Goal: Use online tool/utility: Utilize a website feature to perform a specific function

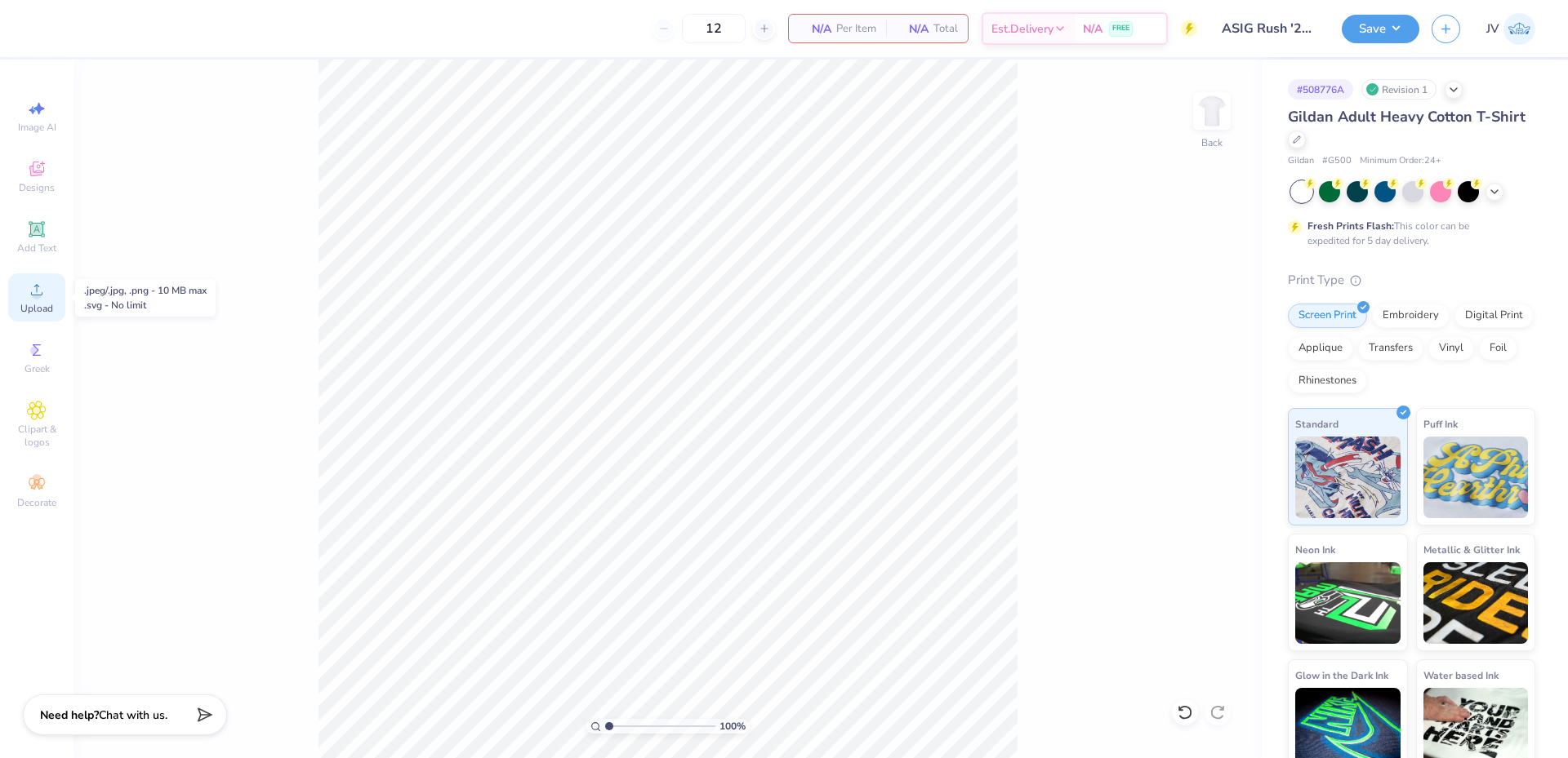
click at [37, 298] on circle at bounding box center [36, 295] width 9 height 9
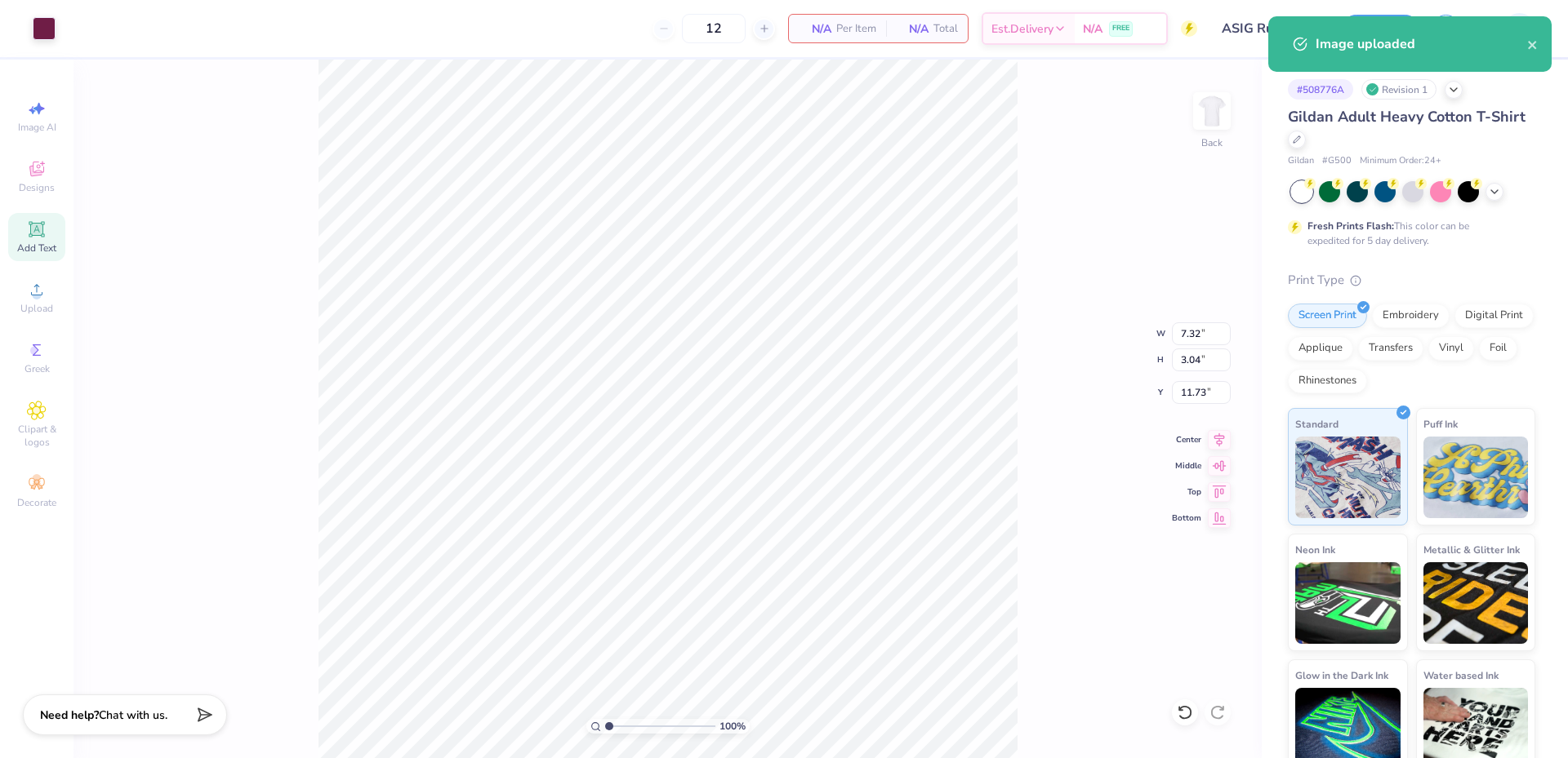
click at [47, 240] on div "Add Text" at bounding box center [37, 237] width 58 height 49
type input "6.00"
type input "1.74"
type input "12.38"
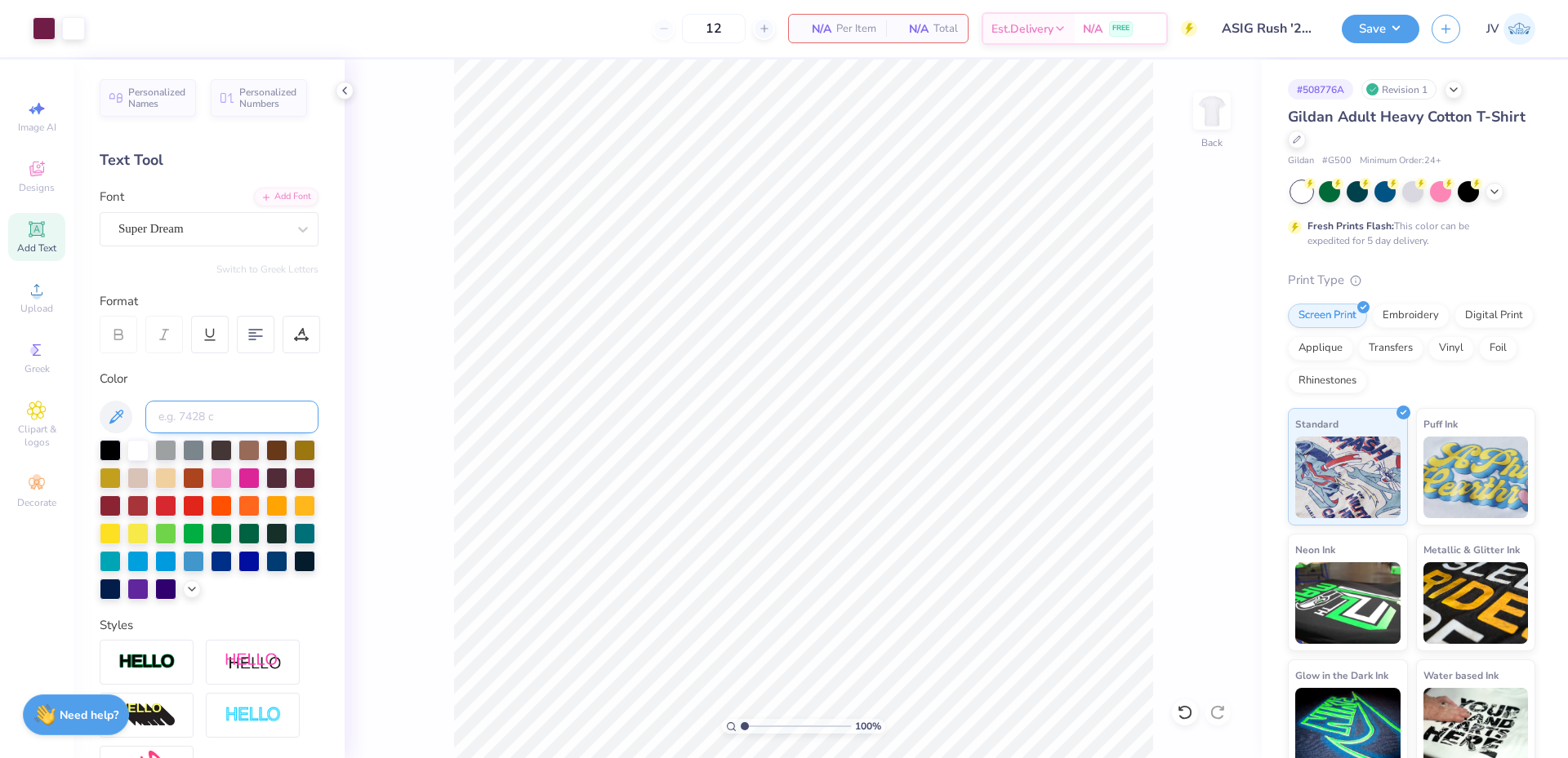
click at [252, 415] on input at bounding box center [232, 417] width 173 height 32
type input "222"
type input "15.74"
type textarea "Fall 2025"
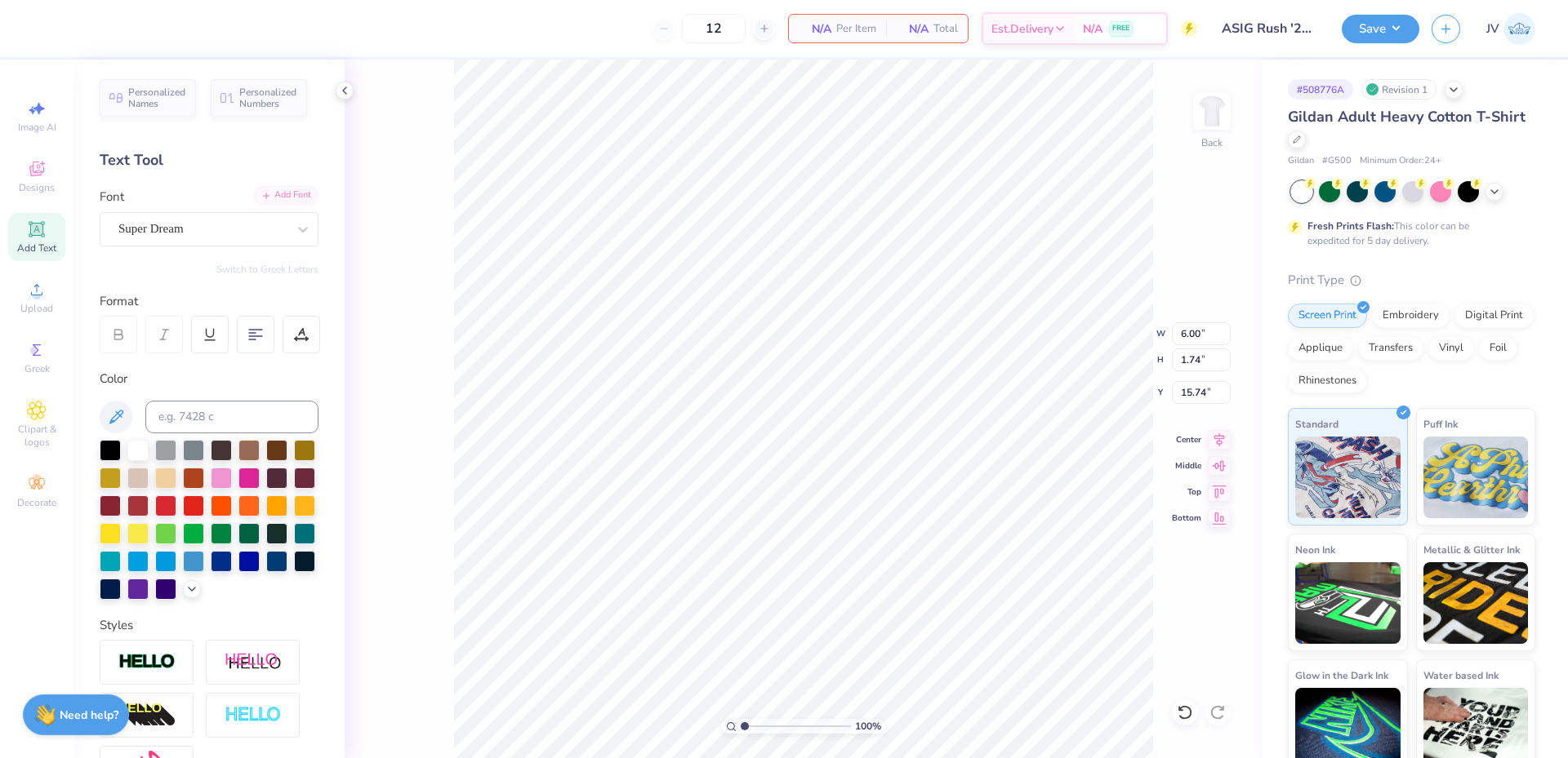
click at [268, 195] on div "Add Font" at bounding box center [286, 195] width 65 height 19
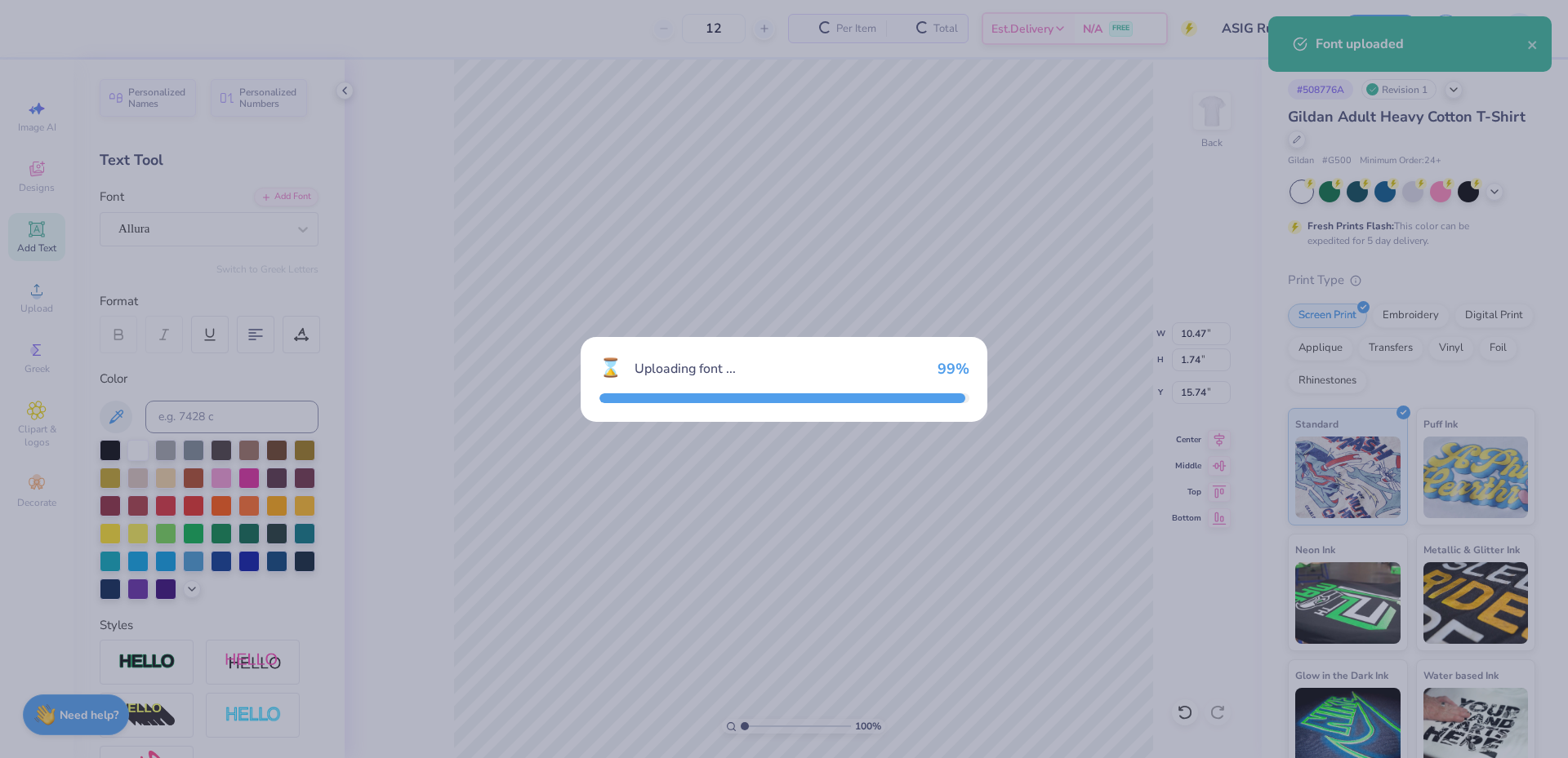
type input "9.89"
type input "1.57"
type input "15.82"
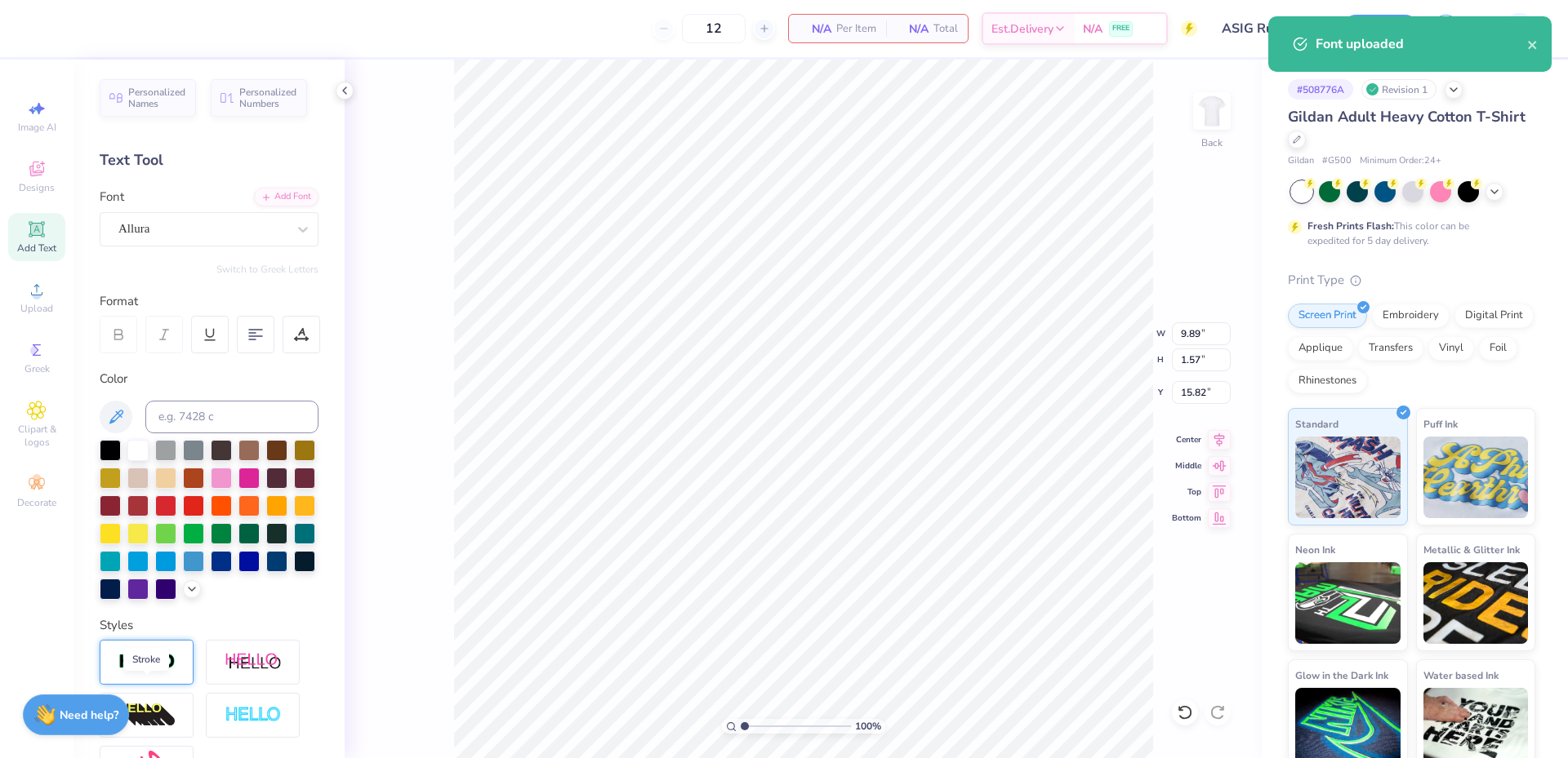
click at [149, 672] on img at bounding box center [148, 662] width 58 height 19
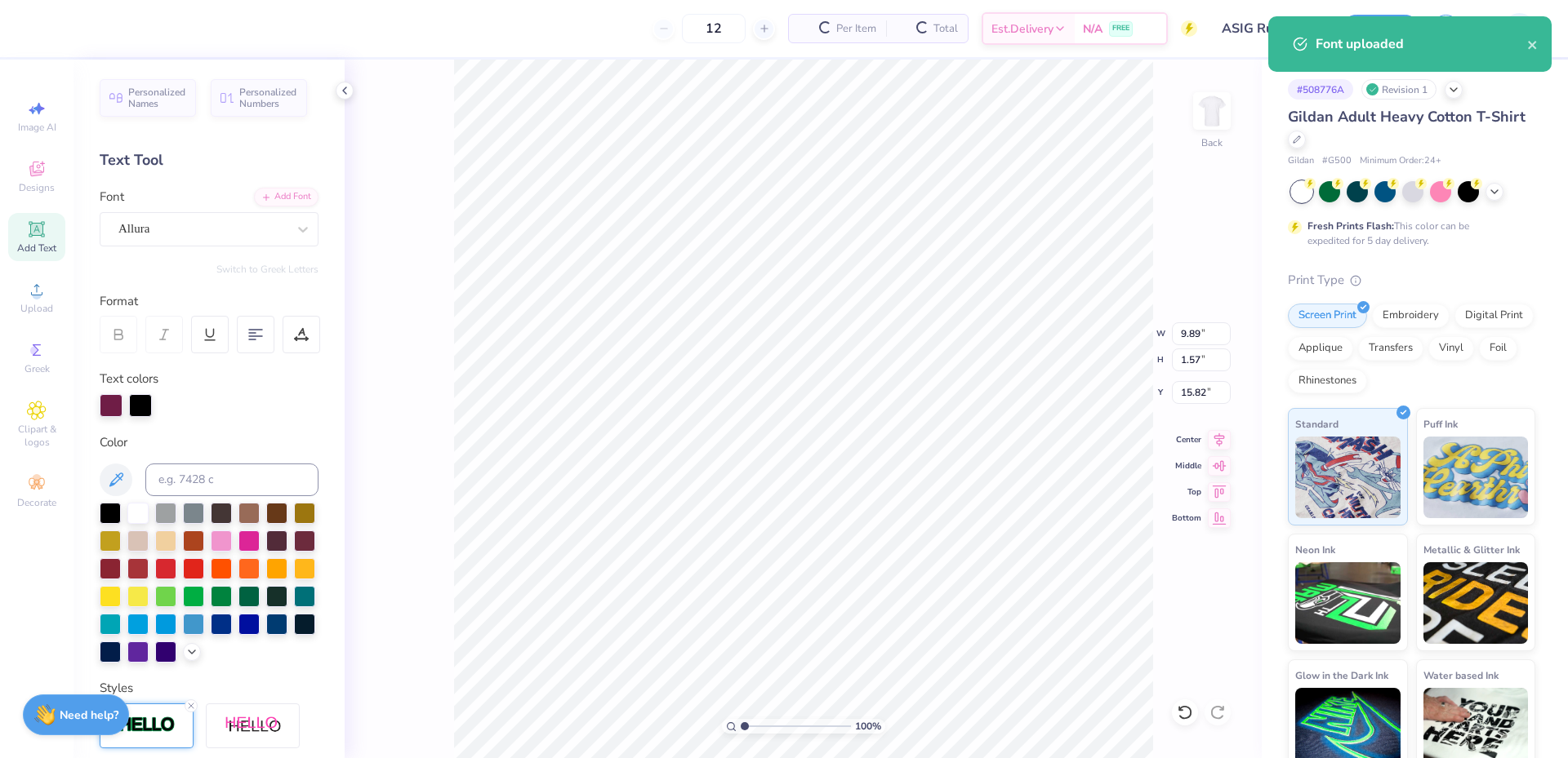
type input "9.92"
type input "1.60"
type input "15.80"
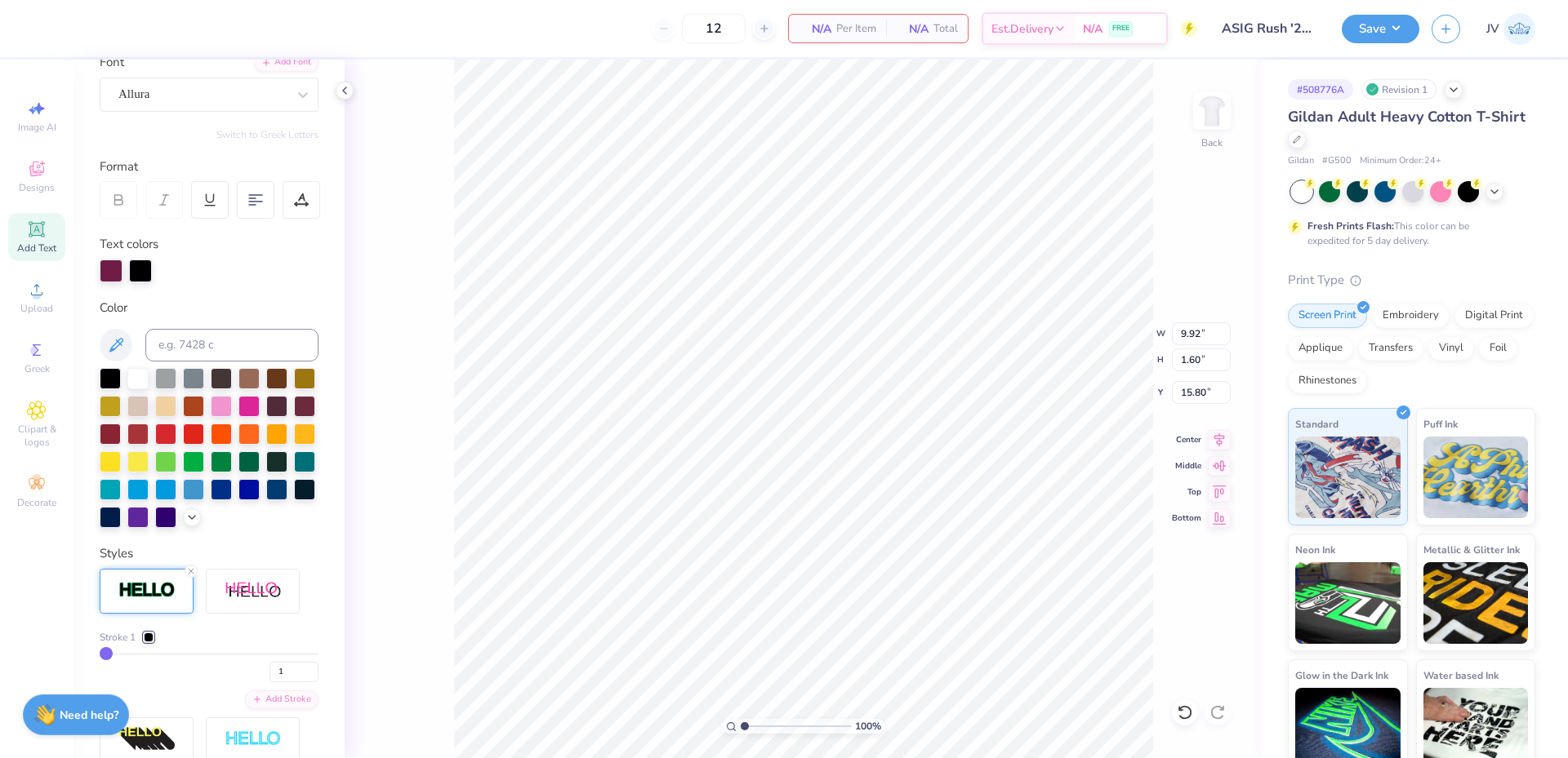
scroll to position [272, 0]
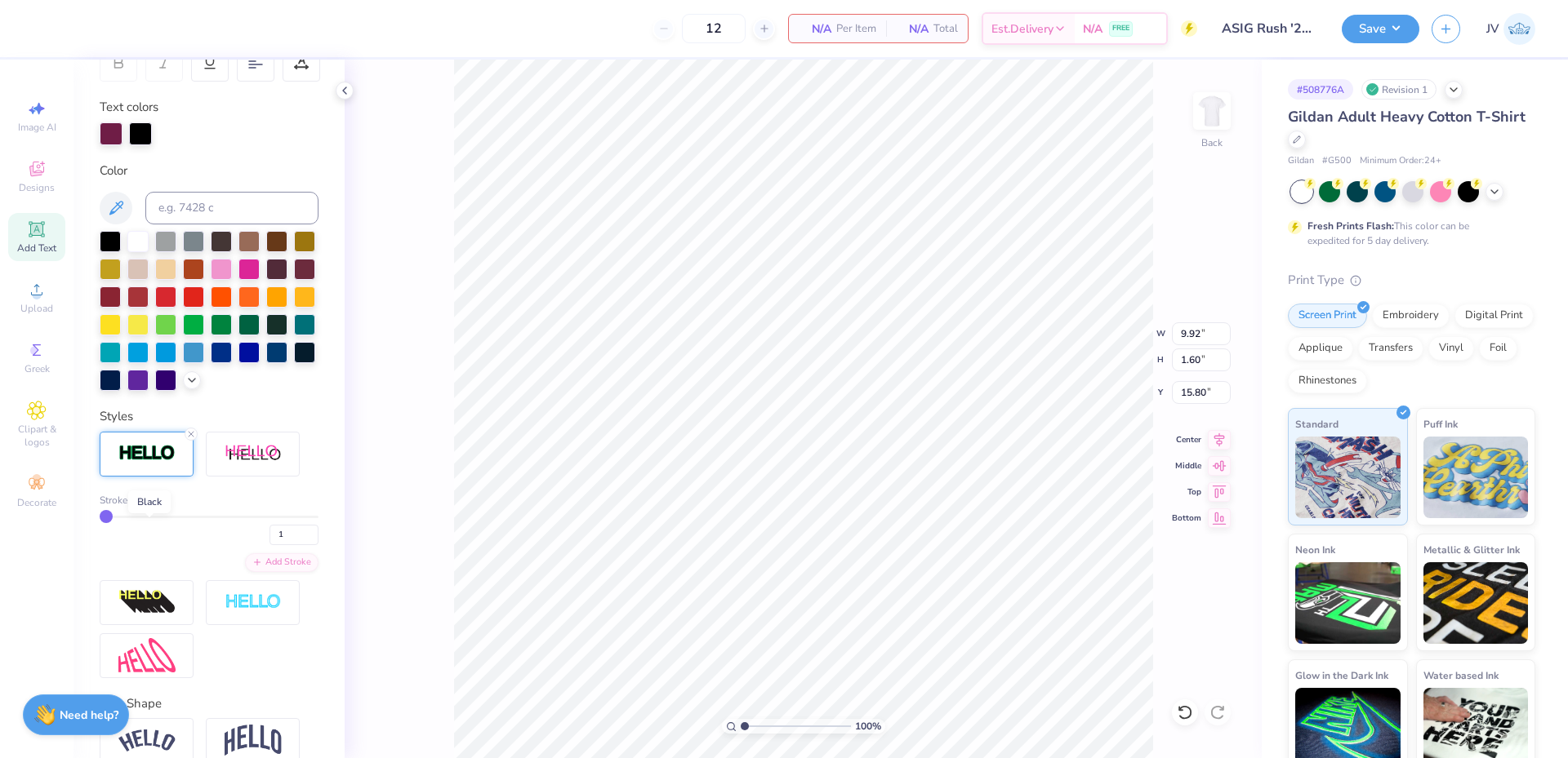
click at [152, 505] on div at bounding box center [148, 500] width 10 height 10
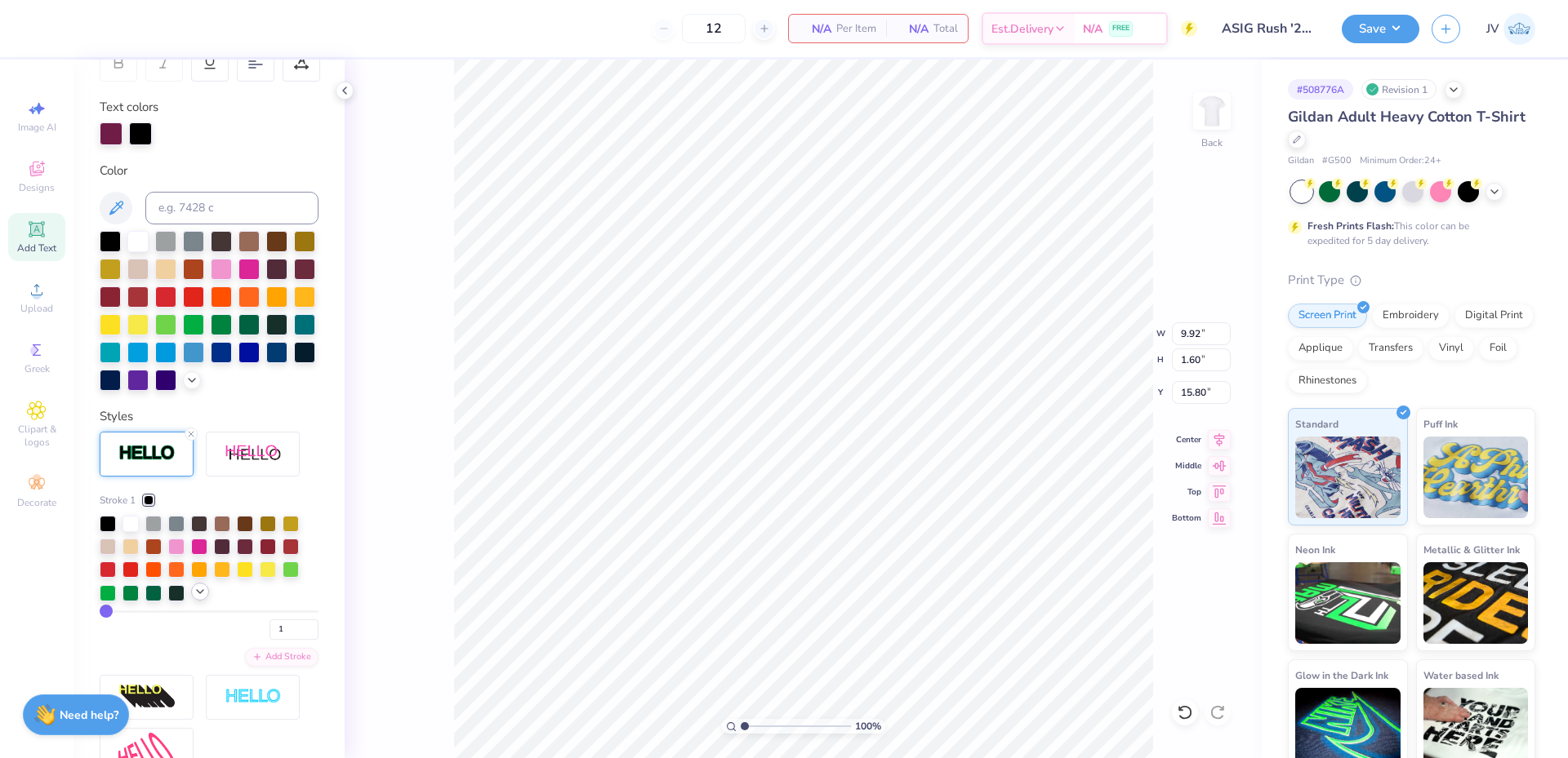
click at [198, 593] on polyline at bounding box center [200, 592] width 6 height 4
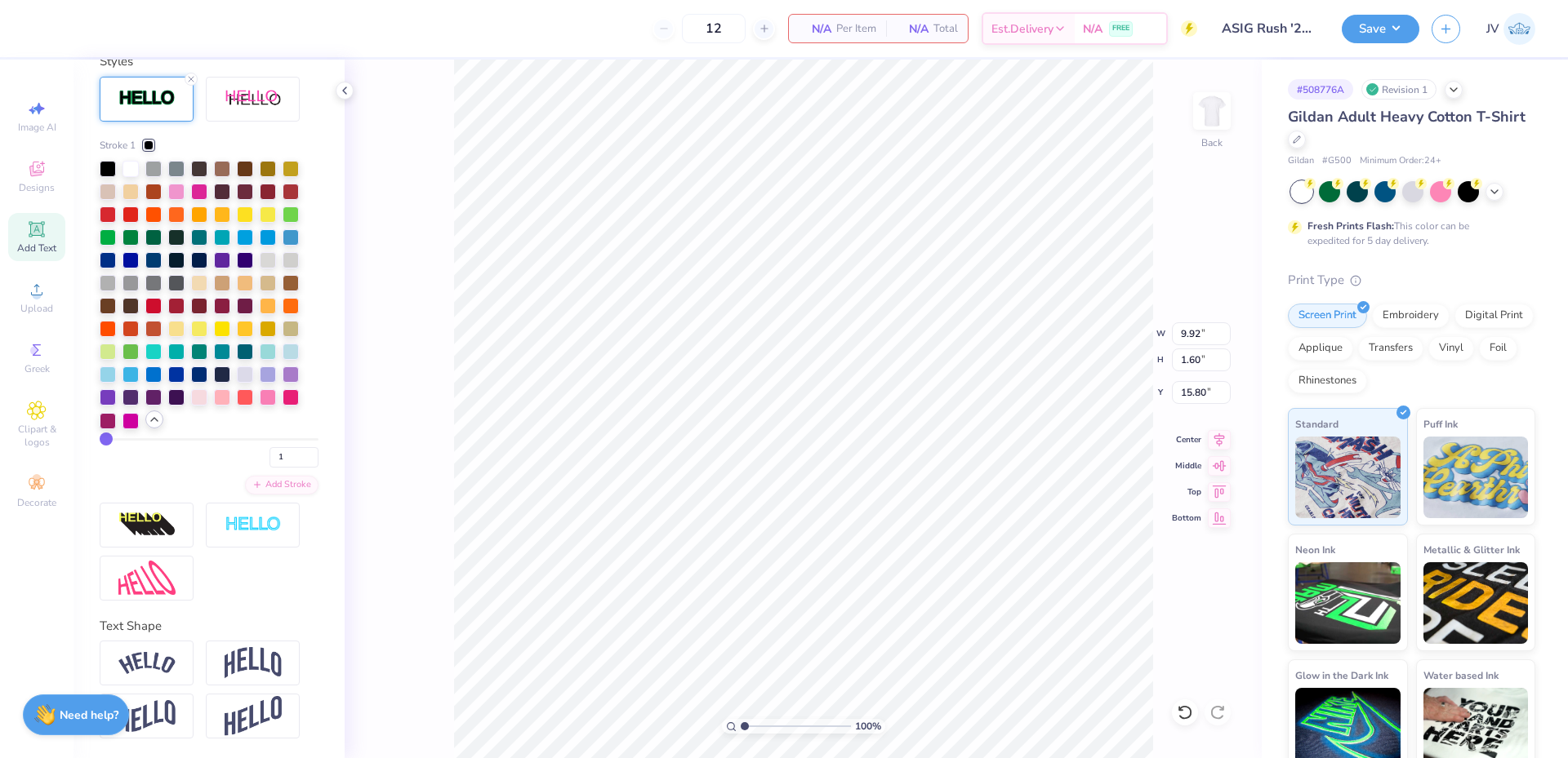
scroll to position [655, 0]
click at [241, 305] on div at bounding box center [245, 304] width 16 height 16
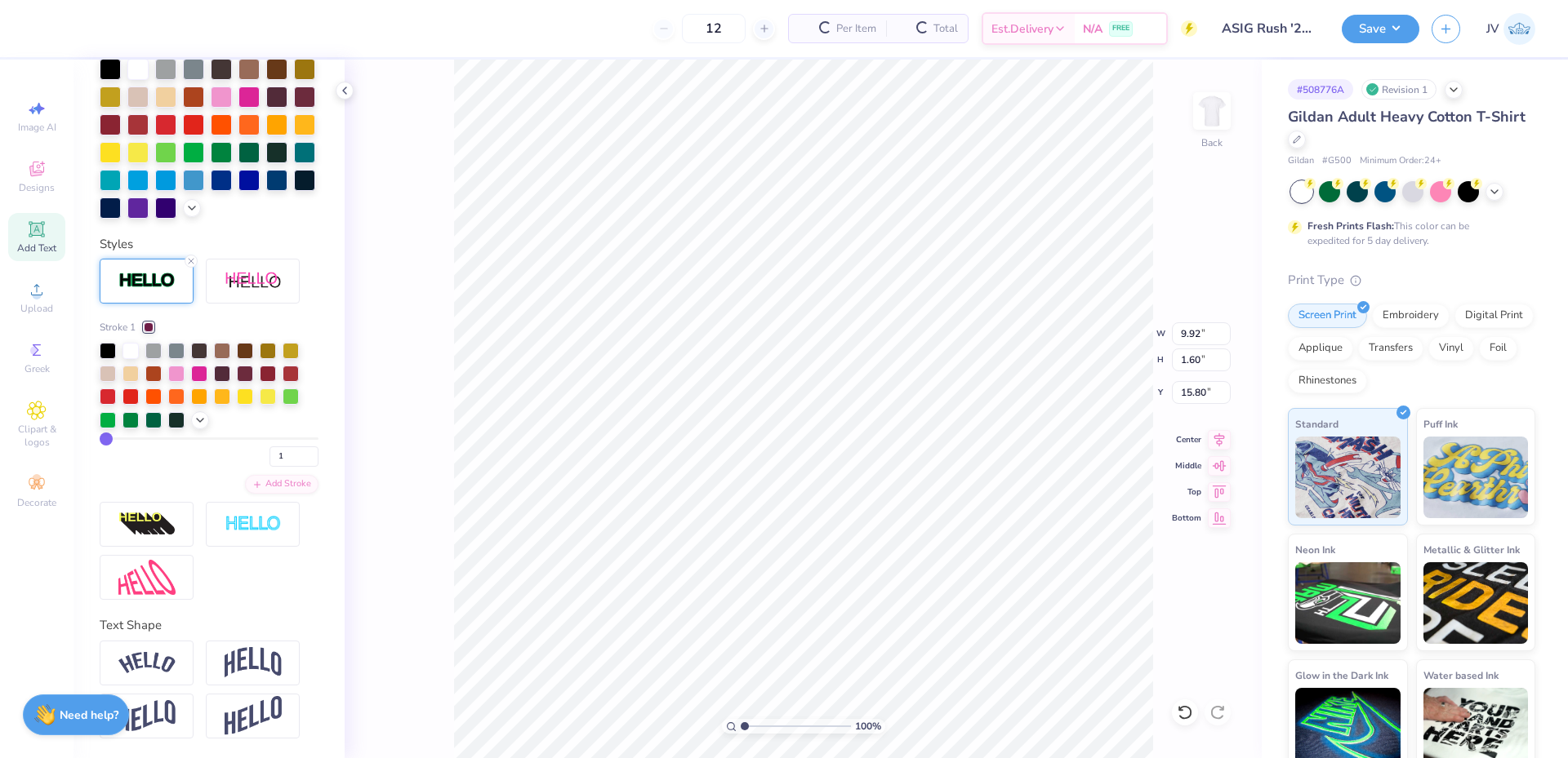
scroll to position [409, 0]
click at [297, 452] on input "2" at bounding box center [294, 456] width 49 height 21
click at [297, 452] on input "3" at bounding box center [294, 456] width 49 height 21
type input "4"
click at [297, 452] on input "4" at bounding box center [294, 456] width 49 height 21
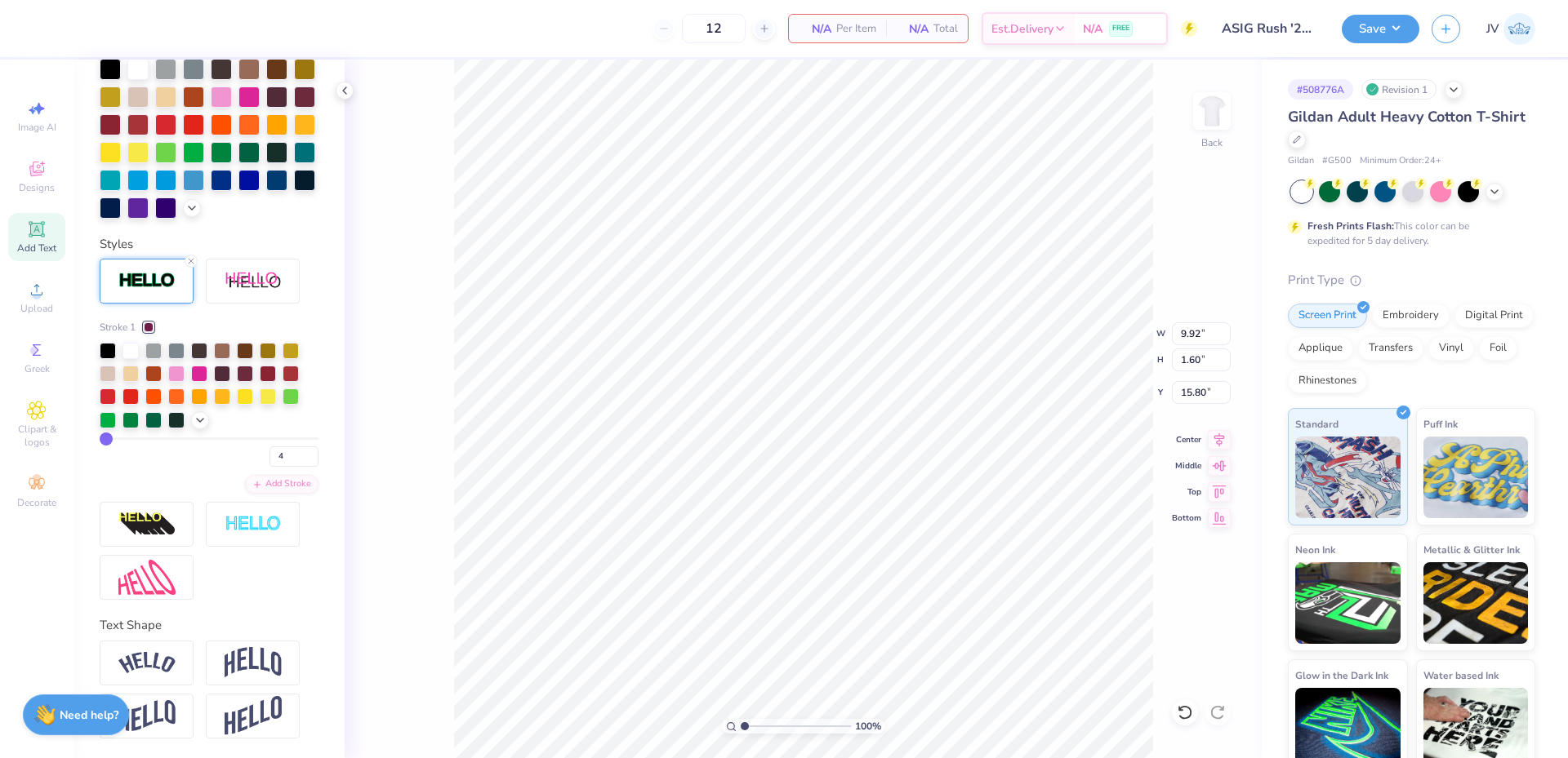
type input "4"
click at [278, 463] on input "4" at bounding box center [294, 456] width 49 height 21
click at [297, 459] on input "3" at bounding box center [294, 456] width 49 height 21
type input "2"
click at [297, 459] on input "2" at bounding box center [294, 456] width 49 height 21
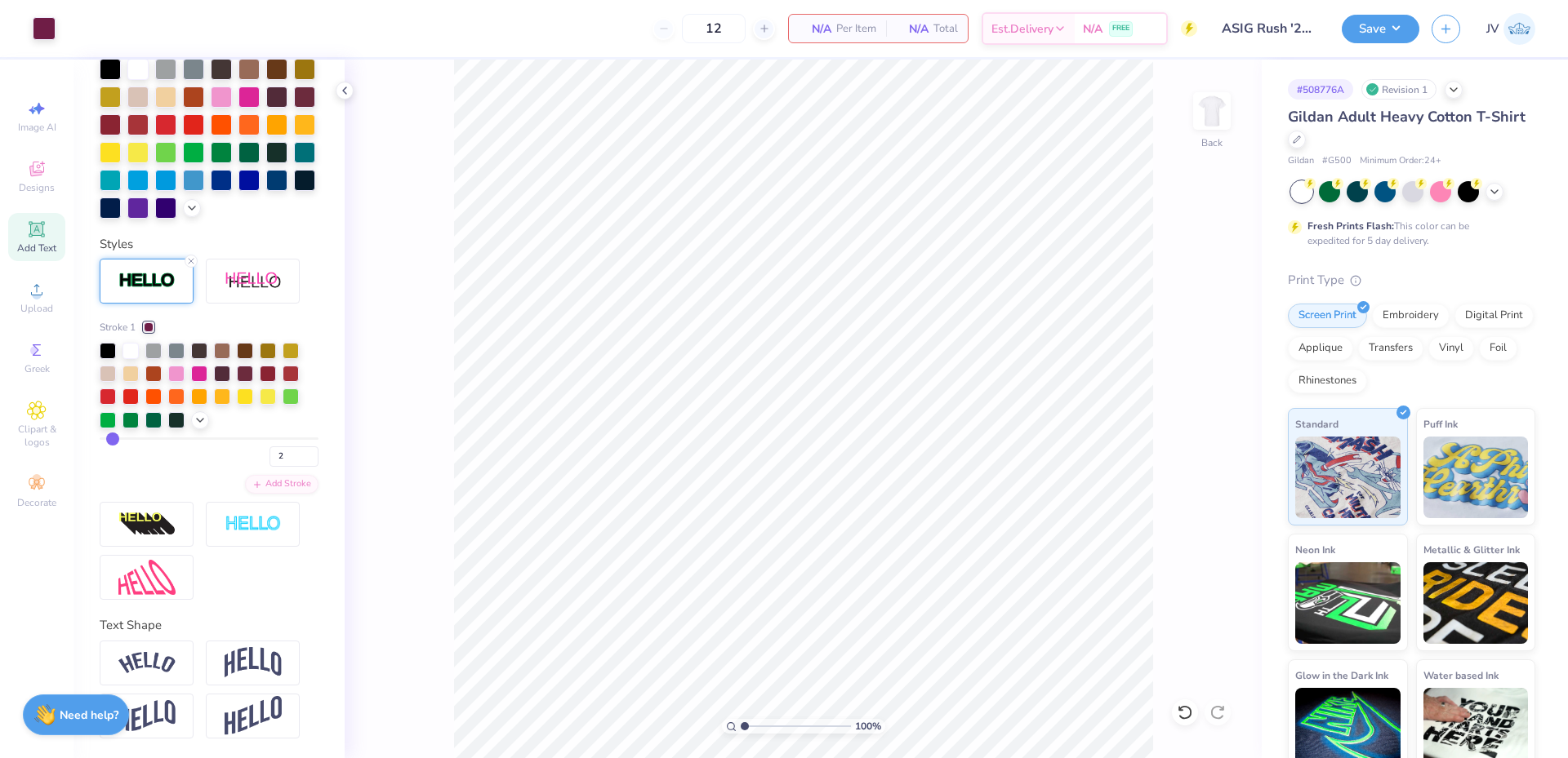
type input "2"
type input "7.32"
type input "3.04"
type input "11.73"
click at [1186, 333] on input "7.32" at bounding box center [1200, 334] width 58 height 22
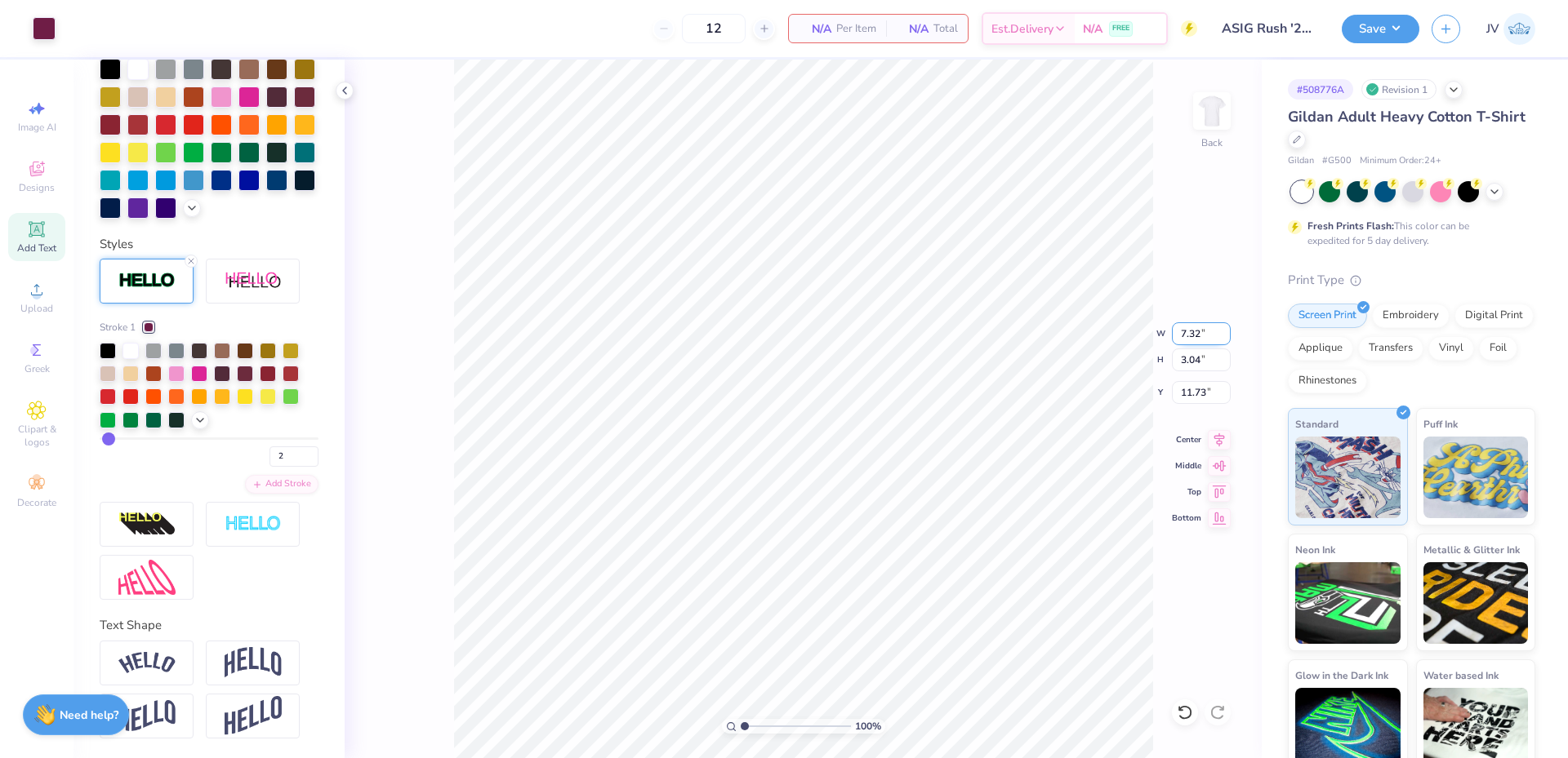
click at [1186, 333] on input "7.32" at bounding box center [1200, 334] width 58 height 22
type input "3.50"
type input "1.45"
type input "12.52"
click at [1207, 334] on input "9.95" at bounding box center [1200, 334] width 58 height 22
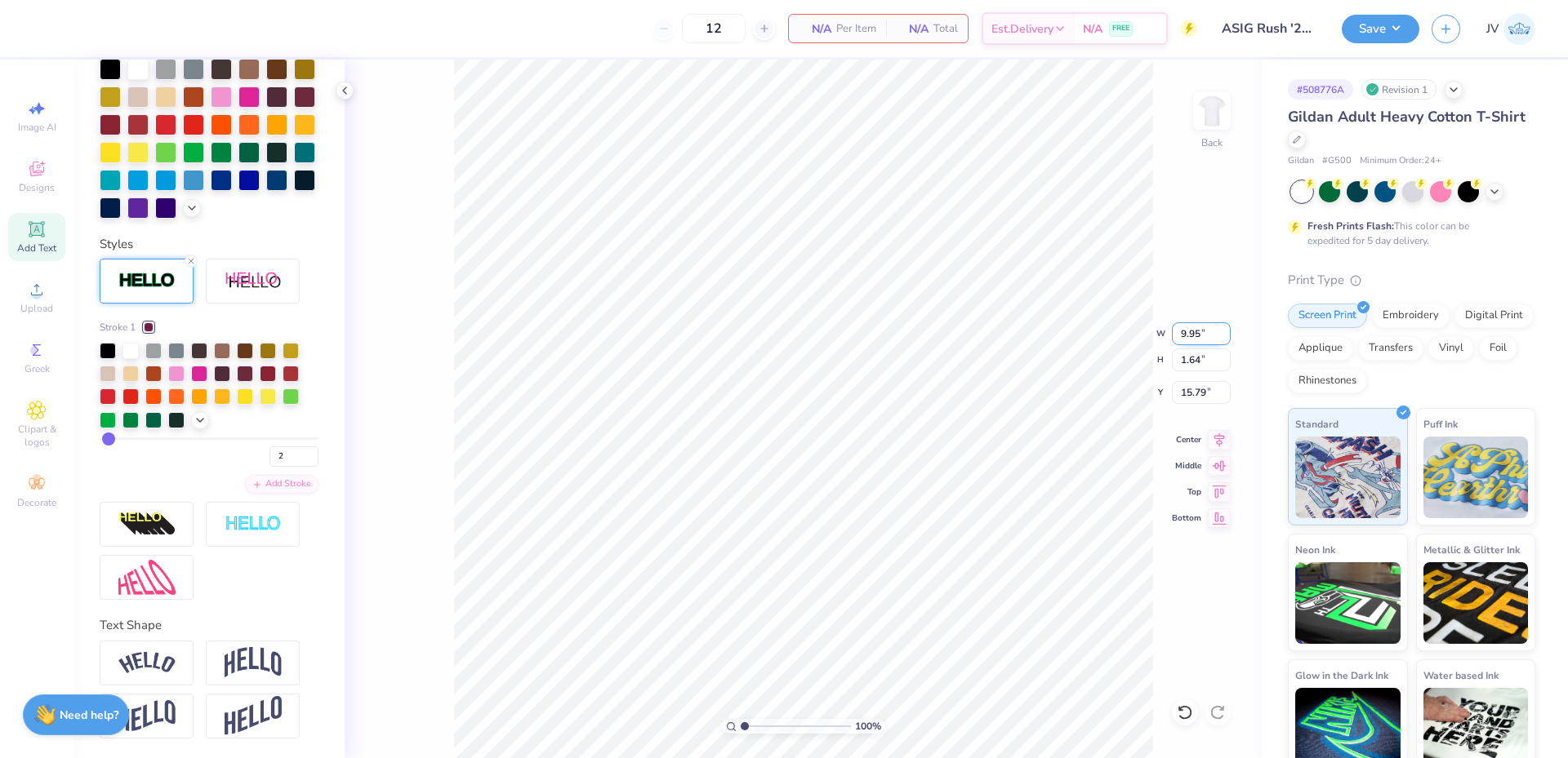
click at [1207, 334] on input "9.95" at bounding box center [1200, 334] width 58 height 22
type input "3.50"
type input "0.58"
type input "16.32"
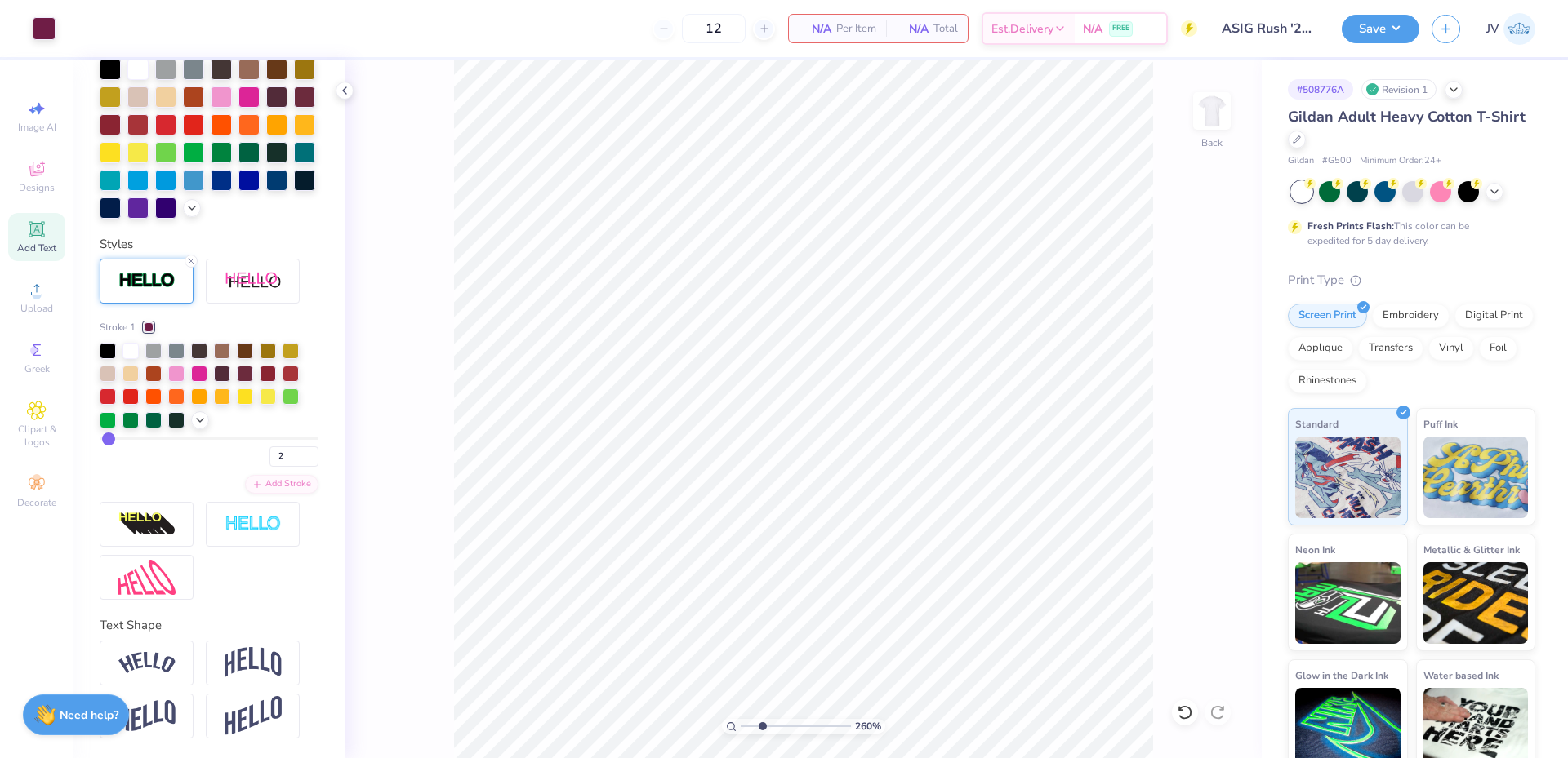
drag, startPoint x: 743, startPoint y: 724, endPoint x: 762, endPoint y: 724, distance: 19.0
type input "2.6"
click at [762, 724] on input "range" at bounding box center [795, 727] width 111 height 14
type input "14.15"
click at [843, 571] on li "Group" at bounding box center [836, 578] width 129 height 31
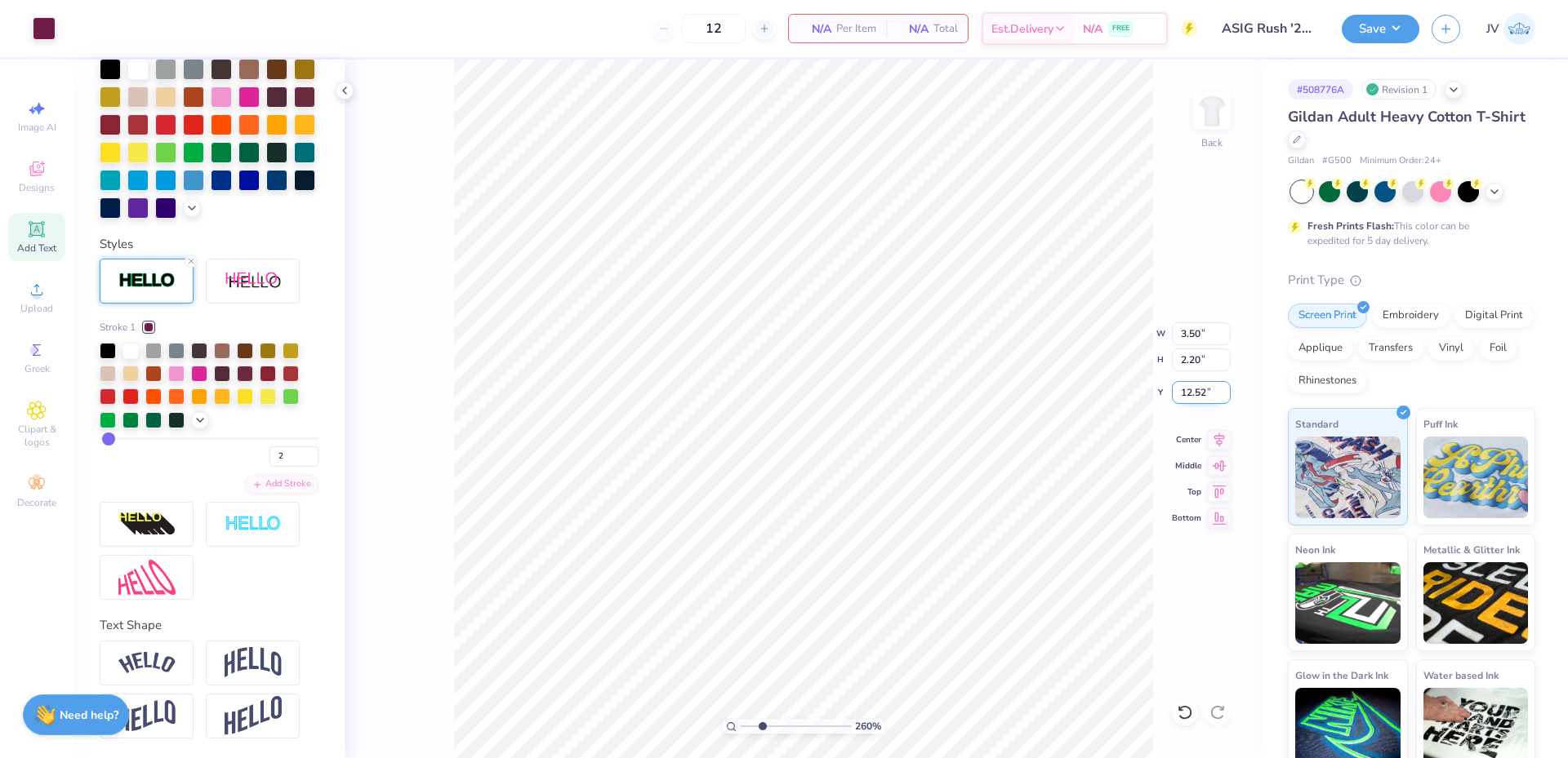
click at [1190, 390] on input "12.52" at bounding box center [1200, 392] width 58 height 22
type input "3.00"
drag, startPoint x: 761, startPoint y: 727, endPoint x: 719, endPoint y: 722, distance: 42.3
type input "1"
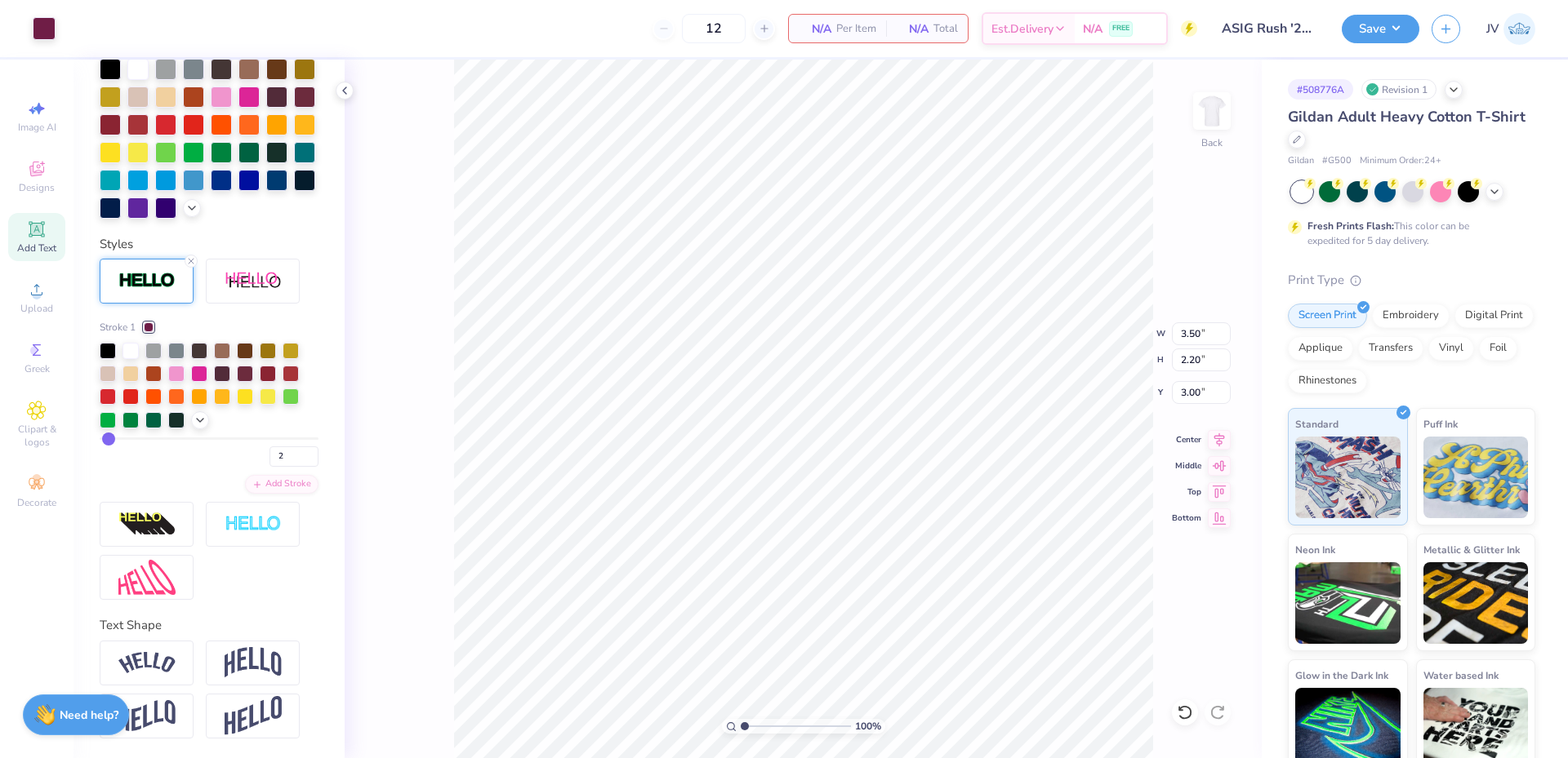
click at [740, 722] on input "range" at bounding box center [795, 727] width 111 height 14
click at [1200, 116] on img at bounding box center [1212, 111] width 66 height 66
click at [347, 90] on icon at bounding box center [345, 90] width 13 height 13
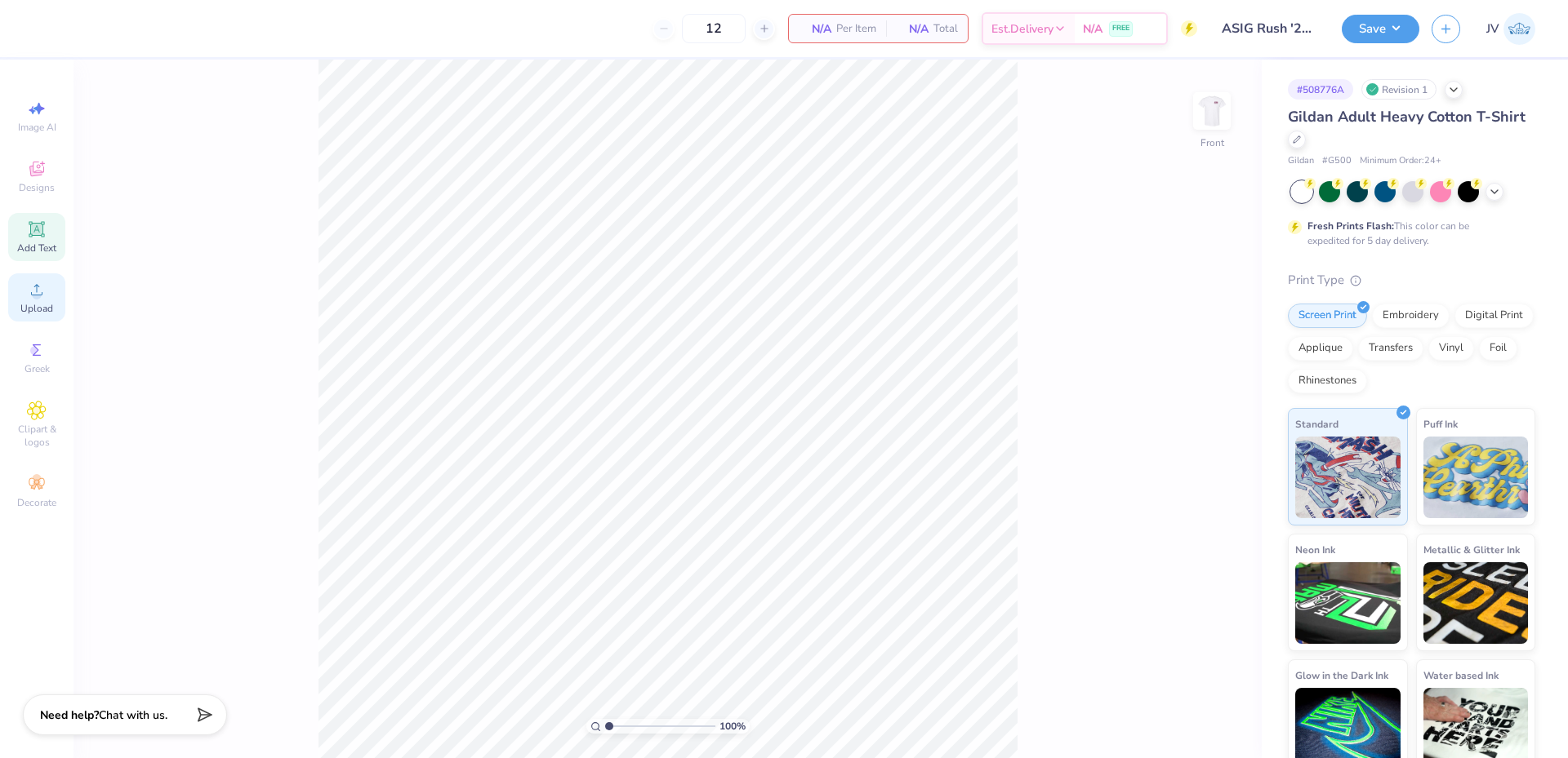
click at [39, 292] on circle at bounding box center [36, 295] width 9 height 9
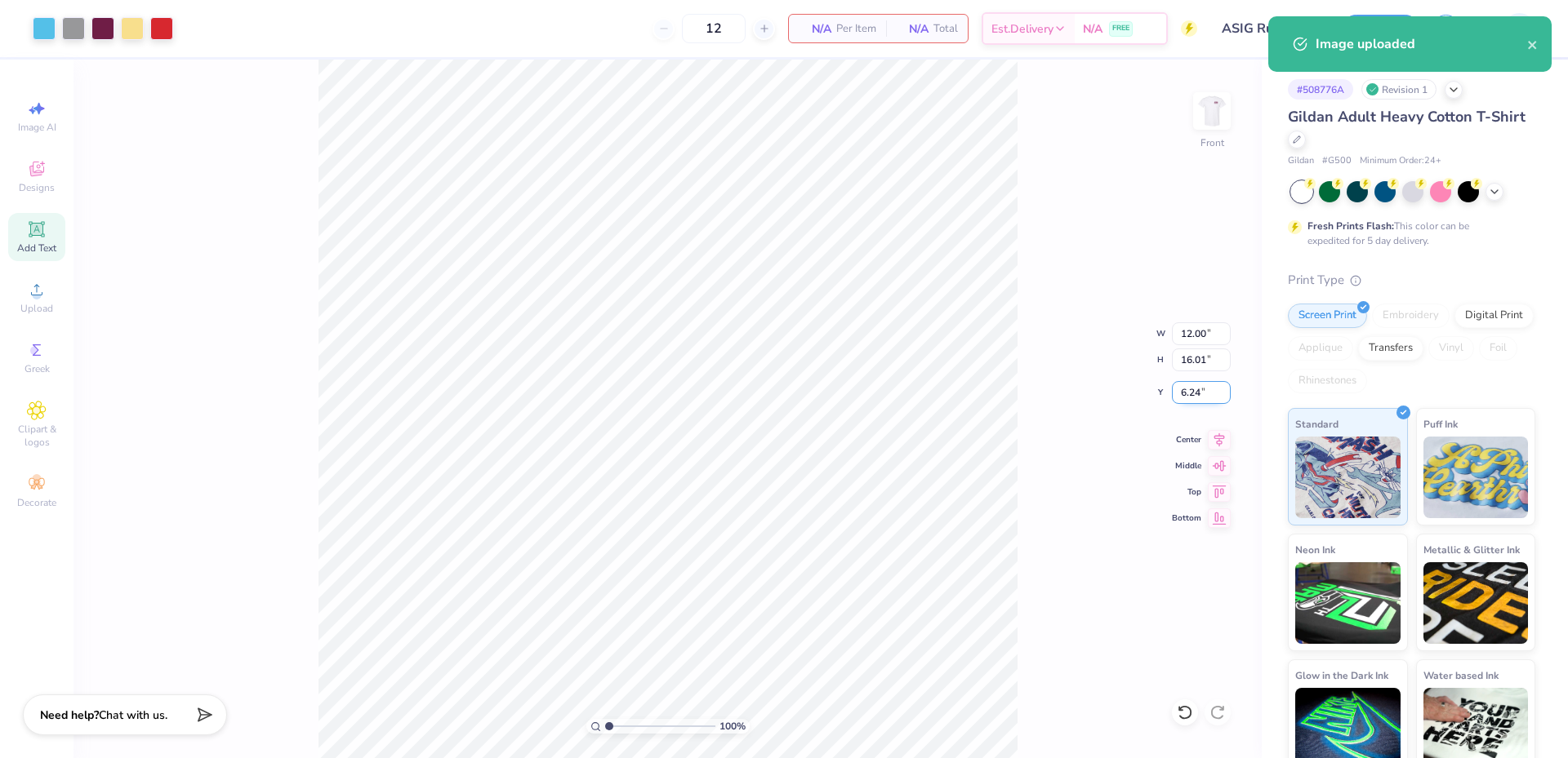
click at [1184, 392] on input "6.24" at bounding box center [1200, 392] width 58 height 22
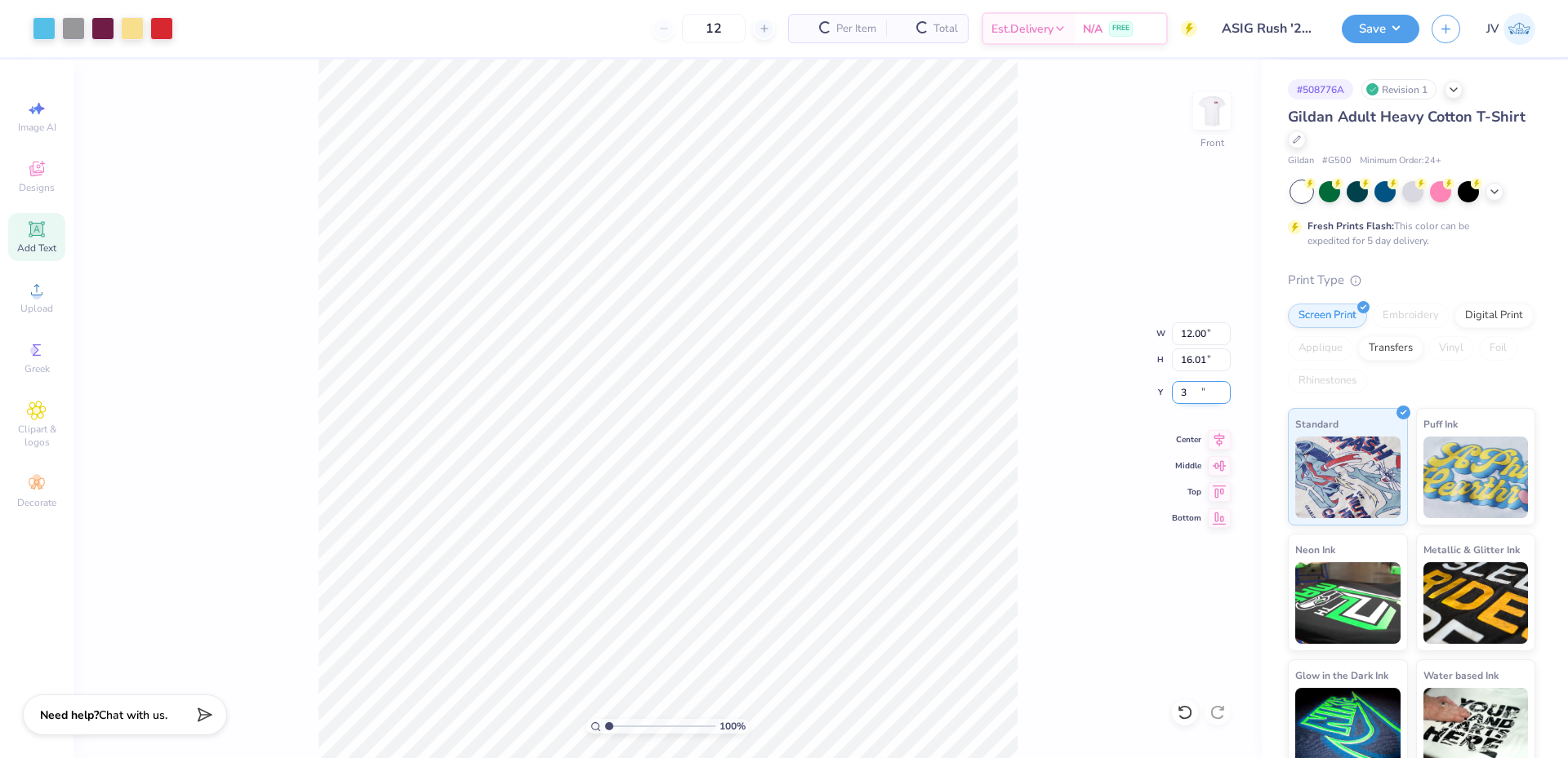
type input "3.00"
click at [1067, 465] on div "100 % Front W 12.00 12.00 " H 16.01 16.01 " Y 3.00 3.00 " Center Middle Top Bot…" at bounding box center [668, 408] width 1188 height 699
click at [1187, 360] on input "16.01" at bounding box center [1200, 360] width 58 height 22
type input "15"
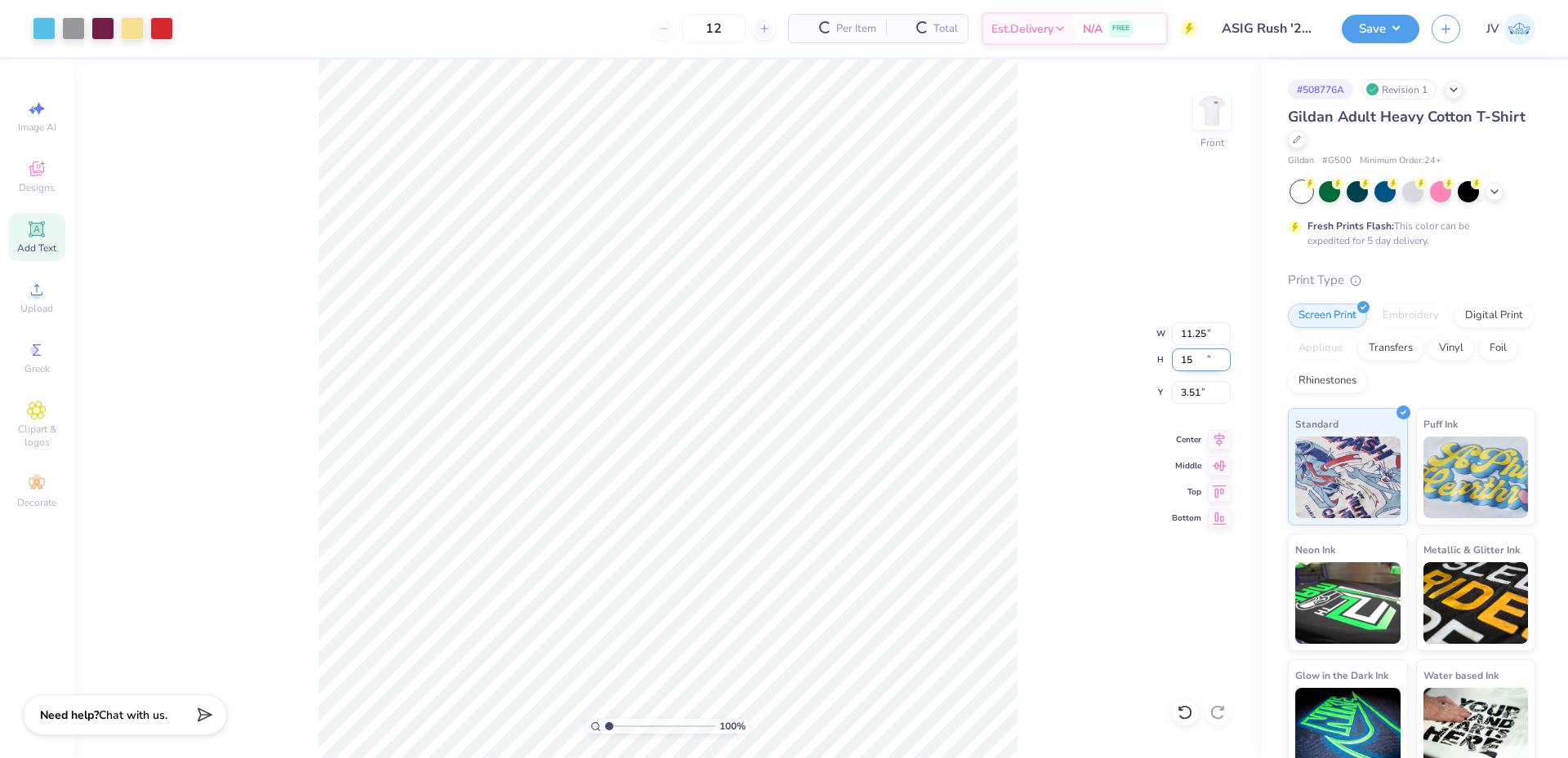
type input "11.25"
type input "15.00"
click at [1195, 386] on input "3.51" at bounding box center [1200, 392] width 58 height 22
type input "3.00"
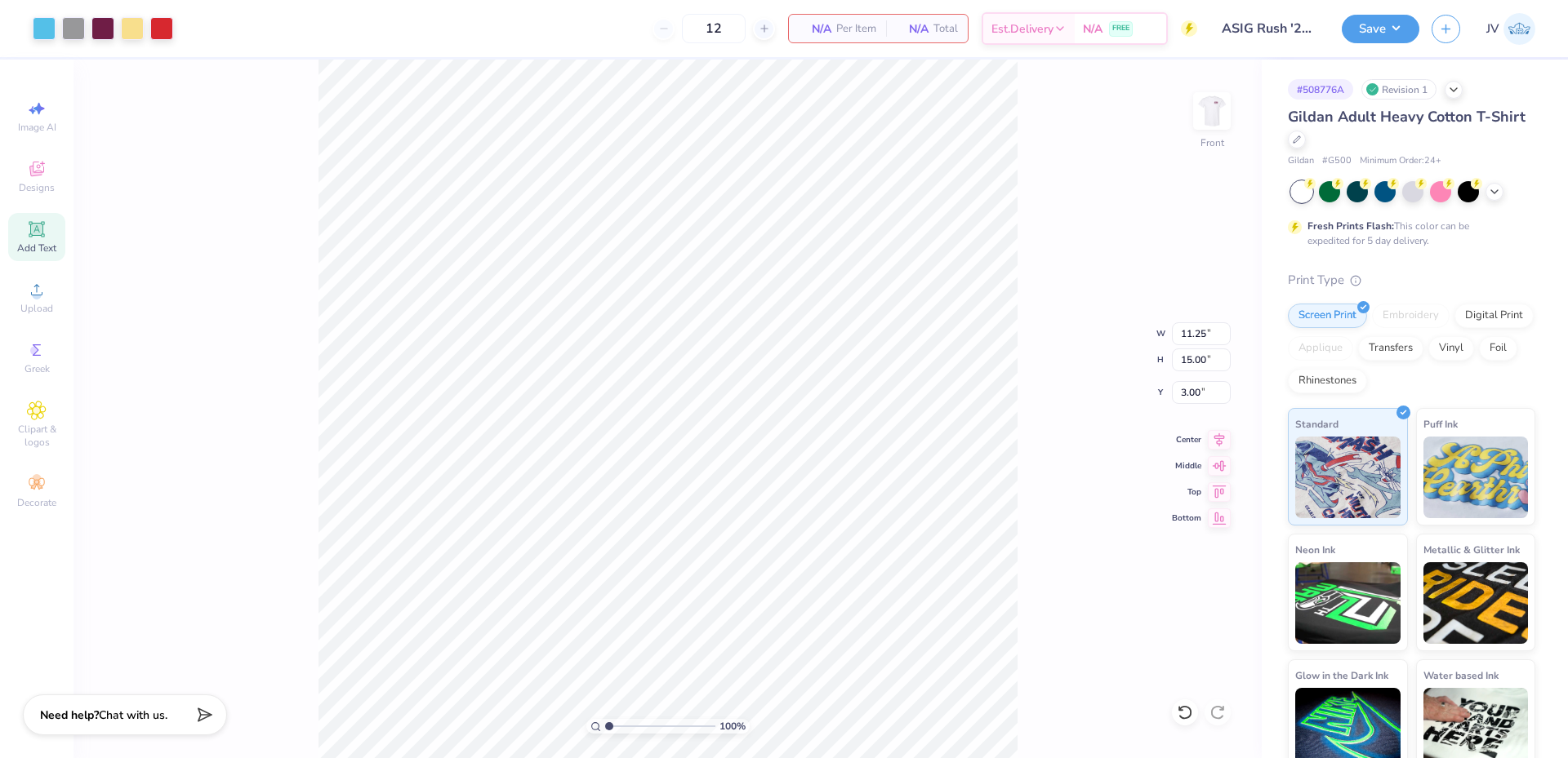
click at [1052, 448] on div "100 % Front W 11.25 11.25 " H 15.00 15.00 " Y 3.00 3.00 " Center Middle Top Bot…" at bounding box center [668, 408] width 1188 height 699
click at [1368, 34] on button "Save" at bounding box center [1380, 27] width 77 height 29
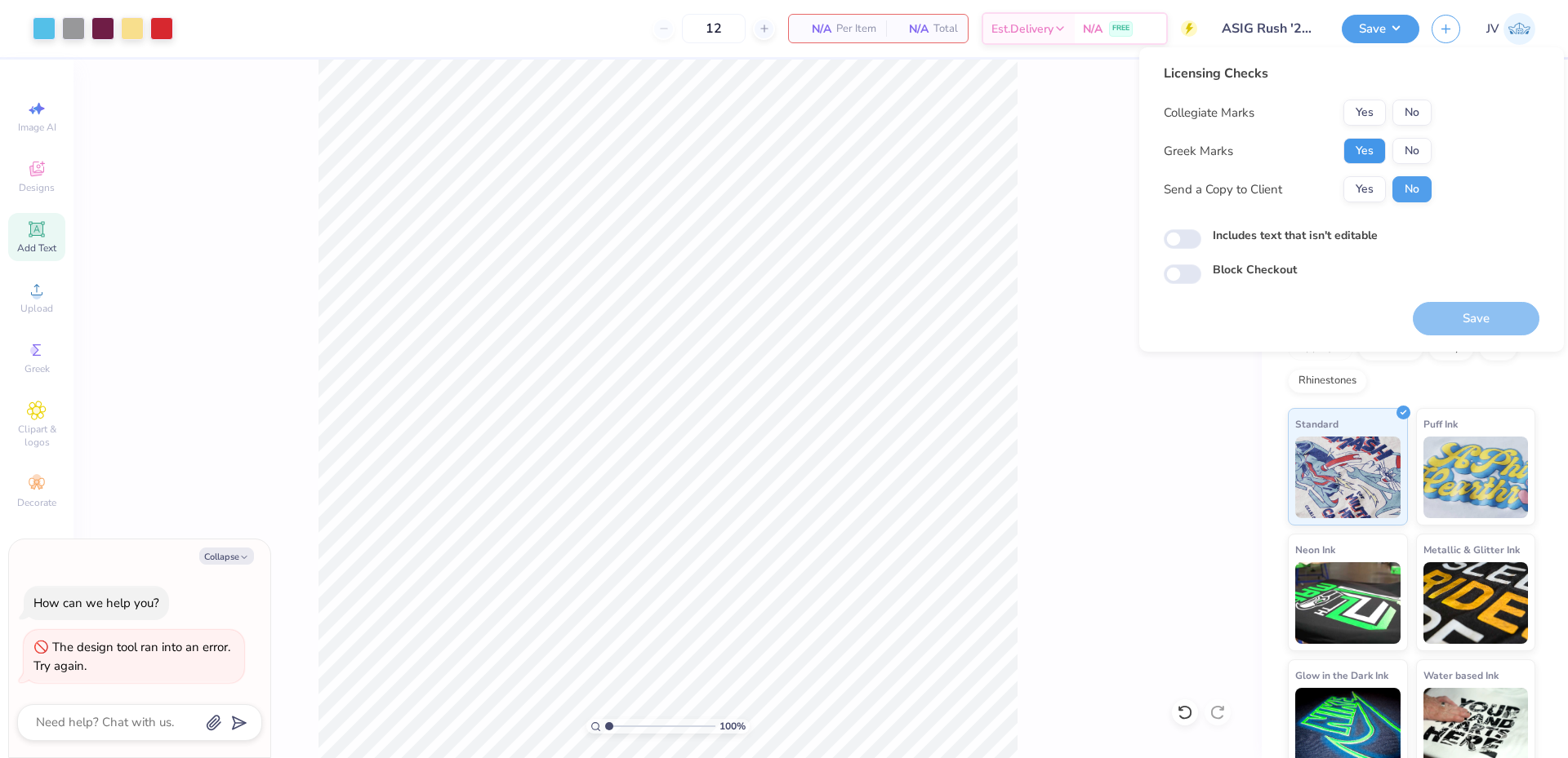
click at [1372, 155] on button "Yes" at bounding box center [1364, 150] width 42 height 26
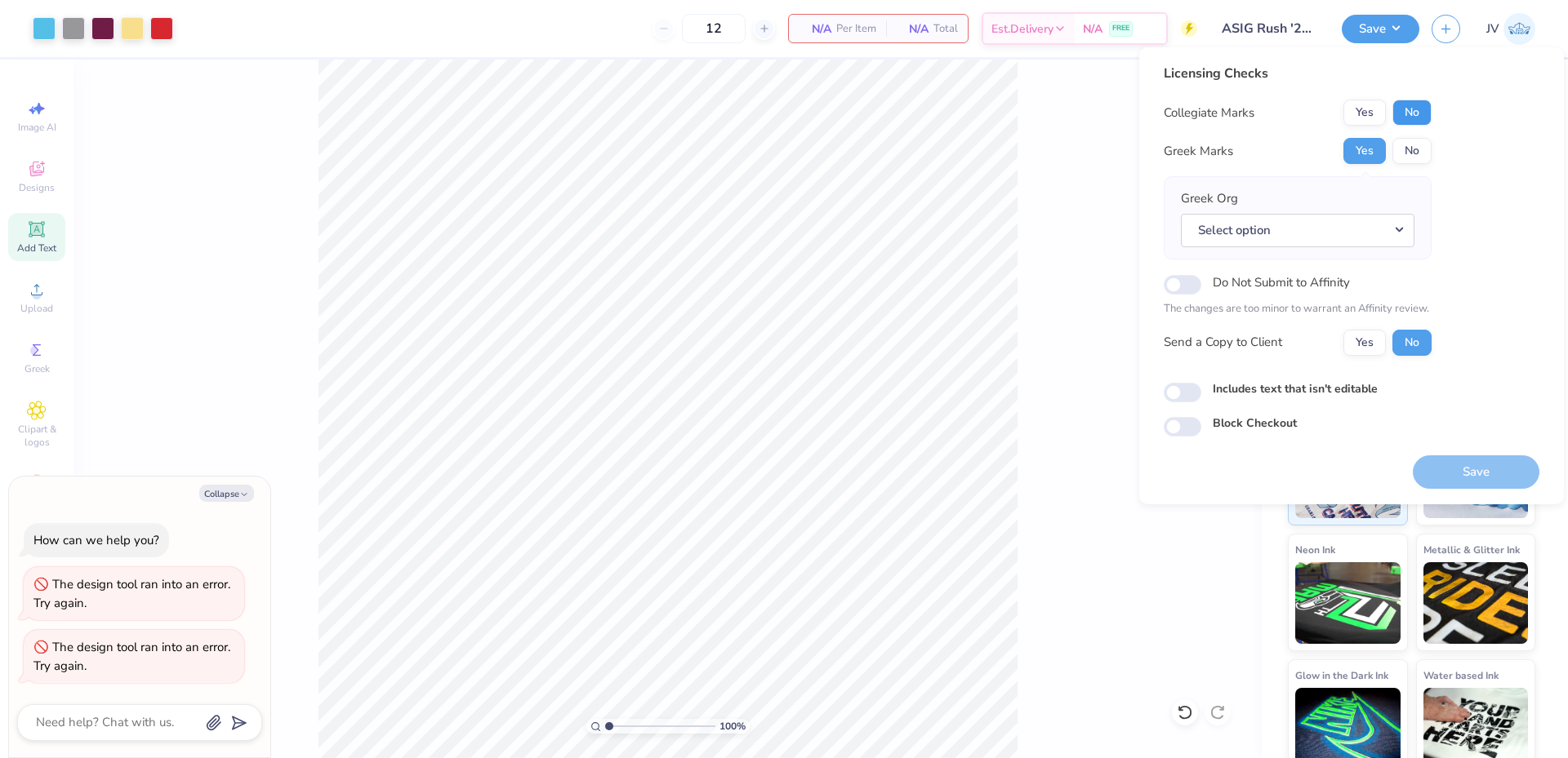
click at [1411, 111] on button "No" at bounding box center [1412, 112] width 40 height 26
type textarea "x"
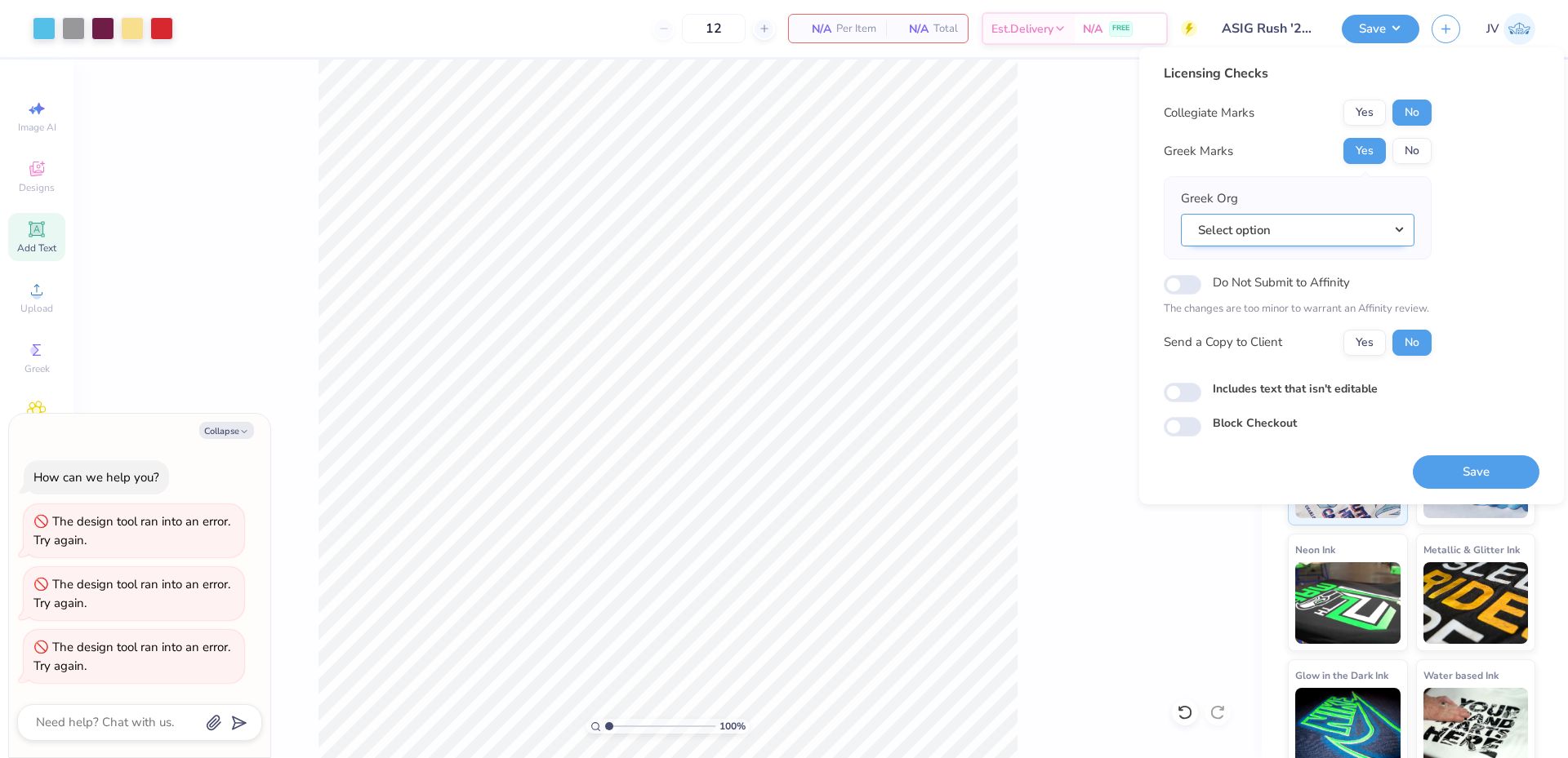
click at [1310, 226] on button "Select option" at bounding box center [1297, 230] width 234 height 33
click at [1407, 231] on button "Select option" at bounding box center [1297, 230] width 234 height 33
click at [1399, 230] on button "Select option" at bounding box center [1297, 230] width 234 height 33
click at [1375, 222] on button "Select option" at bounding box center [1297, 230] width 234 height 33
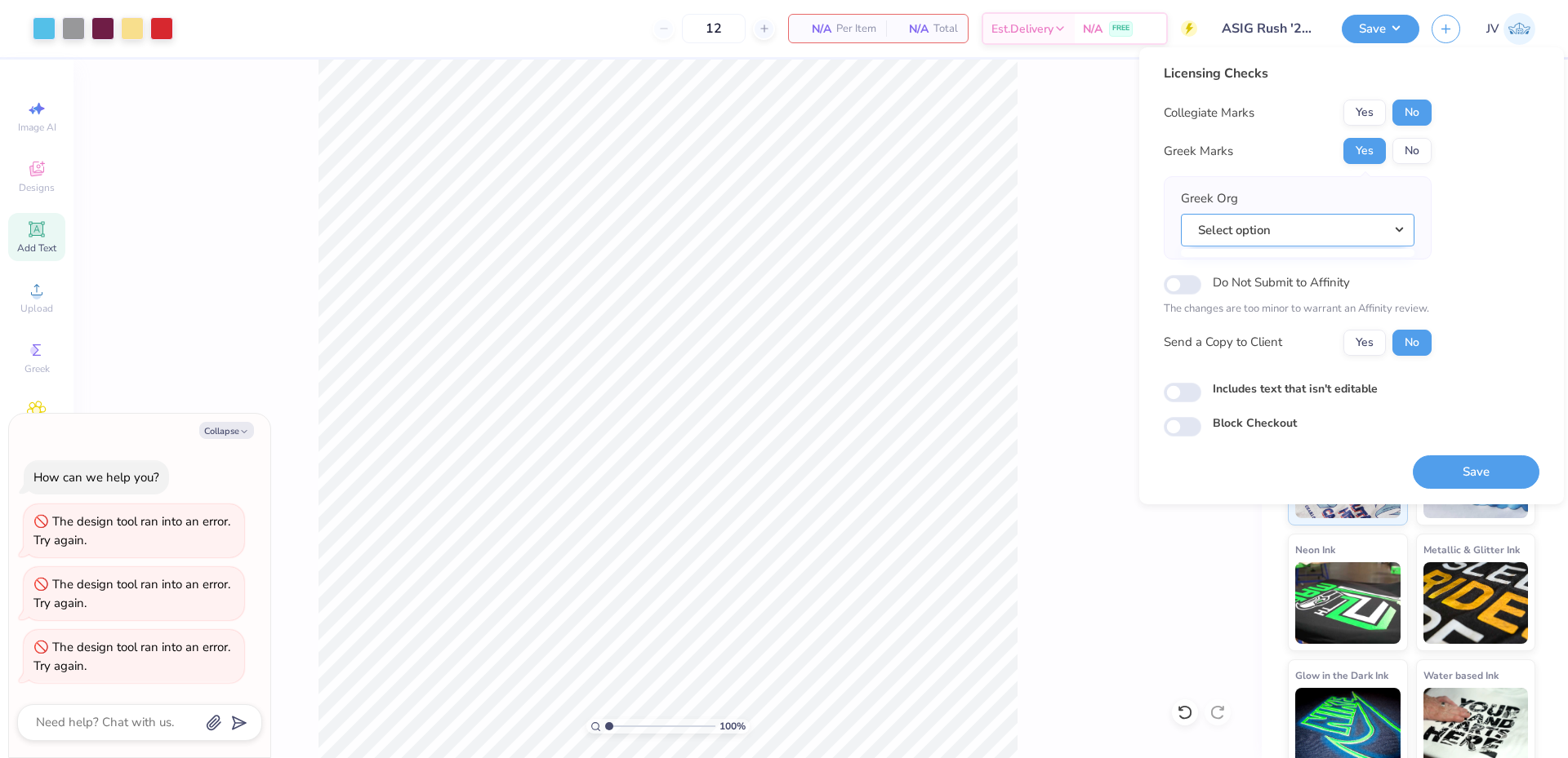
click at [1373, 222] on button "Select option" at bounding box center [1297, 230] width 234 height 33
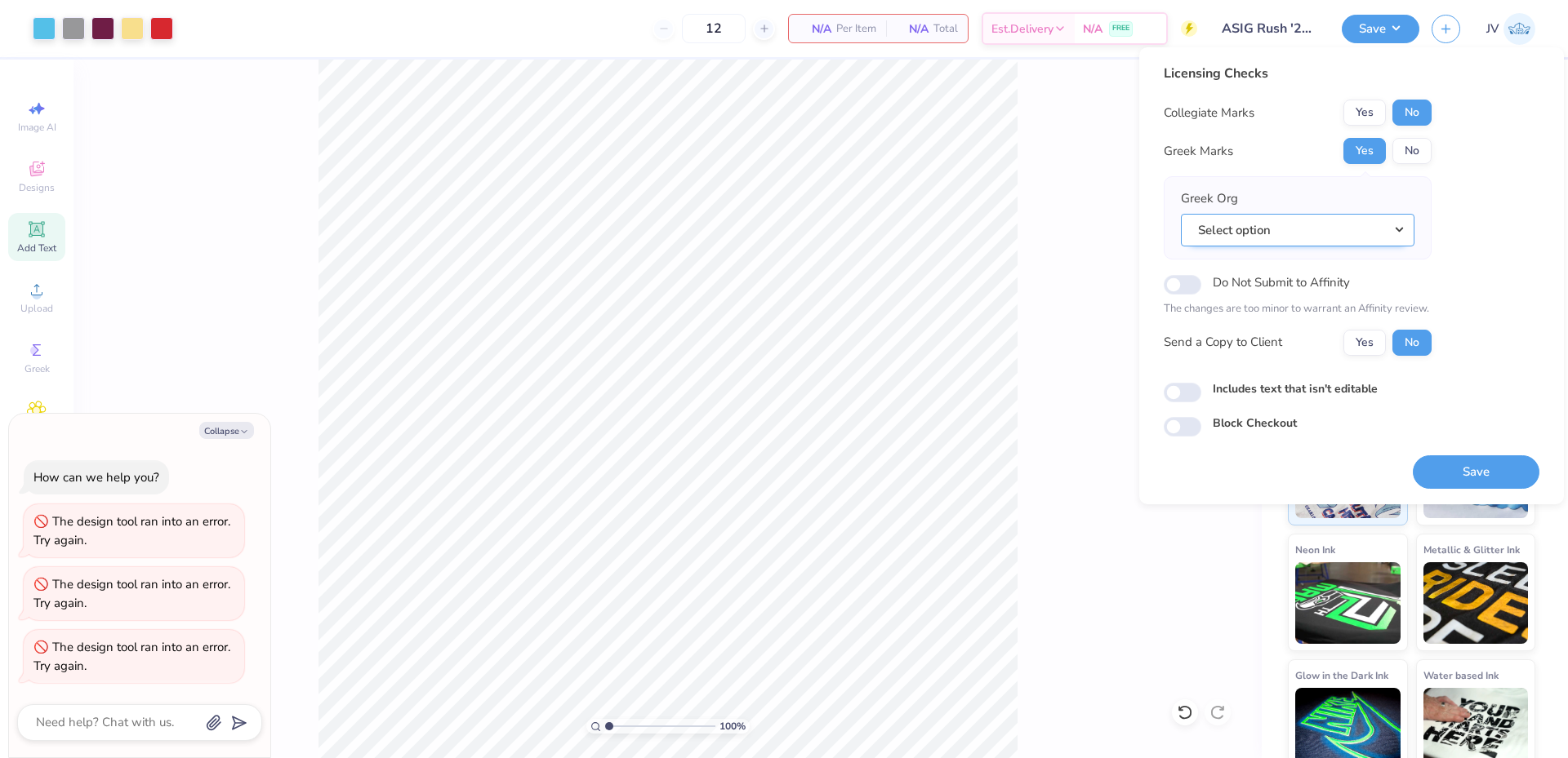
click at [1286, 225] on button "Select option" at bounding box center [1297, 230] width 234 height 33
click at [1362, 146] on button "Yes" at bounding box center [1364, 150] width 42 height 26
click at [1383, 236] on button "Select option" at bounding box center [1297, 230] width 234 height 33
click at [1389, 230] on button "Select option" at bounding box center [1297, 230] width 234 height 33
click at [1389, 231] on button "Select option" at bounding box center [1297, 230] width 234 height 33
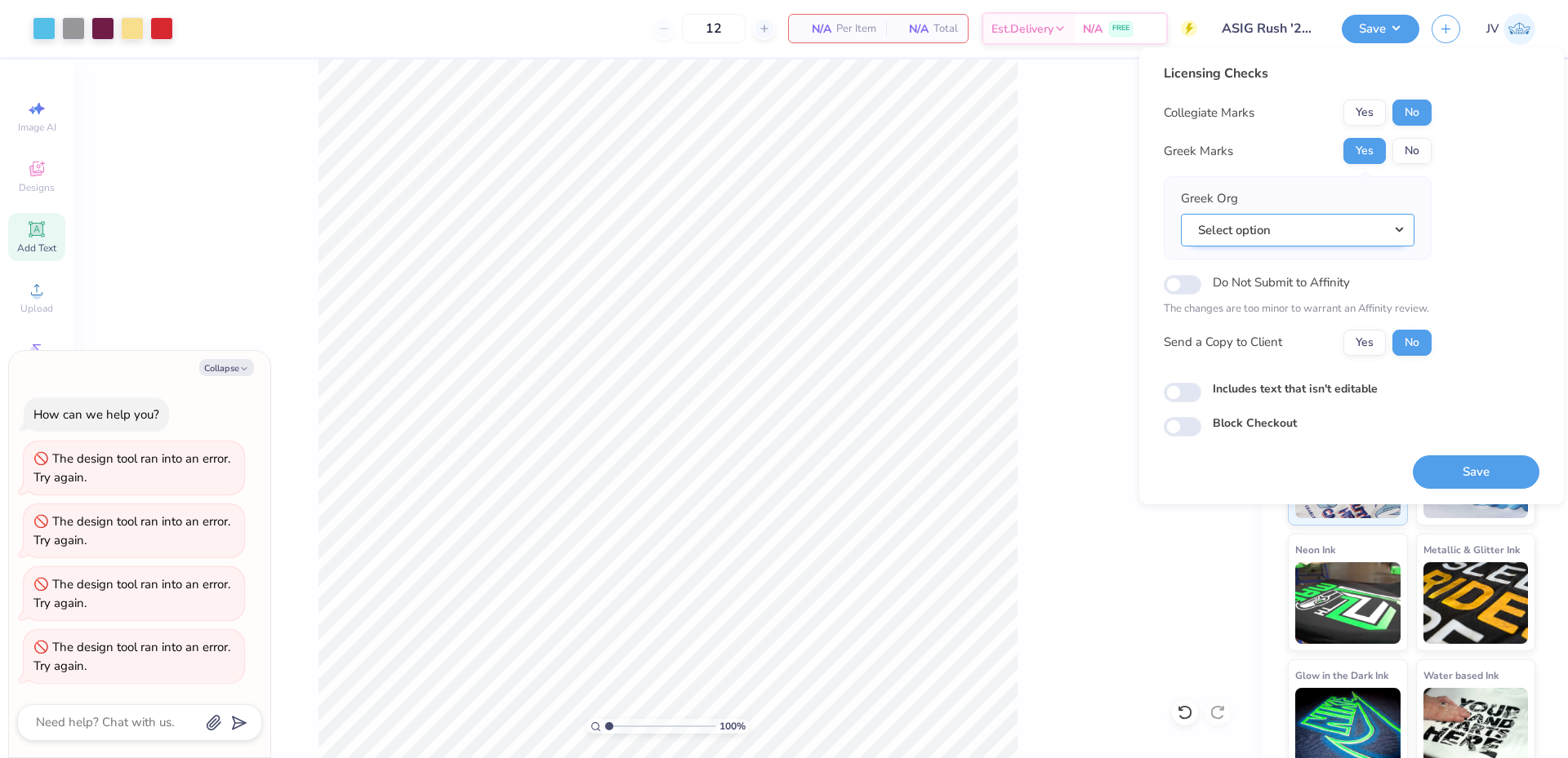
click at [1180, 214] on button "Select option" at bounding box center [1297, 230] width 234 height 33
click at [1389, 231] on button "Select option" at bounding box center [1297, 230] width 234 height 33
click at [1408, 155] on button "No" at bounding box center [1412, 150] width 40 height 26
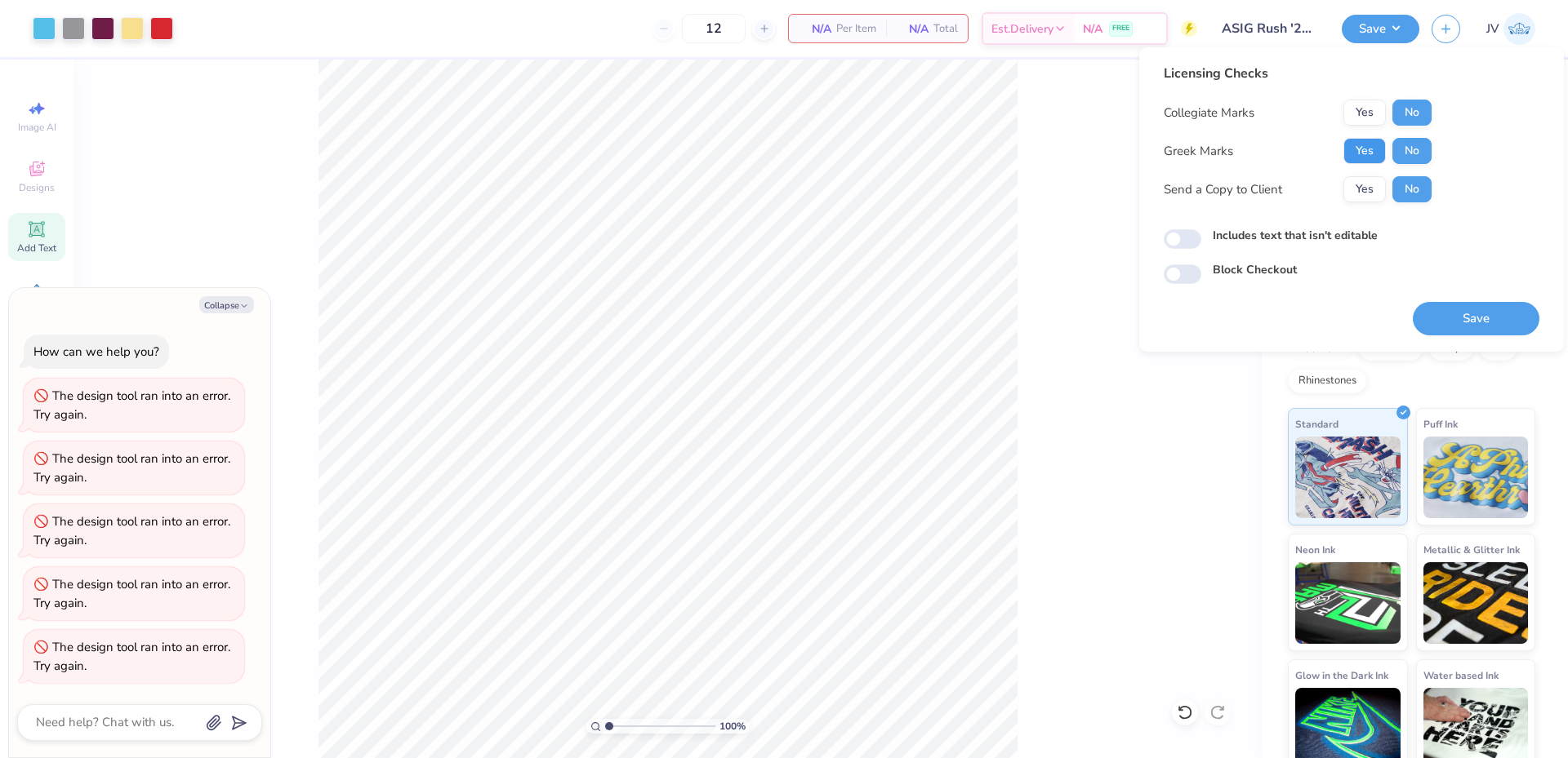
click at [1377, 145] on button "Yes" at bounding box center [1364, 150] width 42 height 26
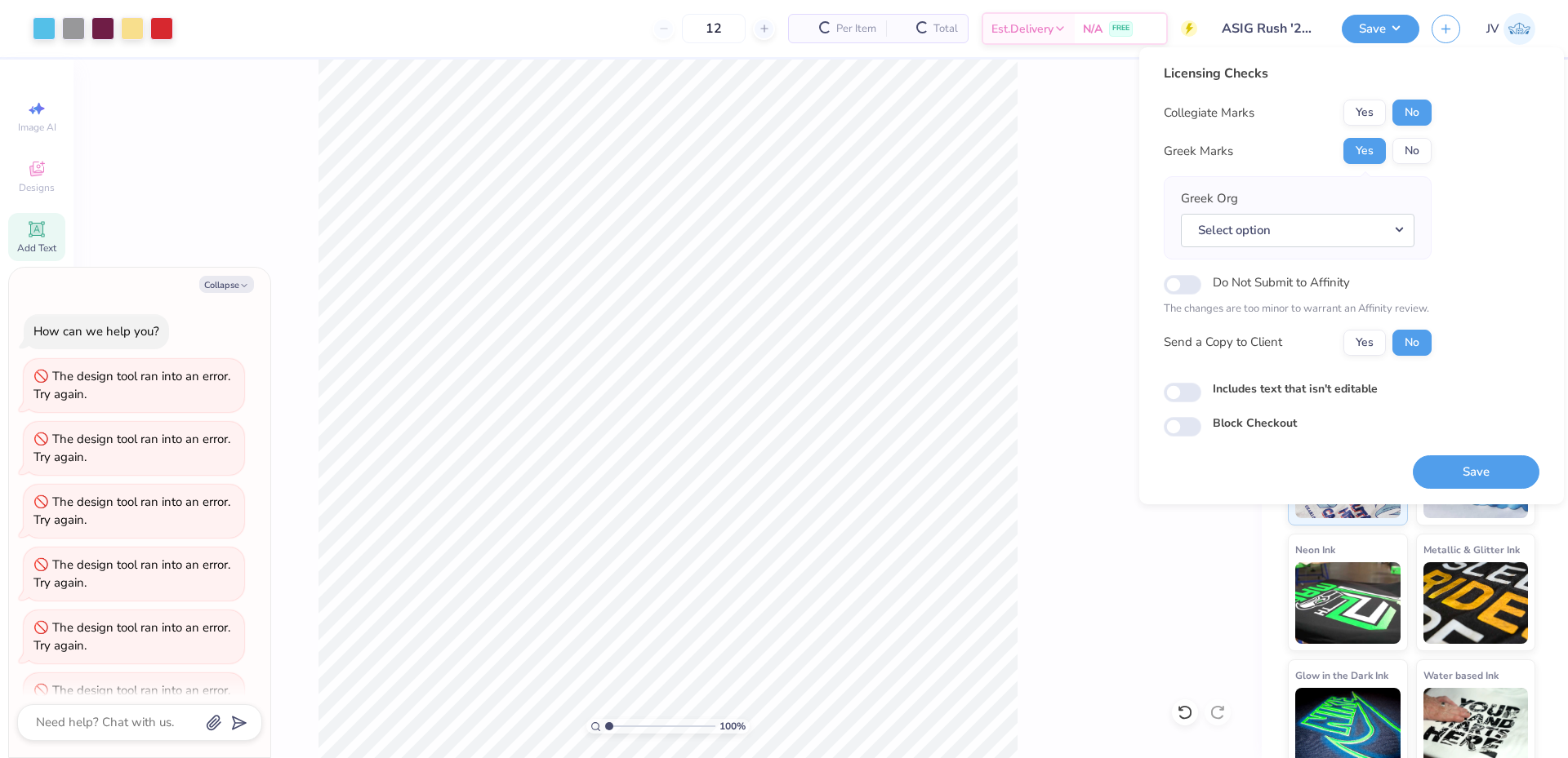
scroll to position [43, 0]
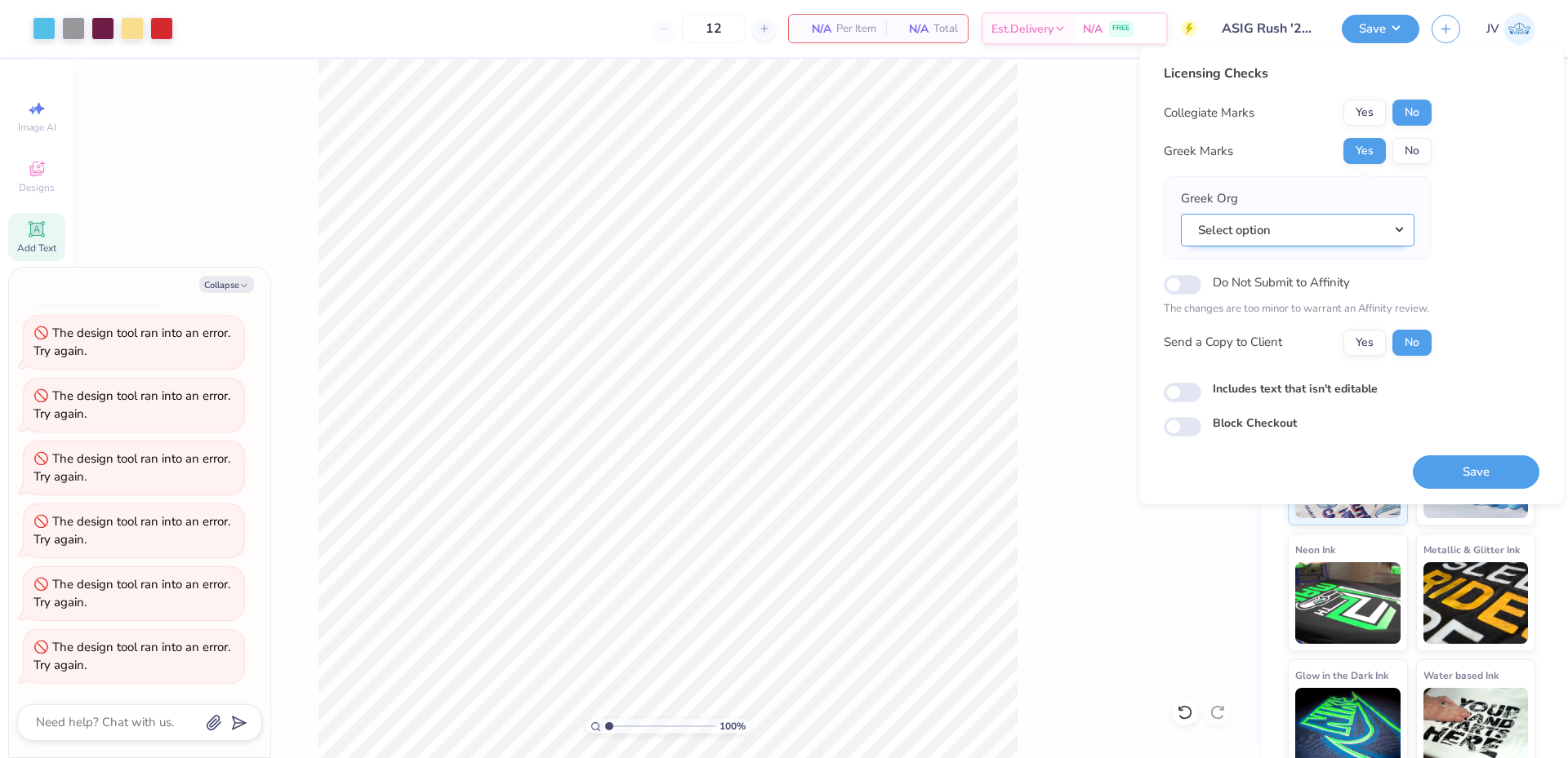
click at [1398, 227] on button "Select option" at bounding box center [1297, 230] width 234 height 33
type textarea "x"
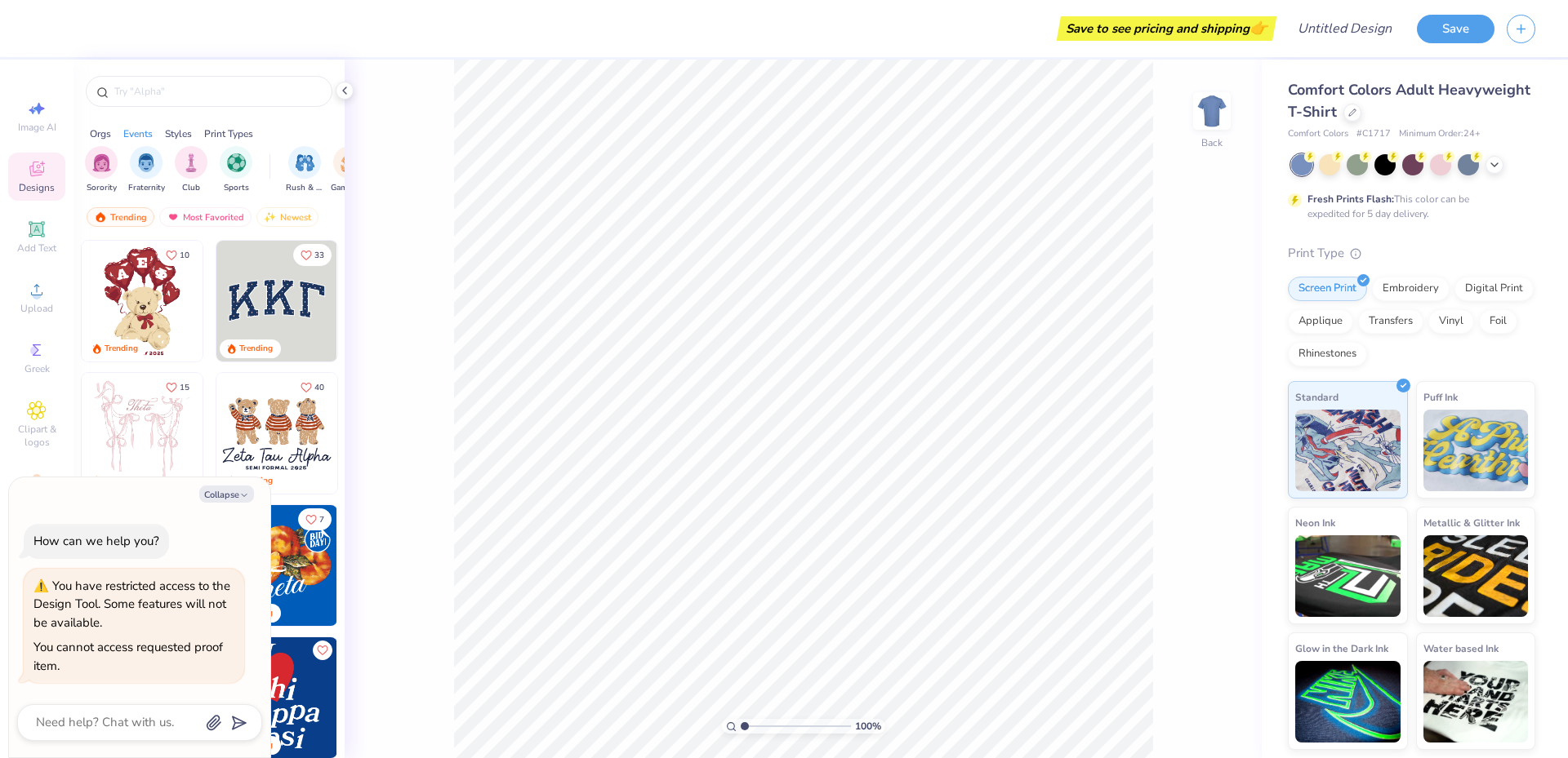
type textarea "x"
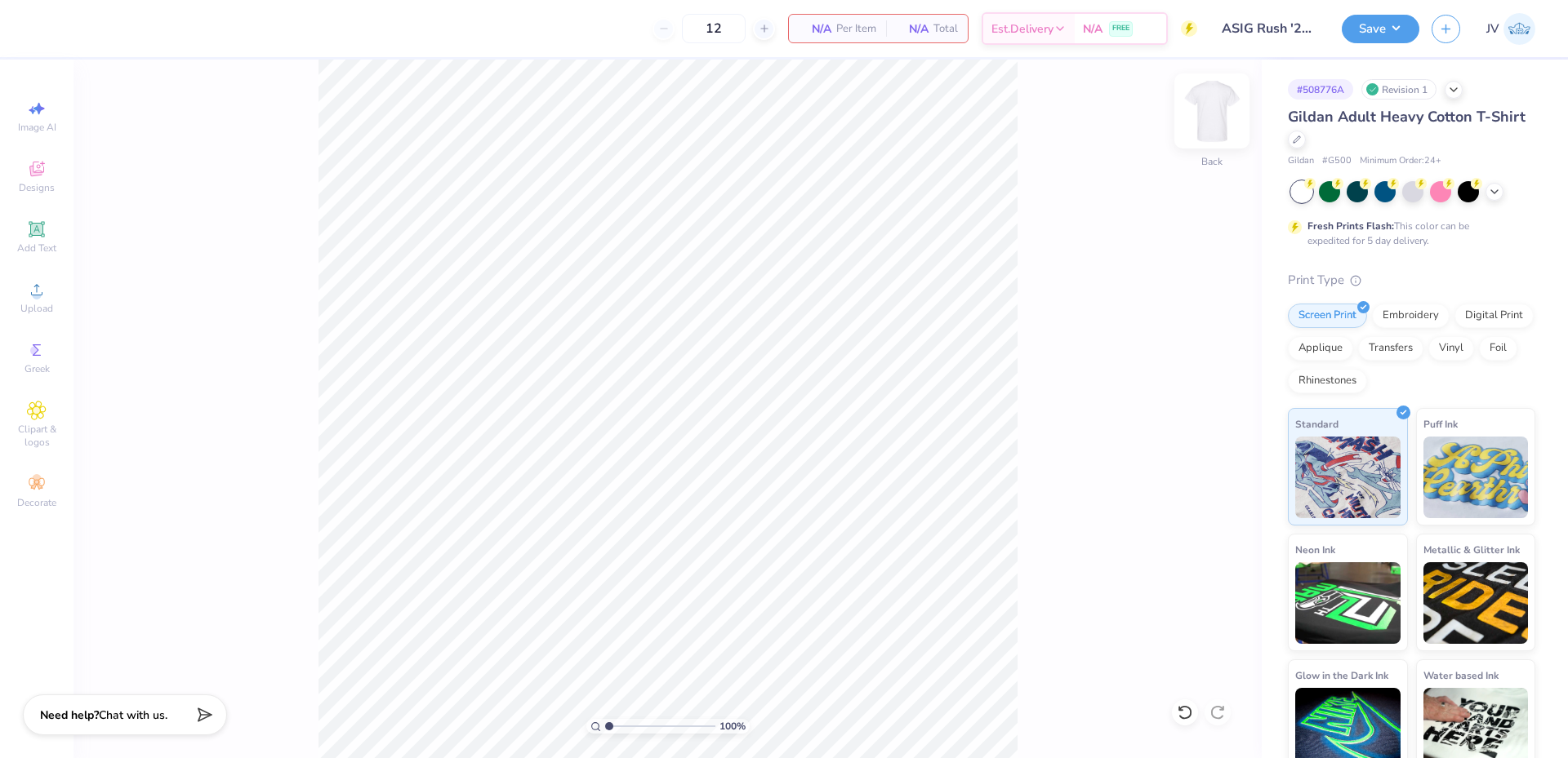
click at [1199, 110] on img at bounding box center [1212, 111] width 66 height 66
click at [30, 299] on icon at bounding box center [37, 290] width 20 height 20
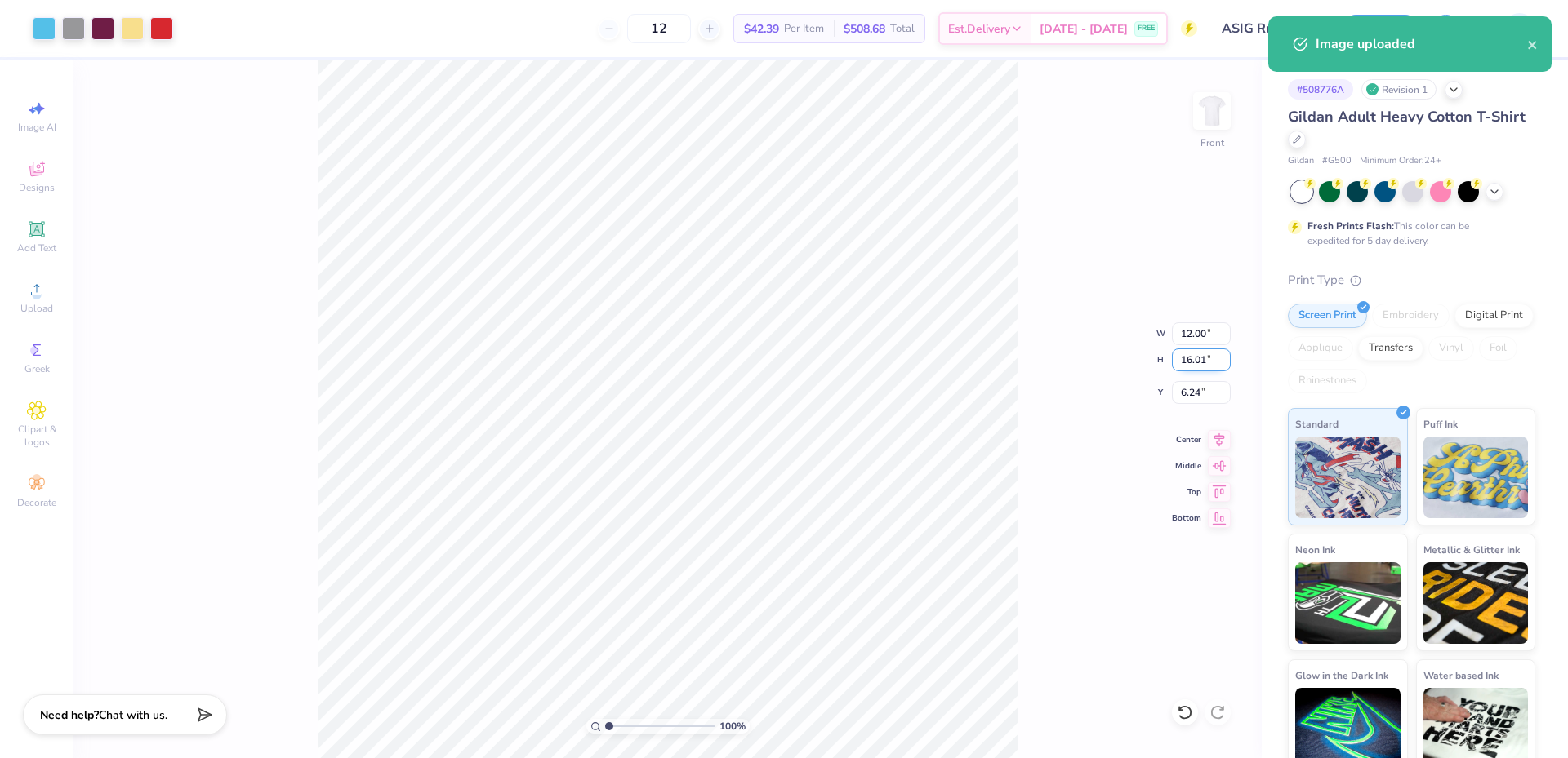
click at [1204, 365] on input "16.01" at bounding box center [1200, 360] width 58 height 22
type input "15"
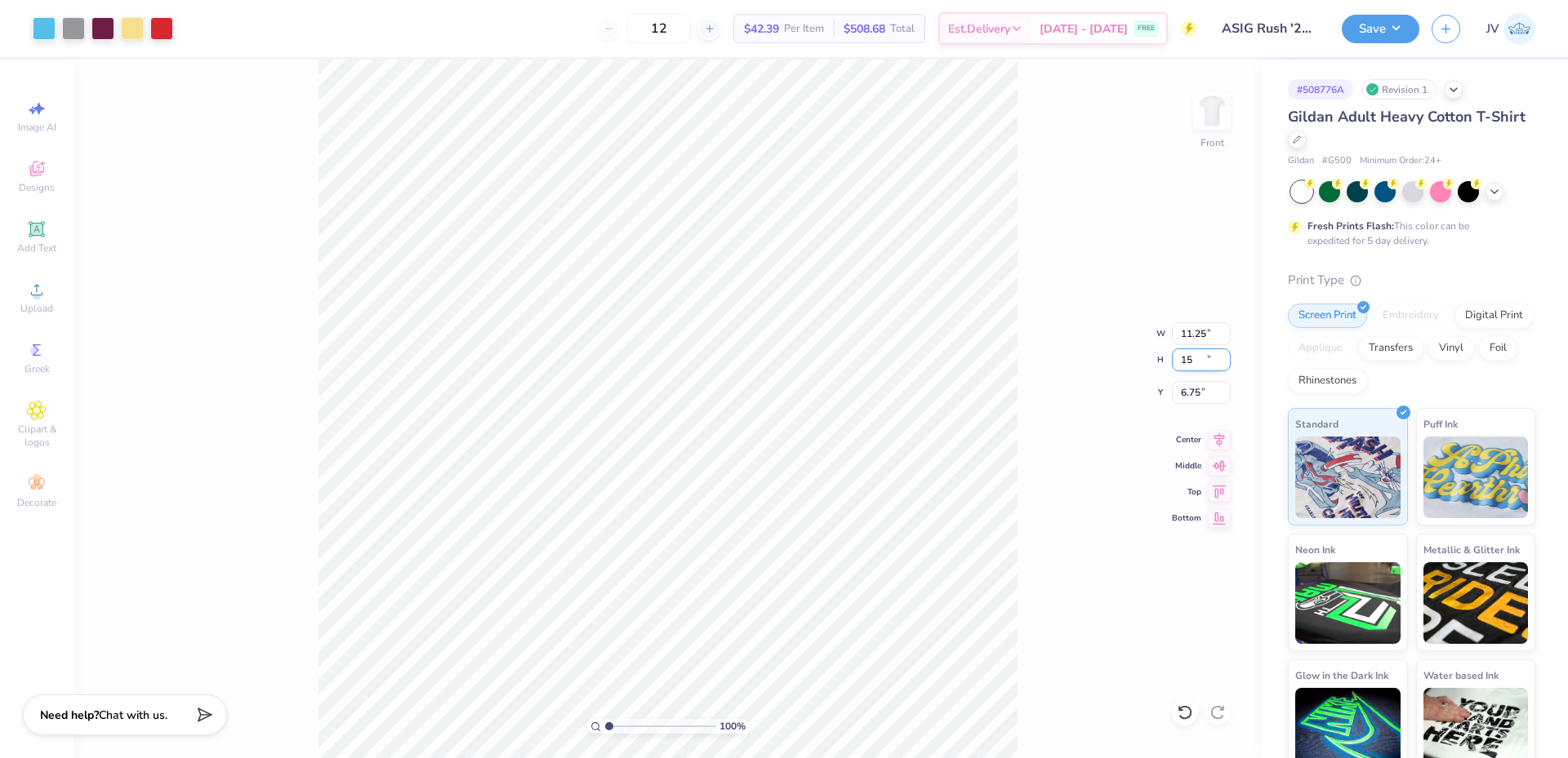
type input "11.25"
type input "15.00"
type input "6.75"
click at [1188, 398] on input "6.75" at bounding box center [1200, 392] width 58 height 22
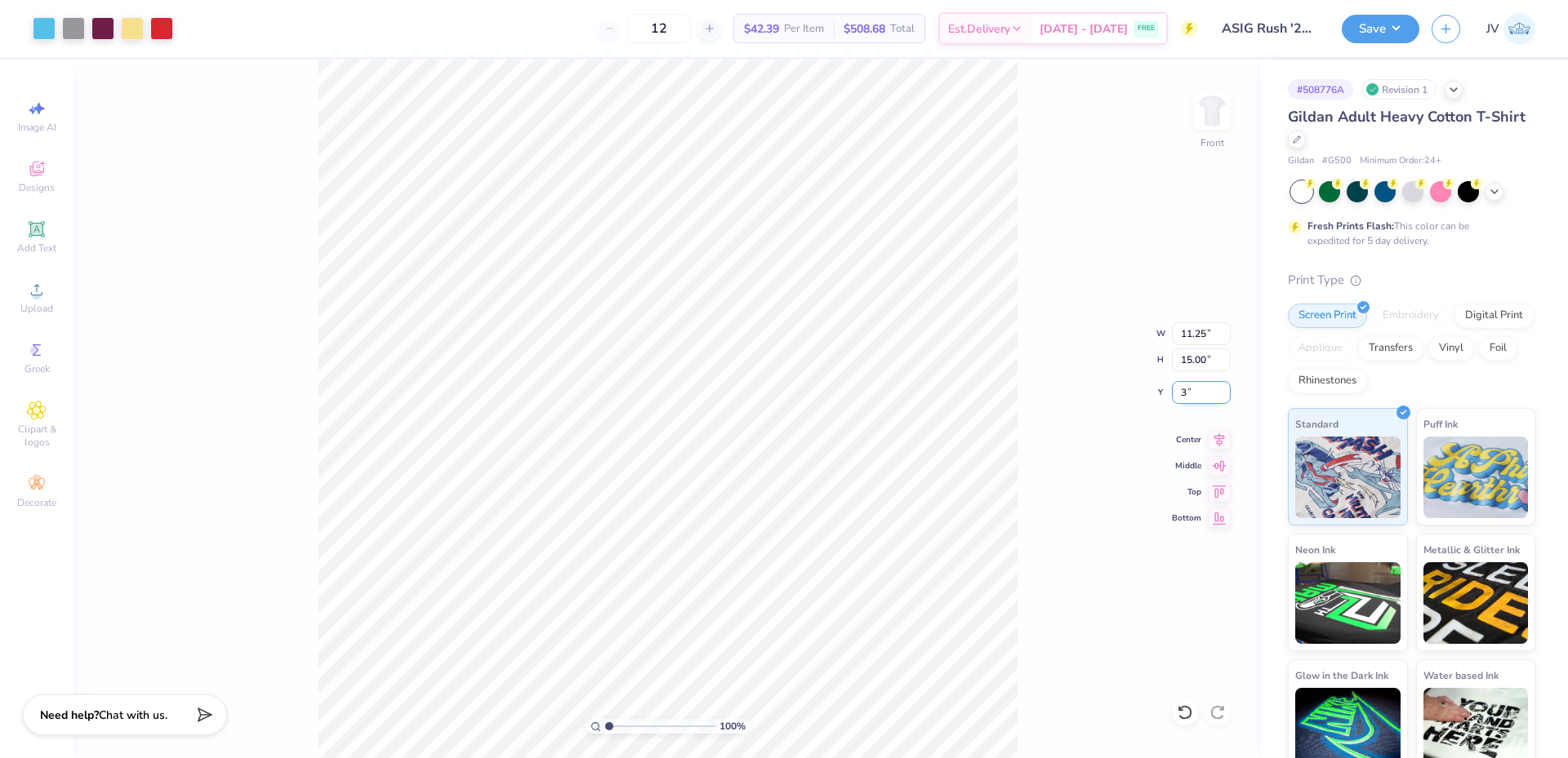
type input "3.00"
click at [1087, 452] on div "100 % Front W 11.25 11.25 " H 15.00 15.00 " Y 3.00 3.00 " Center Middle Top Bot…" at bounding box center [668, 408] width 1188 height 699
click at [1213, 101] on img at bounding box center [1212, 111] width 66 height 66
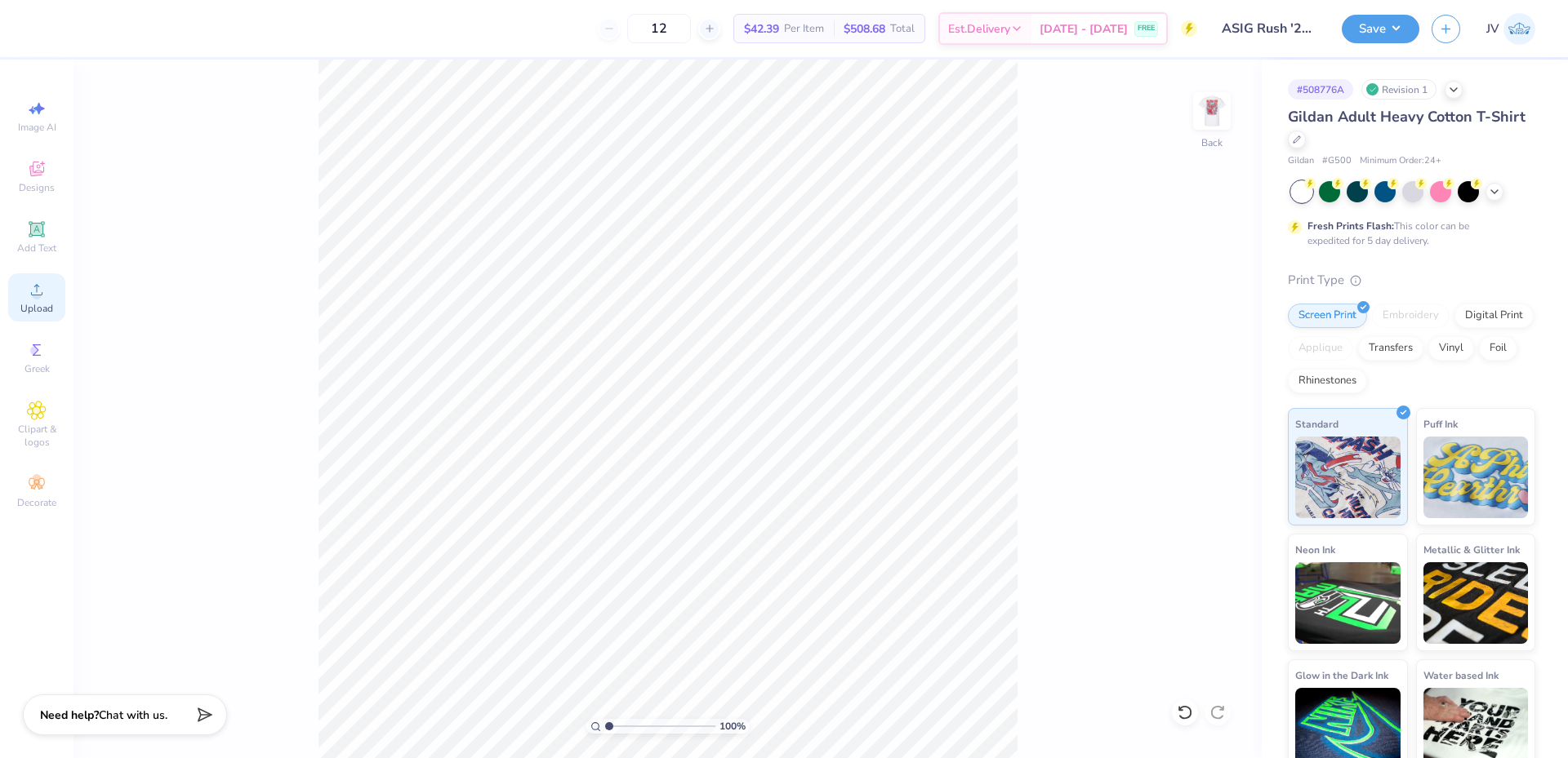
click at [36, 290] on icon at bounding box center [37, 290] width 20 height 20
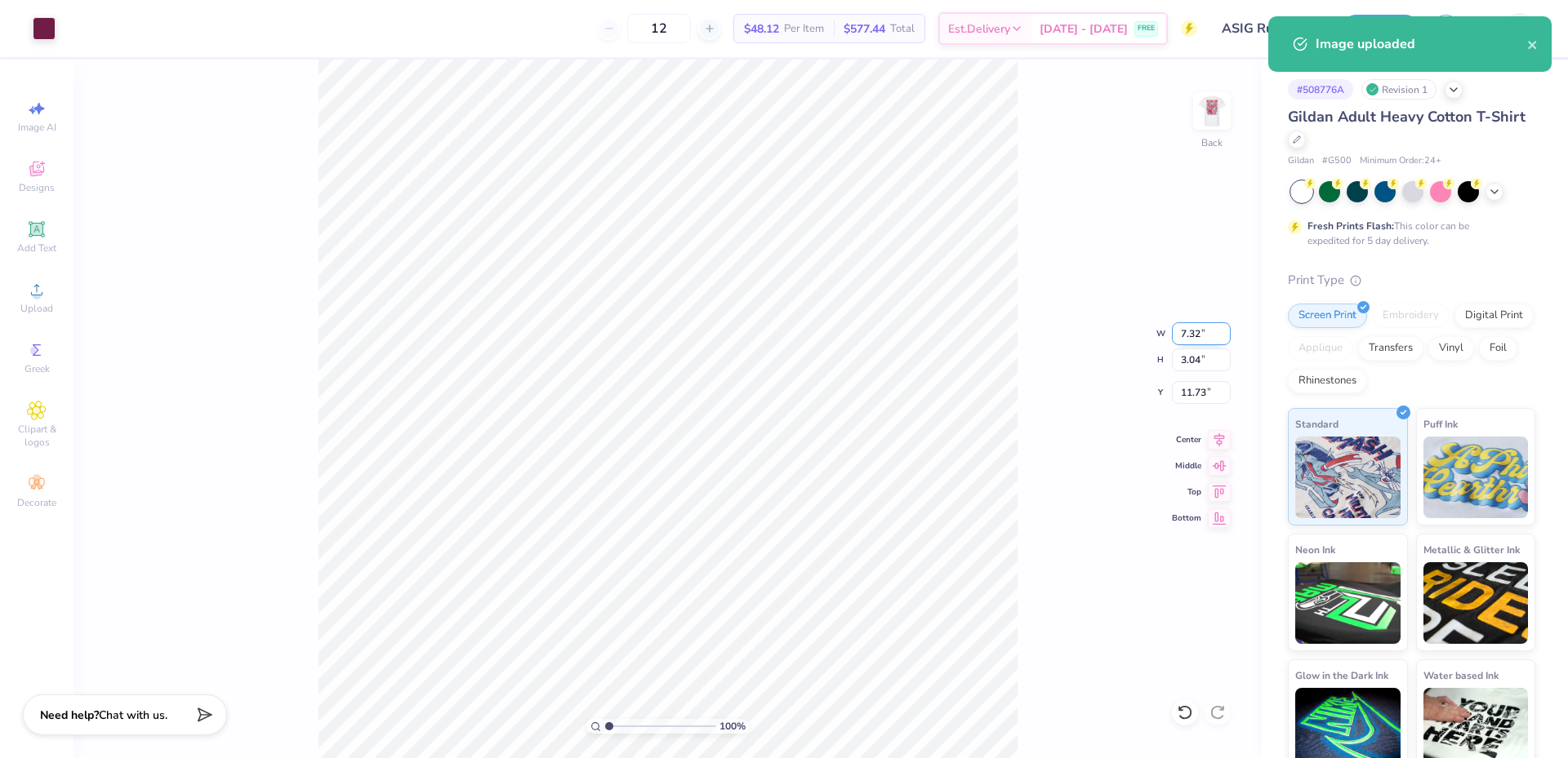
click at [1183, 328] on input "7.32" at bounding box center [1200, 334] width 58 height 22
type input "7.00"
type input "2.91"
type input "11.80"
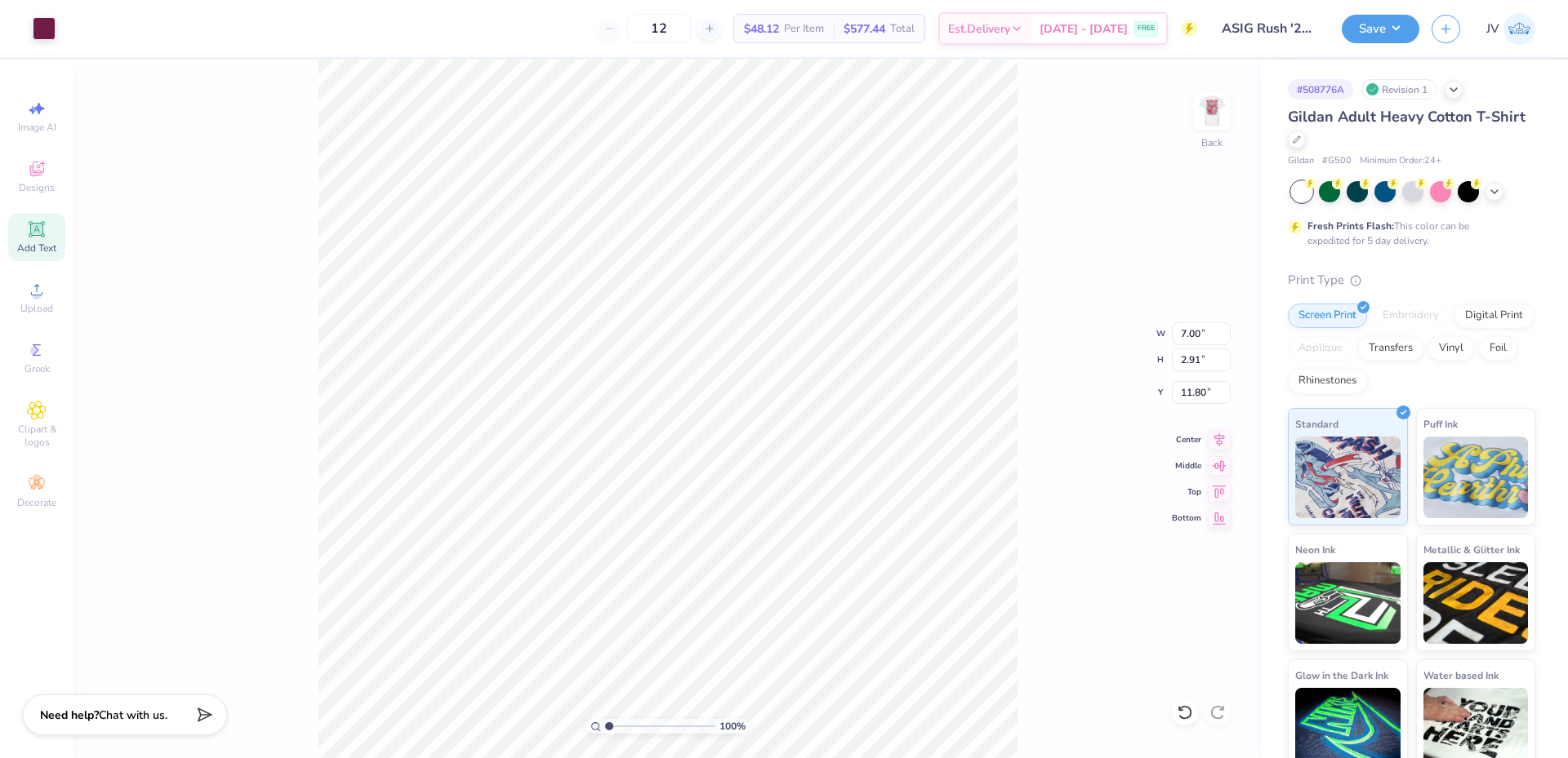
click at [30, 253] on span "Add Text" at bounding box center [37, 248] width 40 height 13
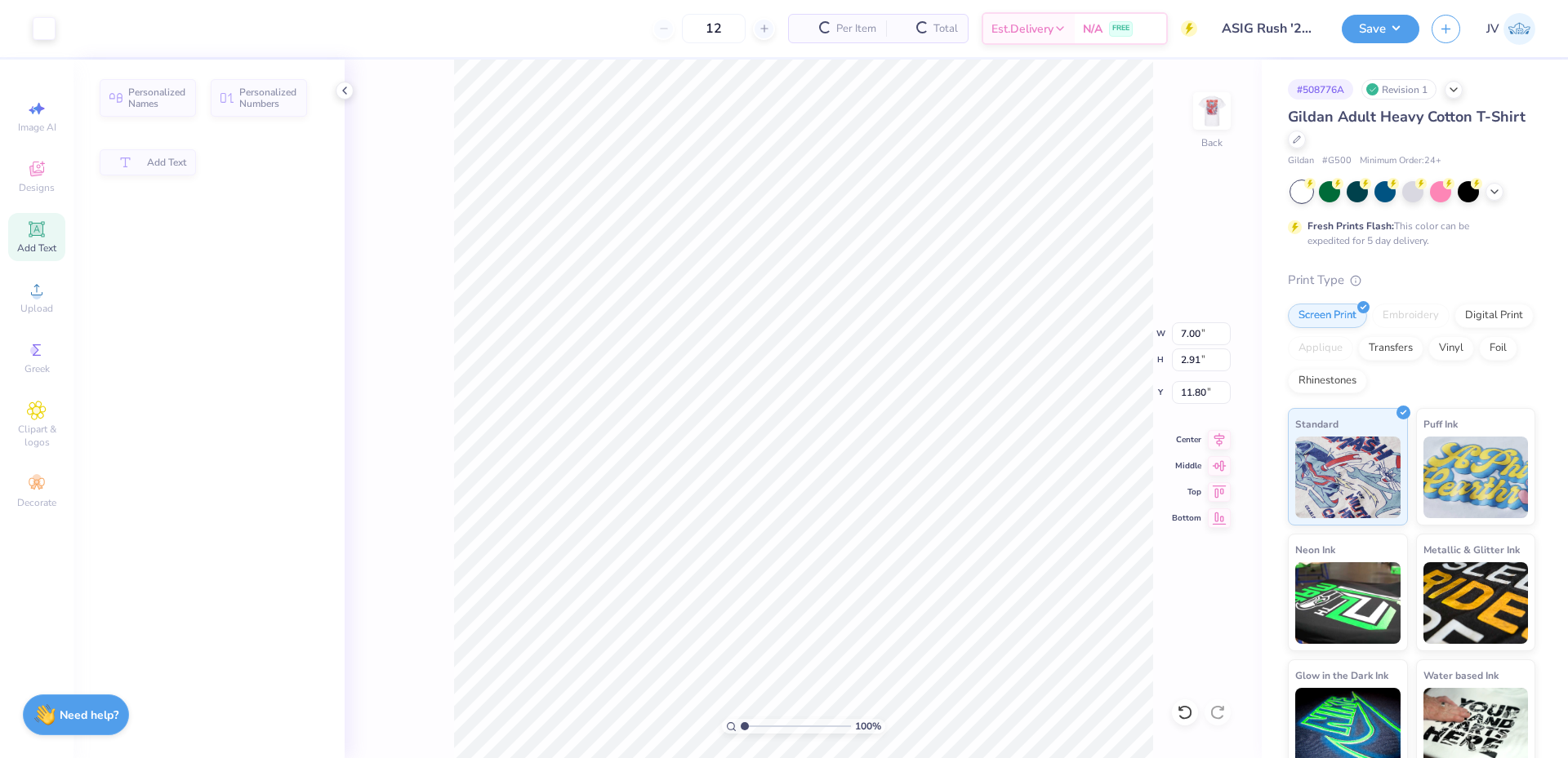
type input "6.00"
type input "1.74"
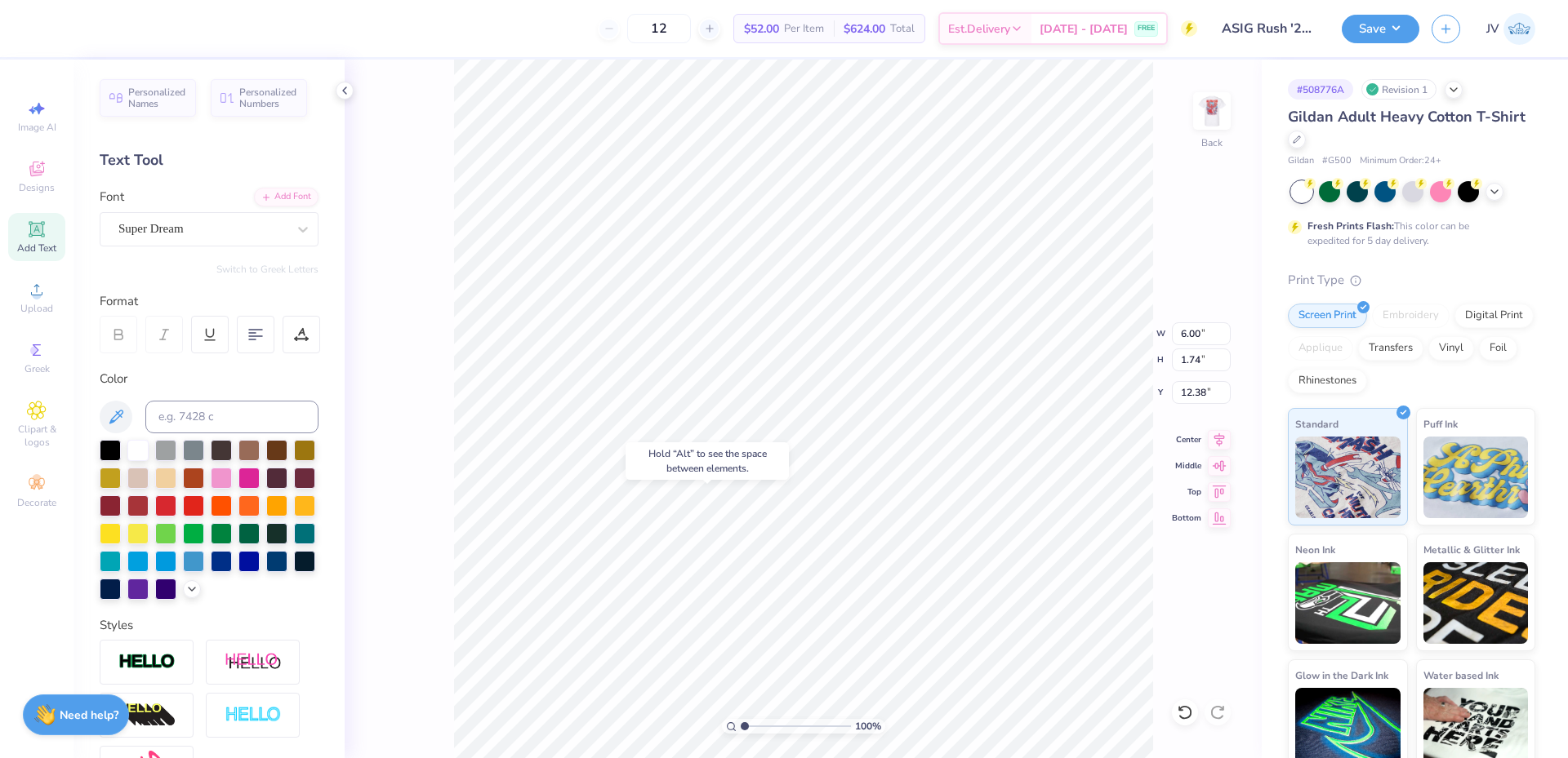
type input "16.54"
click at [252, 418] on input at bounding box center [232, 417] width 173 height 32
type input "222"
click at [291, 201] on div "Add Font" at bounding box center [286, 195] width 65 height 19
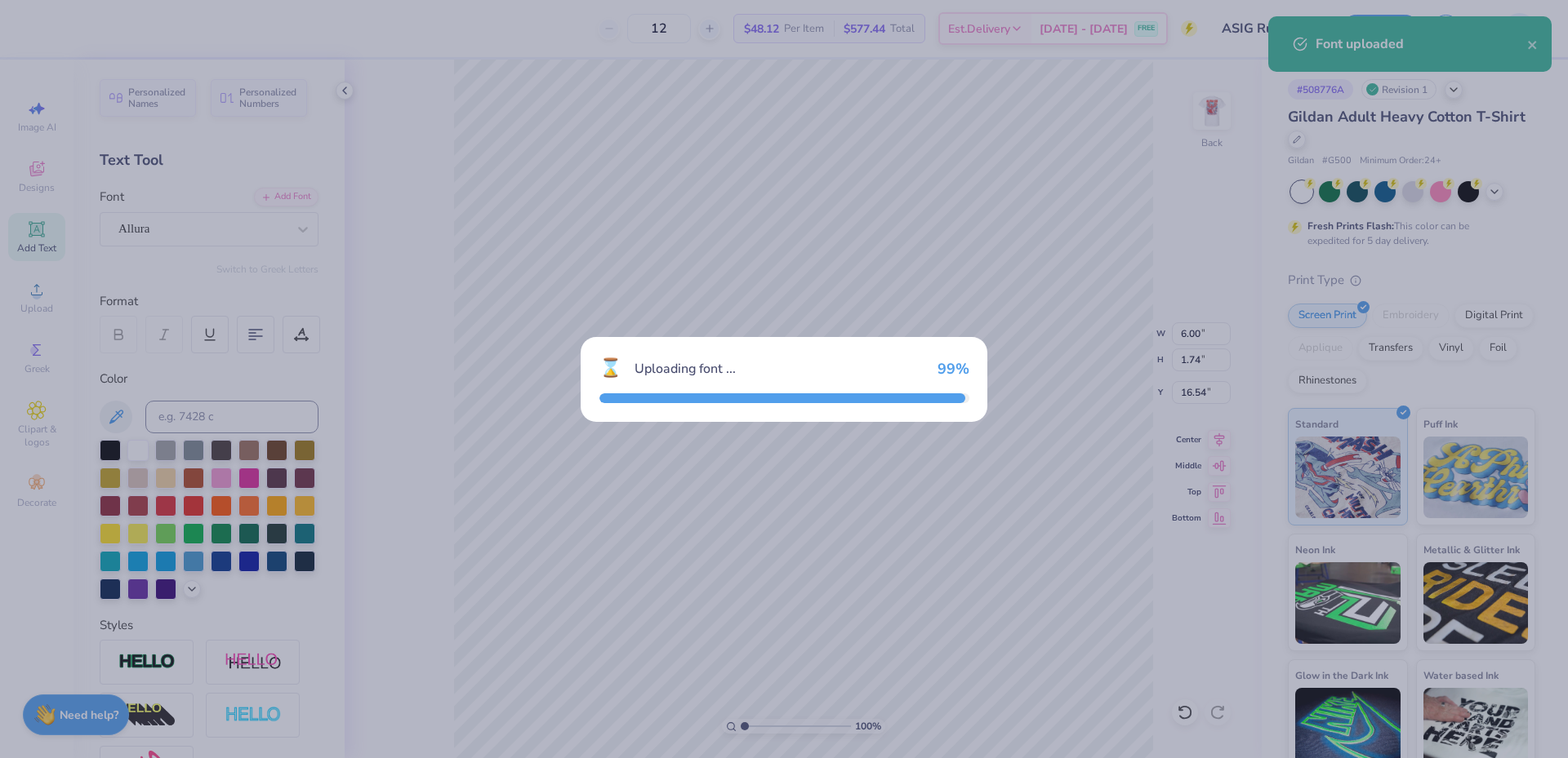
type input "6.18"
type input "1.86"
type input "16.48"
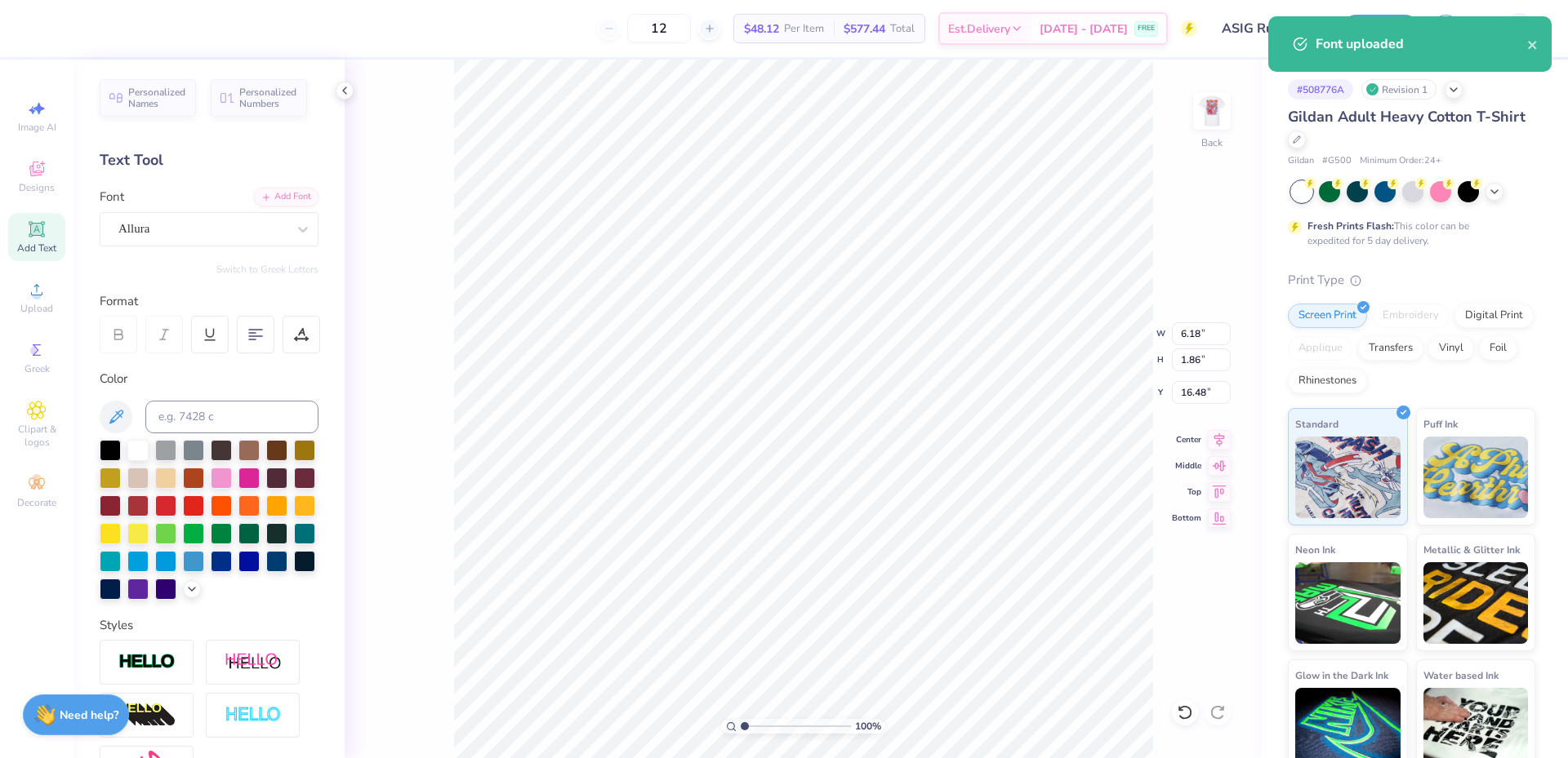
scroll to position [13, 3]
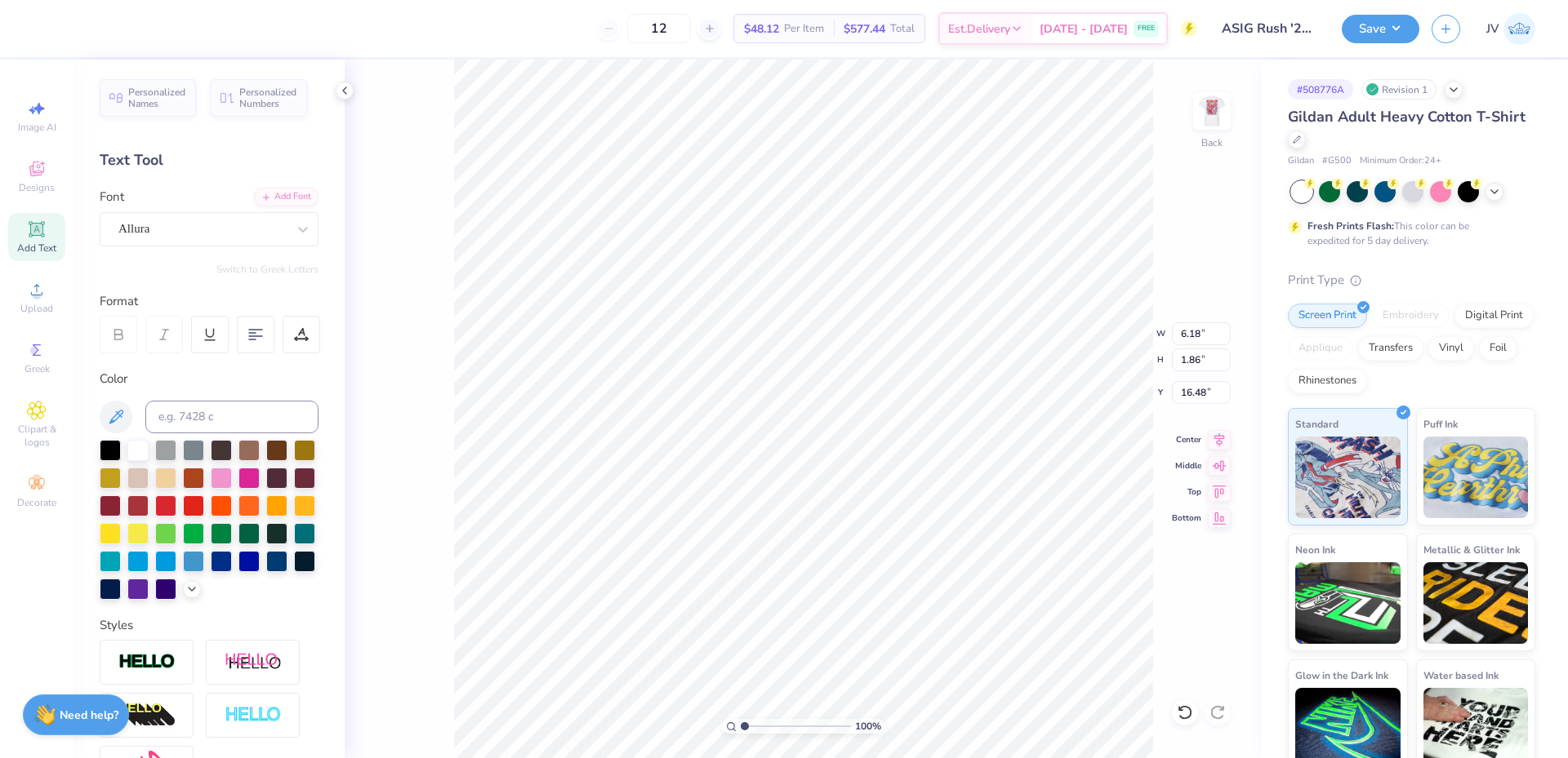
type textarea "Fall 2025"
drag, startPoint x: 152, startPoint y: 694, endPoint x: 197, endPoint y: 644, distance: 67.3
click at [153, 672] on img at bounding box center [148, 662] width 58 height 19
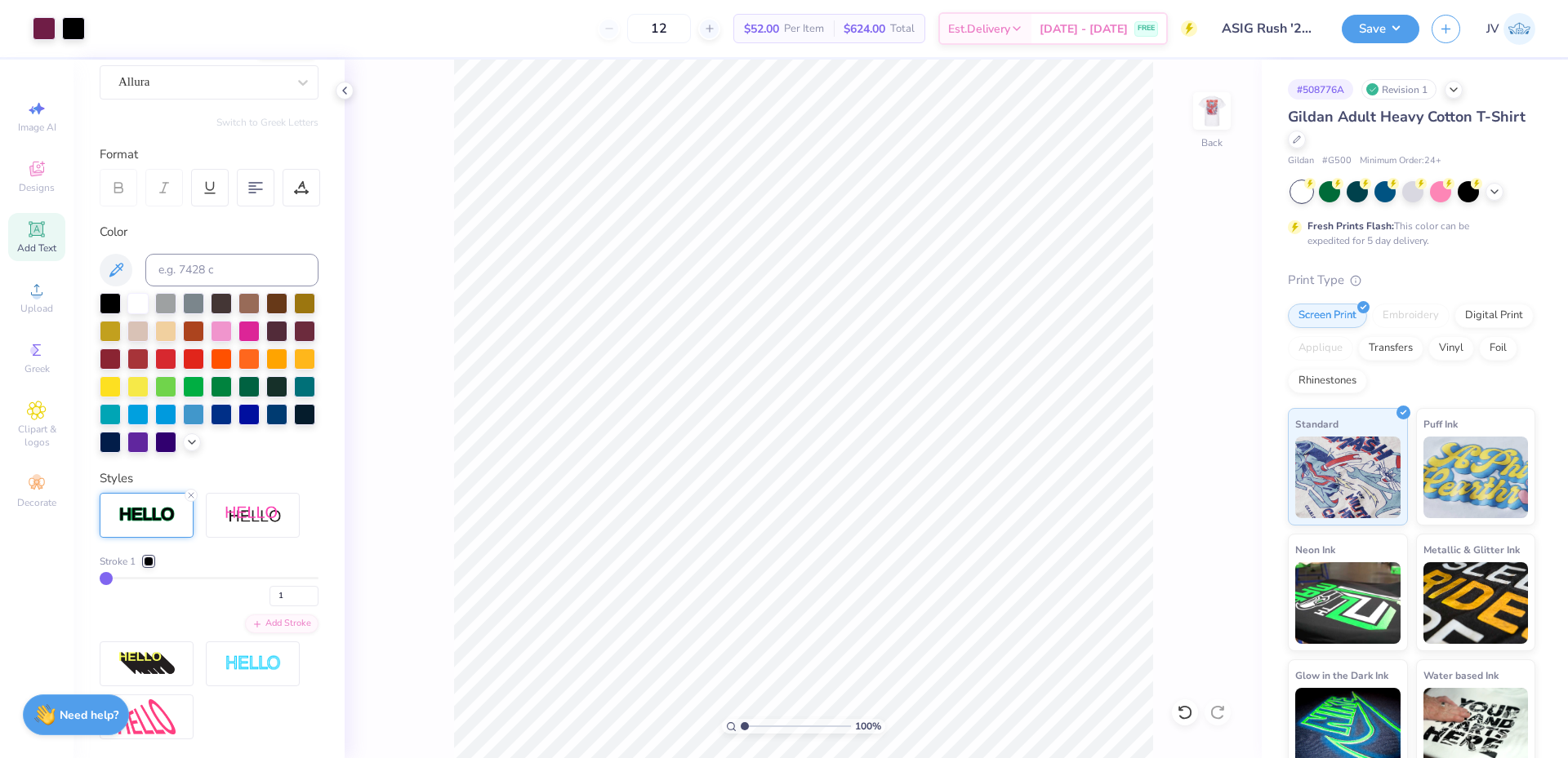
scroll to position [157, 0]
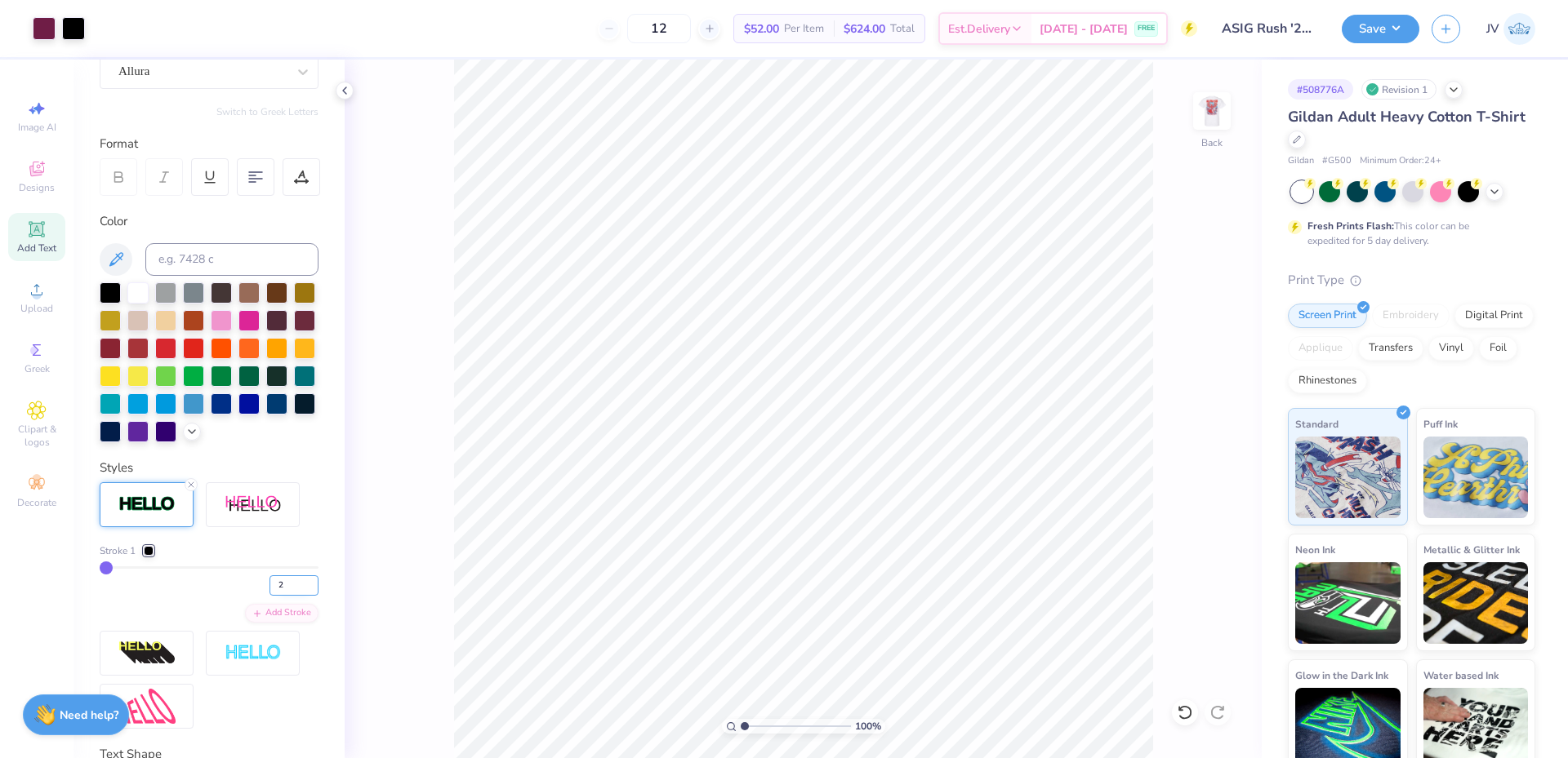
click at [299, 596] on input "2" at bounding box center [294, 585] width 49 height 21
type input "3"
click at [299, 596] on input "3" at bounding box center [294, 585] width 49 height 21
type input "3"
click at [148, 556] on div at bounding box center [148, 550] width 10 height 10
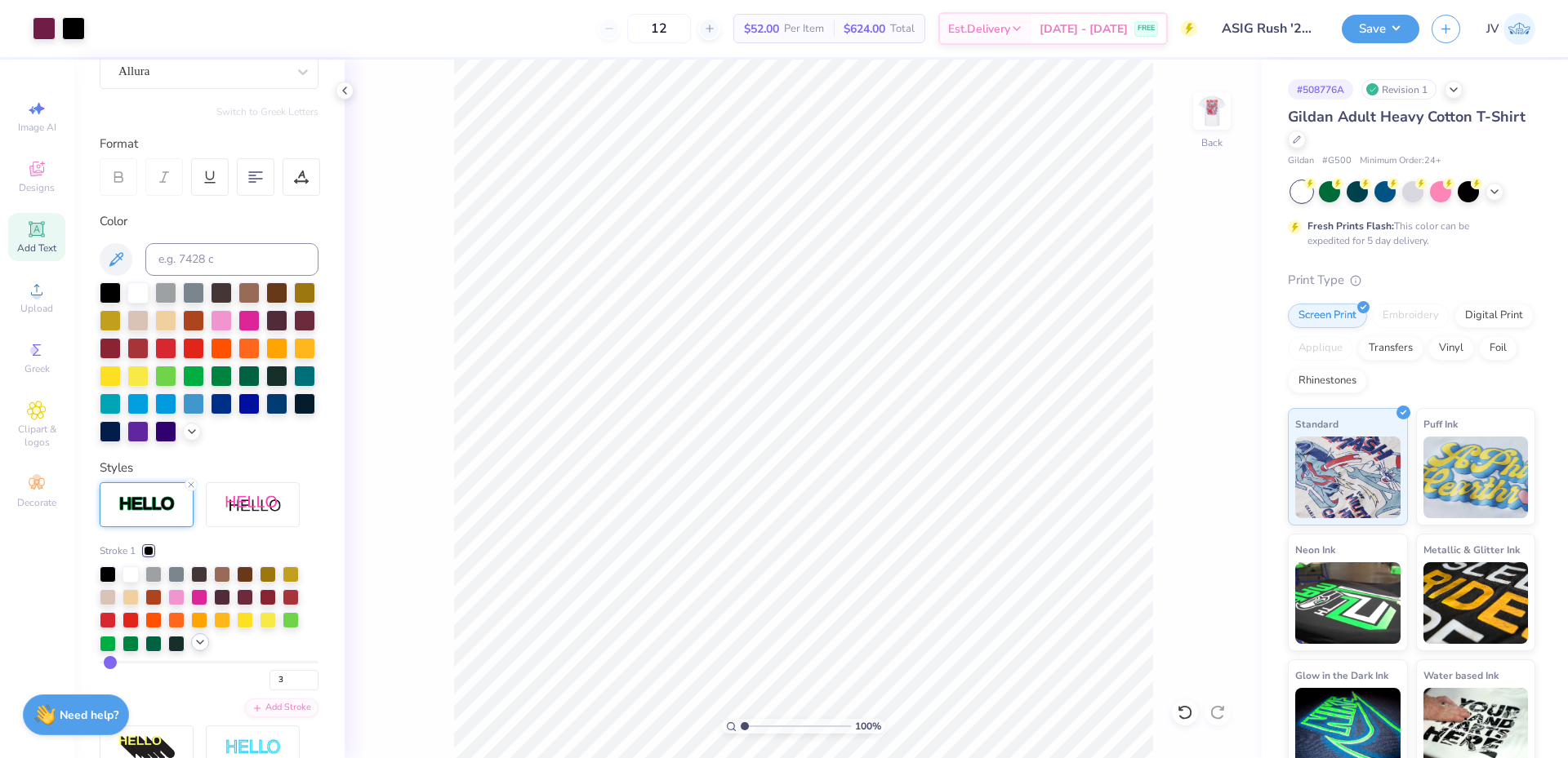
click at [198, 649] on icon at bounding box center [200, 642] width 13 height 13
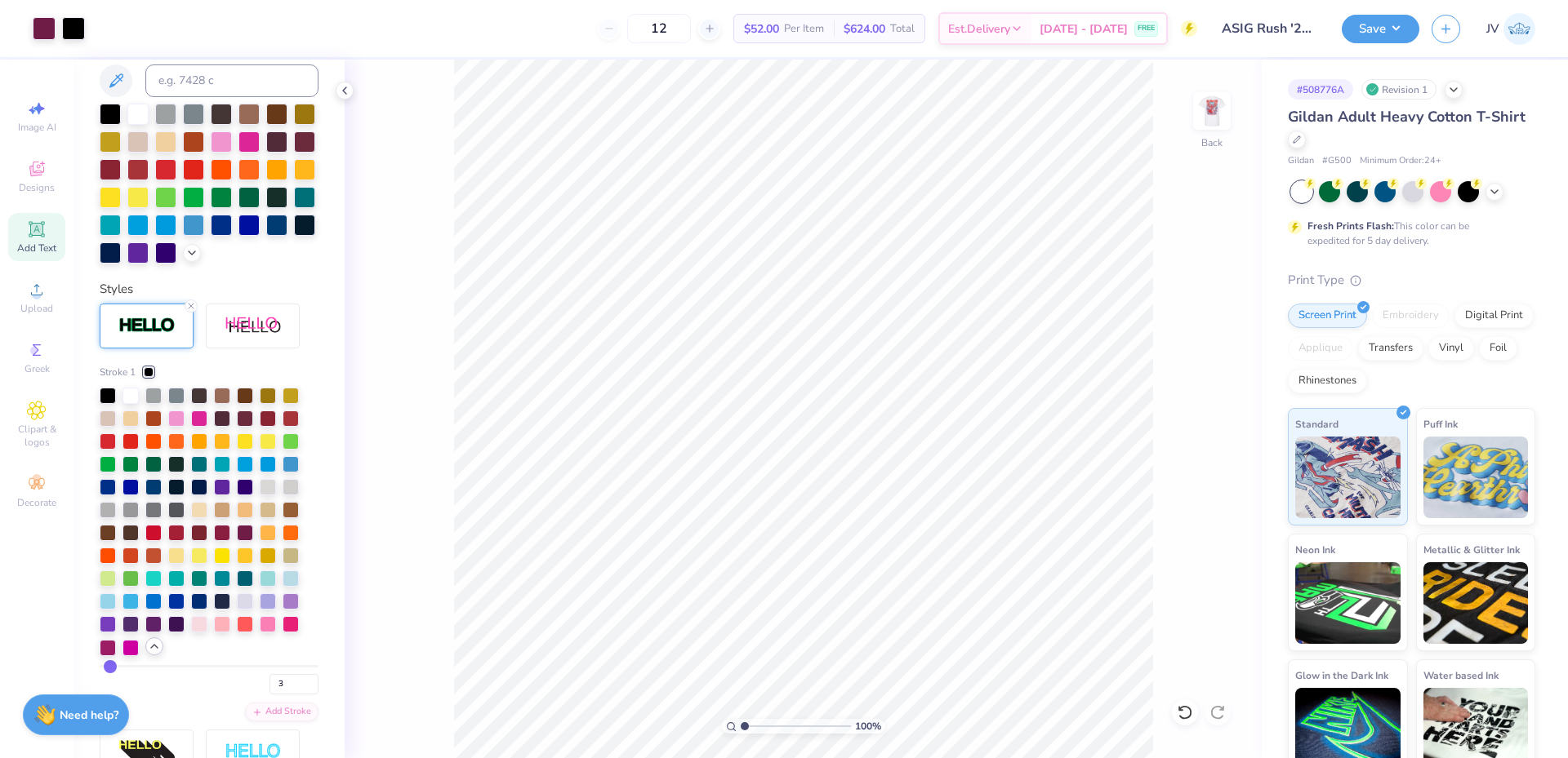
scroll to position [344, 0]
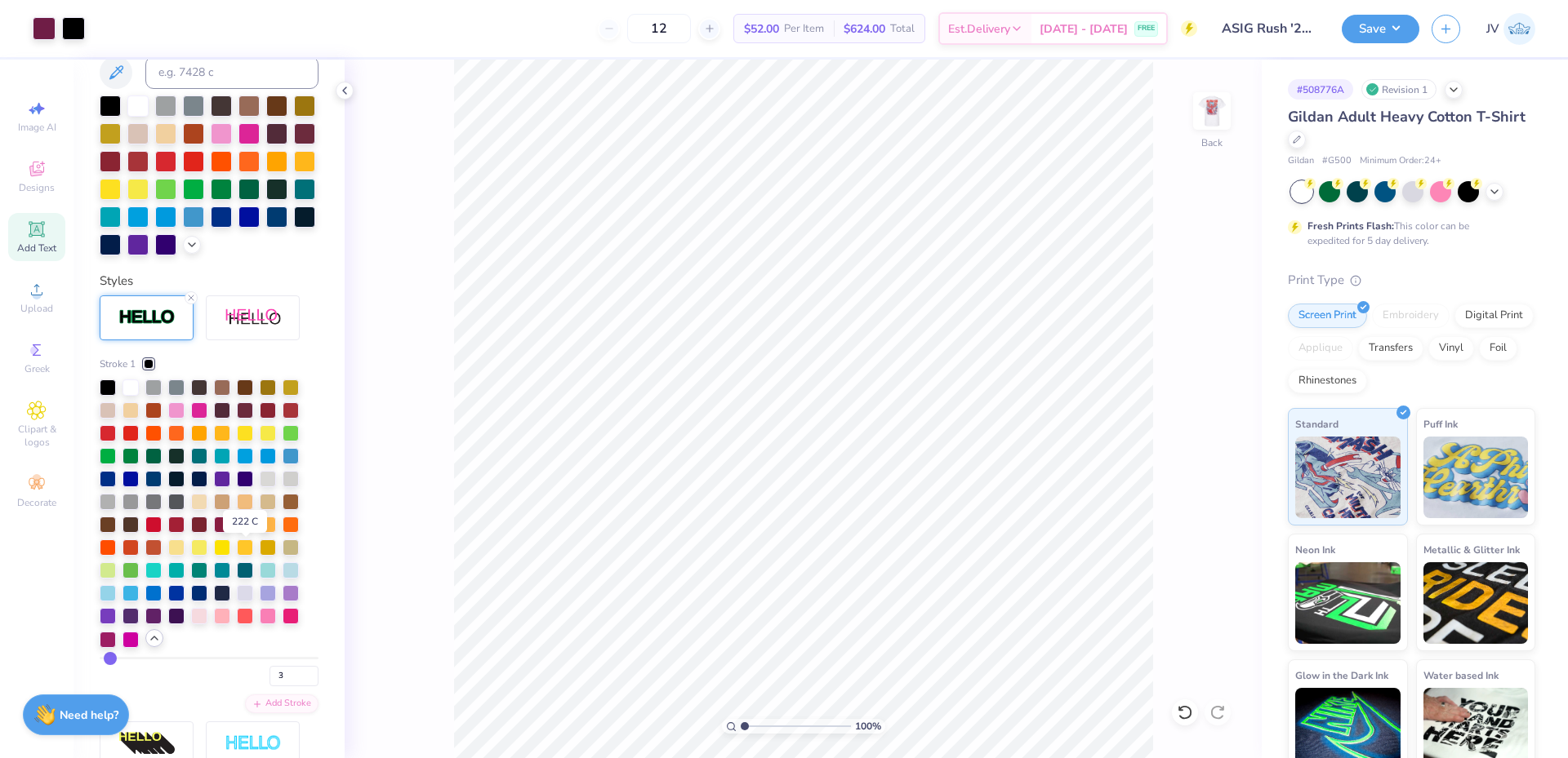
click at [244, 531] on div at bounding box center [245, 523] width 16 height 16
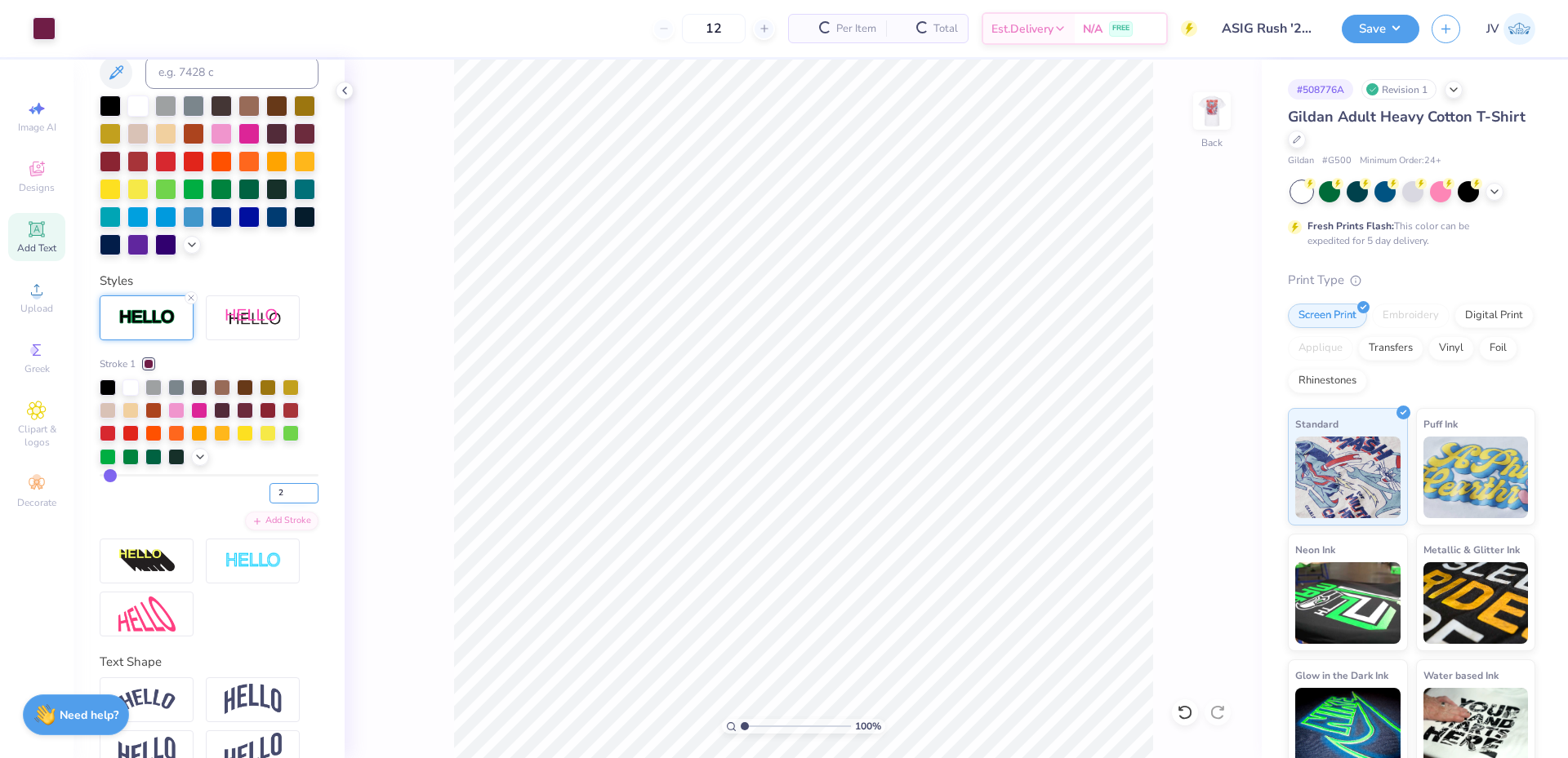
type input "2"
click at [300, 504] on input "2" at bounding box center [294, 493] width 49 height 21
type input "2"
type input "7.00"
type input "2.91"
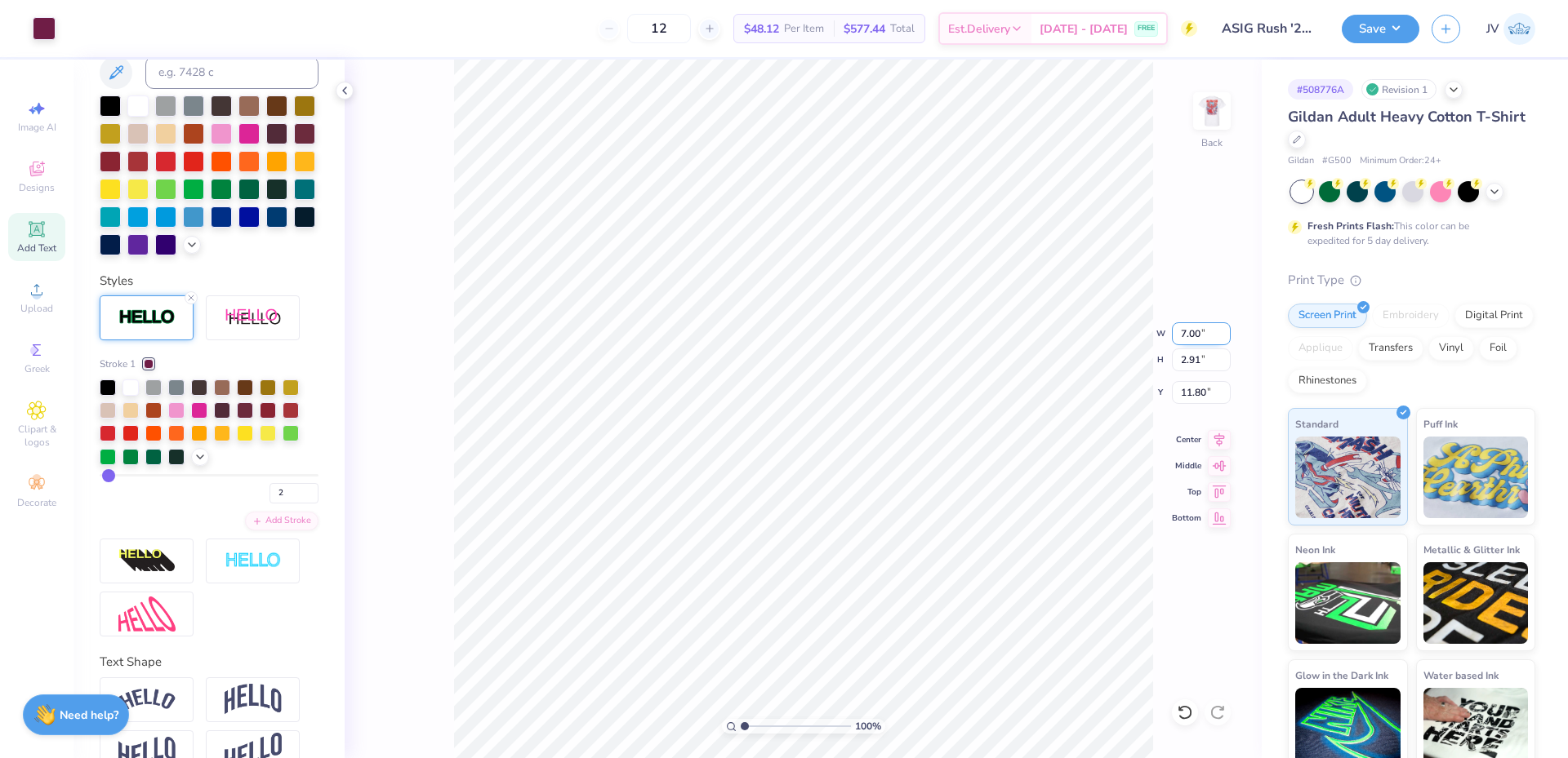
type input "11.80"
type input "9.95"
type input "1.64"
type input "16.59"
click at [1179, 329] on input "9.95" at bounding box center [1200, 334] width 58 height 22
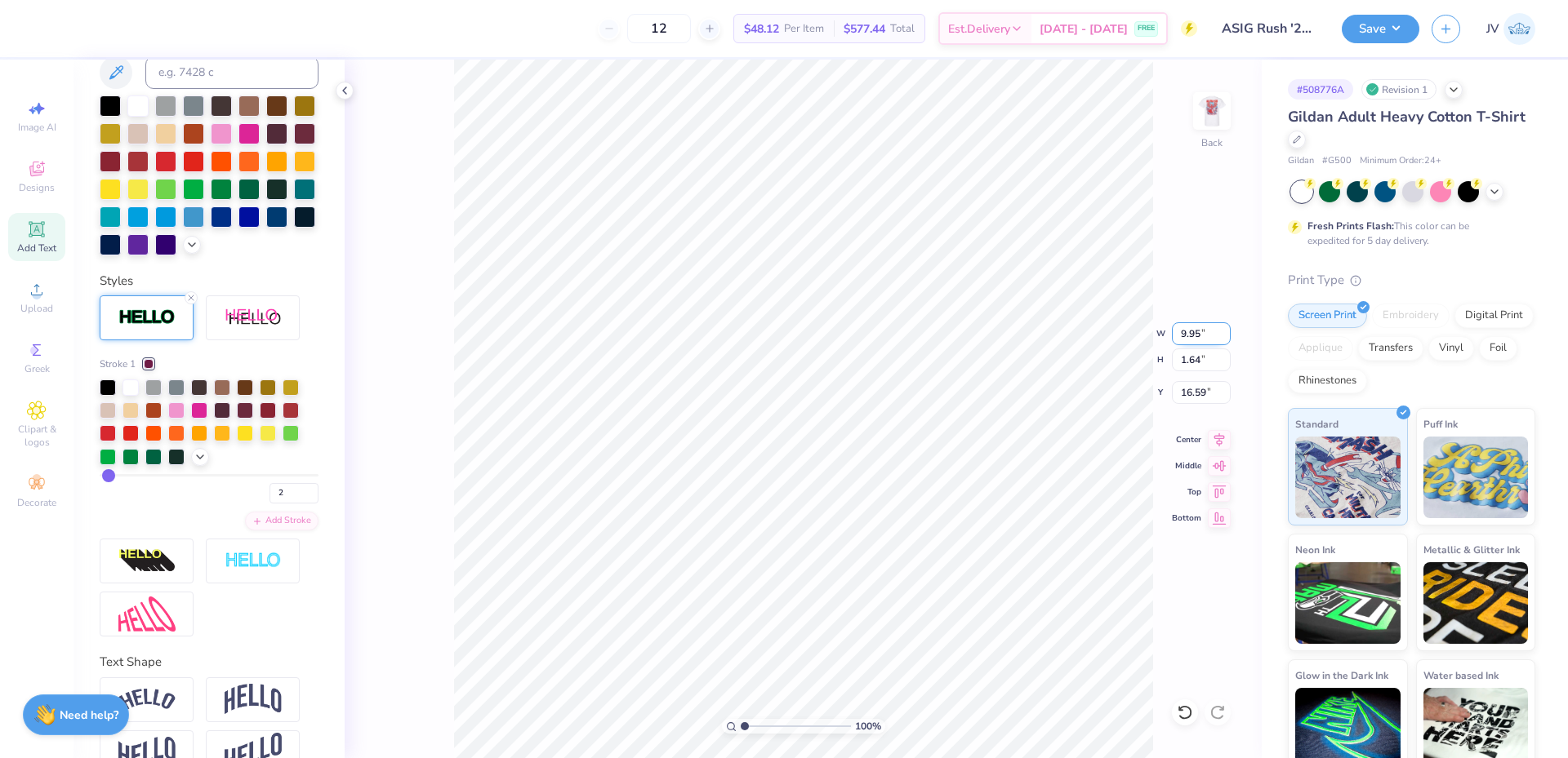
click at [1179, 329] on input "9.95" at bounding box center [1200, 334] width 58 height 22
type input "7.00"
type input "1.15"
type input "15.19"
click at [880, 585] on li "Group" at bounding box center [904, 578] width 129 height 31
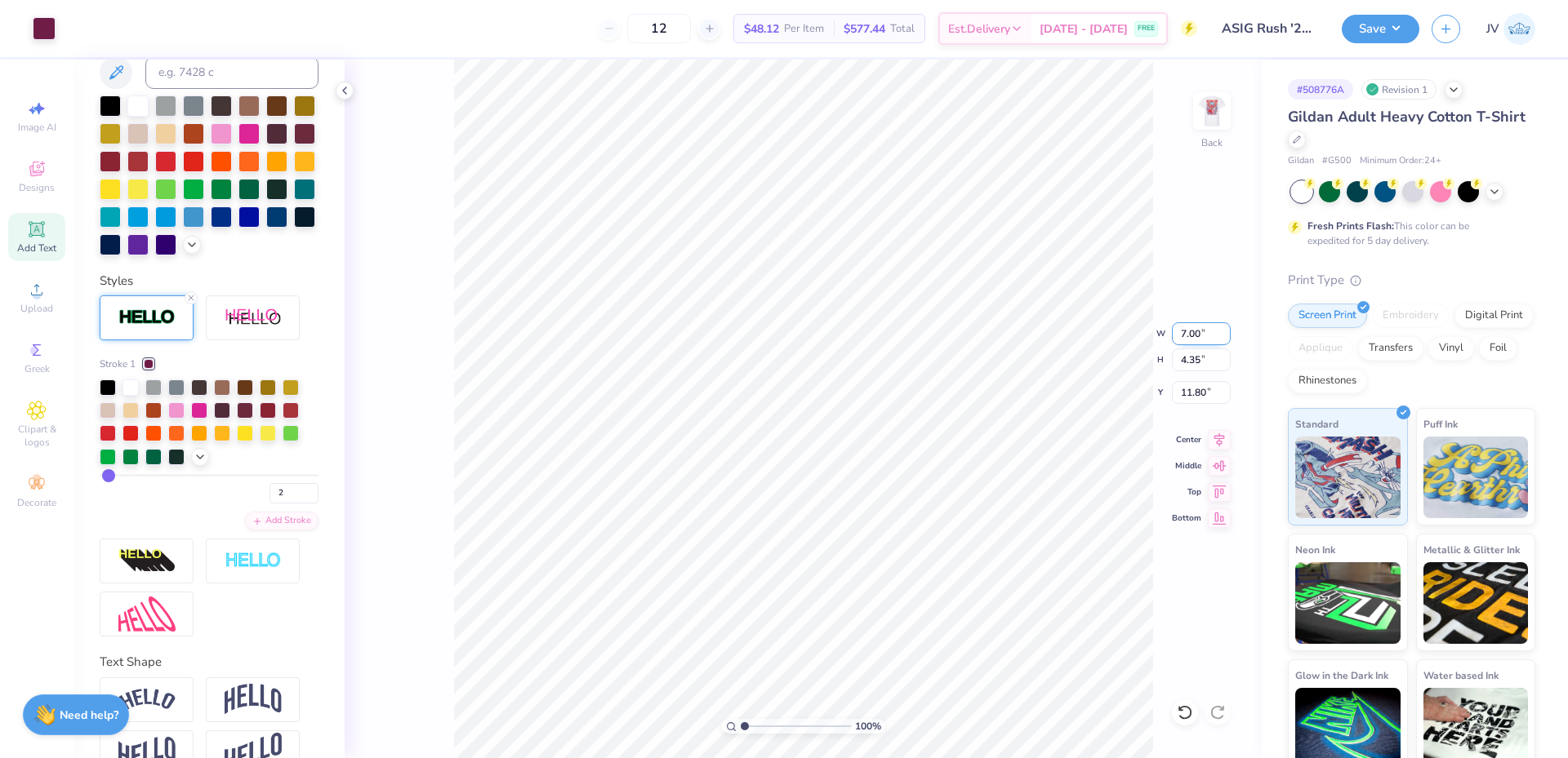
click at [1189, 338] on input "7.00" at bounding box center [1200, 334] width 58 height 22
type input "3.50"
type input "2.17"
click at [1198, 388] on input "12.88" at bounding box center [1200, 392] width 58 height 22
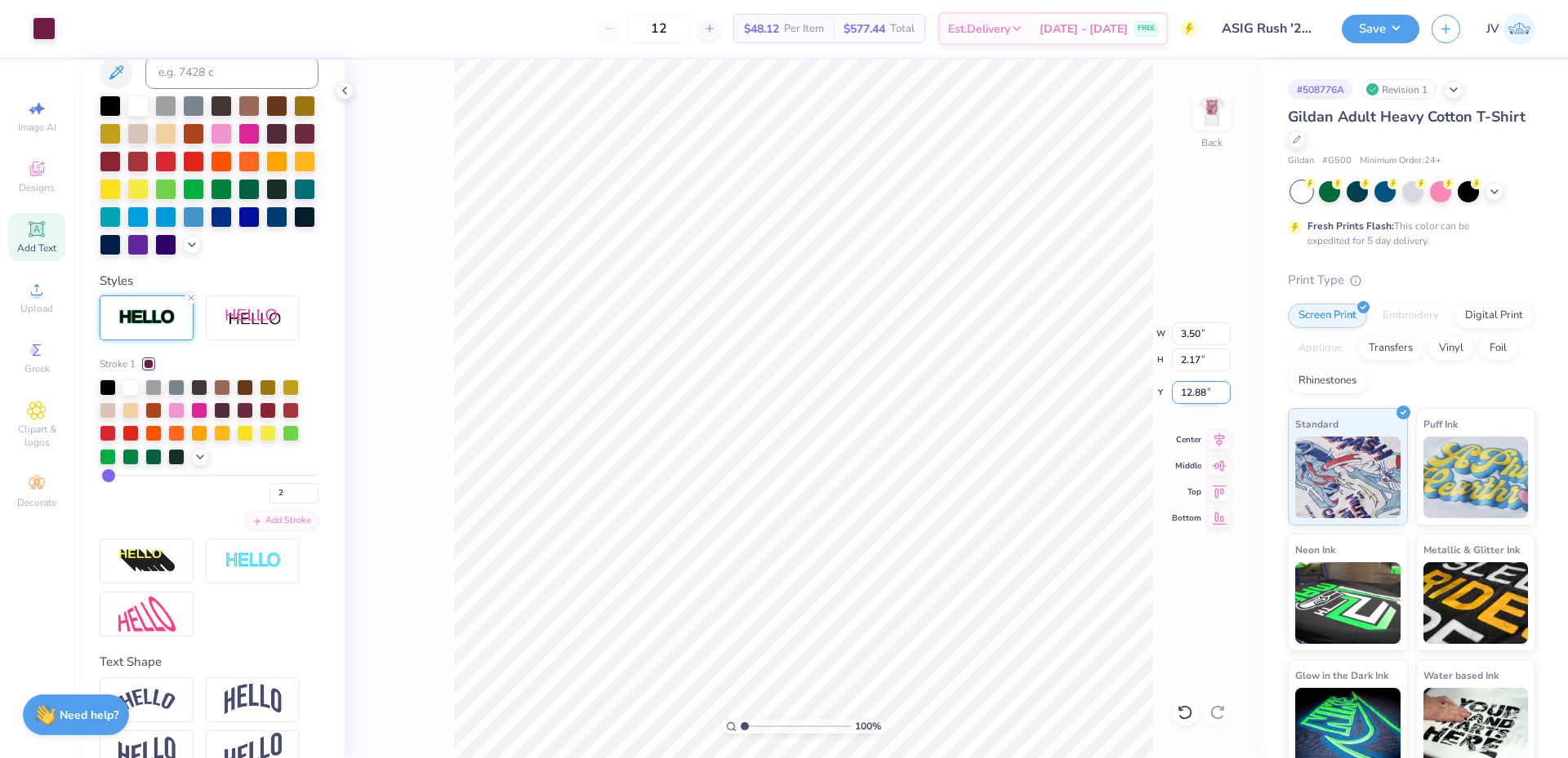
click at [1198, 388] on input "12.88" at bounding box center [1200, 392] width 58 height 22
type input "3.00"
type input "1"
drag, startPoint x: 744, startPoint y: 726, endPoint x: 735, endPoint y: 723, distance: 9.5
click at [740, 723] on input "range" at bounding box center [795, 727] width 111 height 14
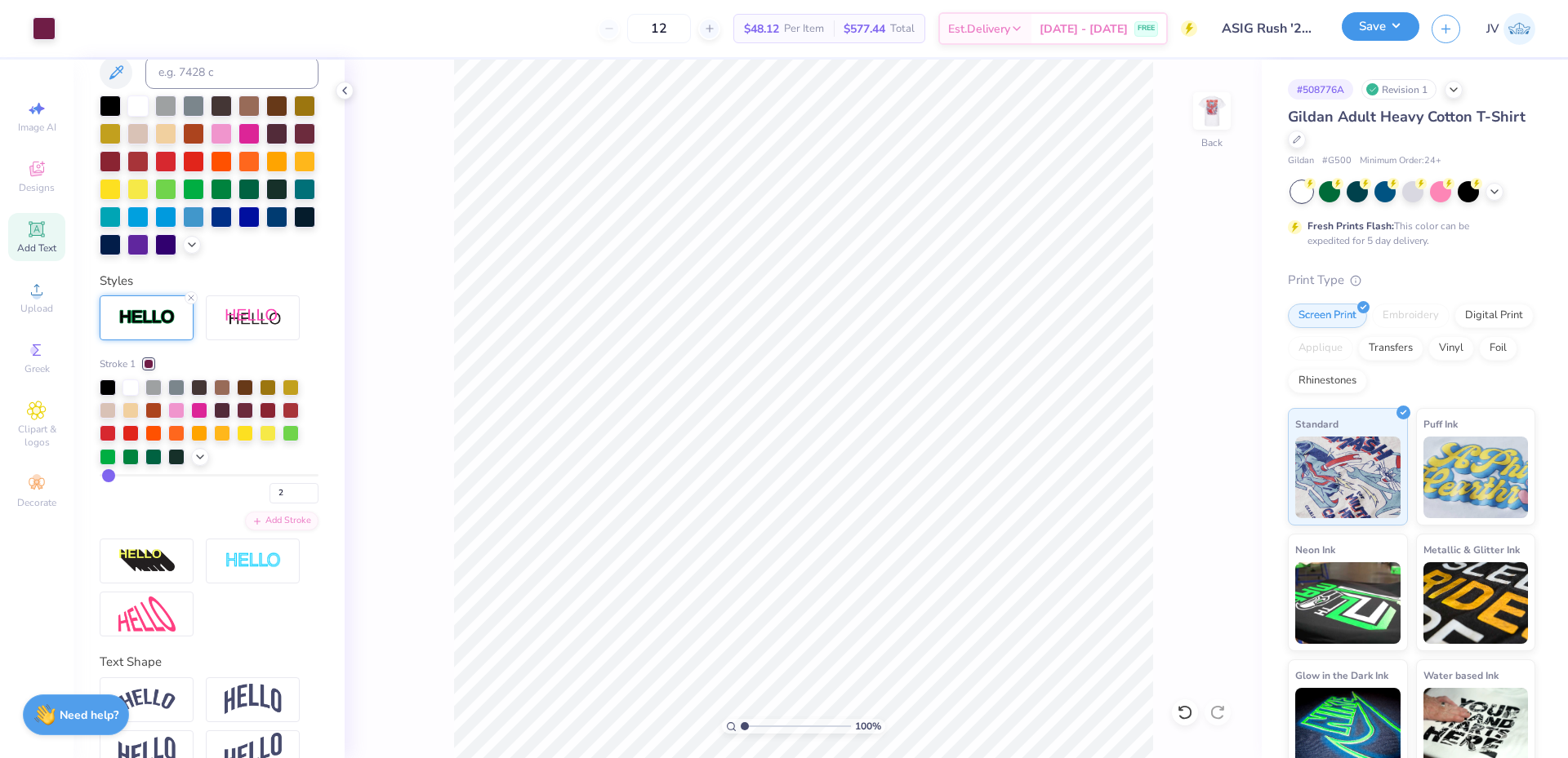
click at [1370, 25] on button "Save" at bounding box center [1380, 27] width 77 height 29
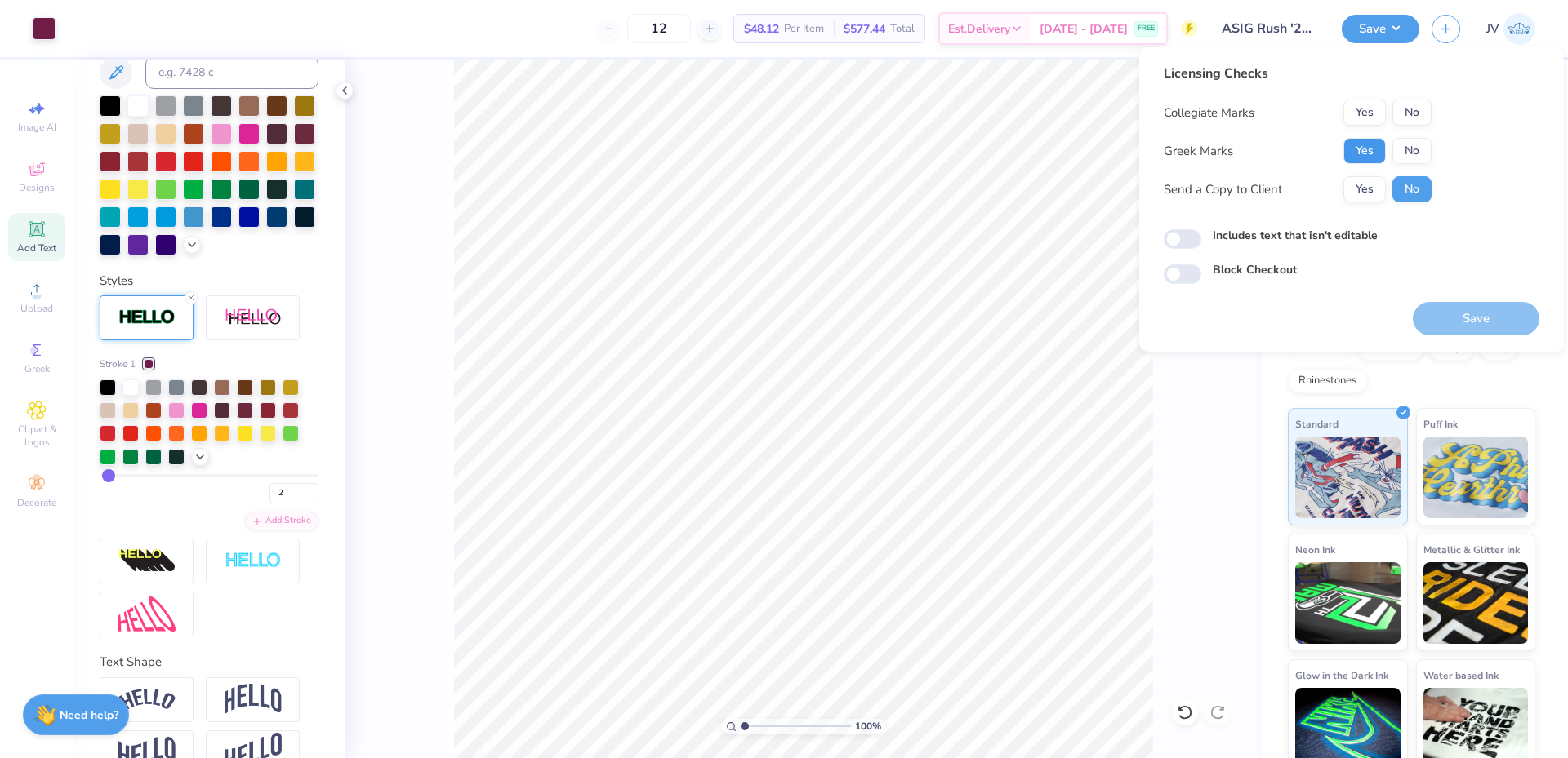
click at [1363, 150] on button "Yes" at bounding box center [1364, 150] width 42 height 26
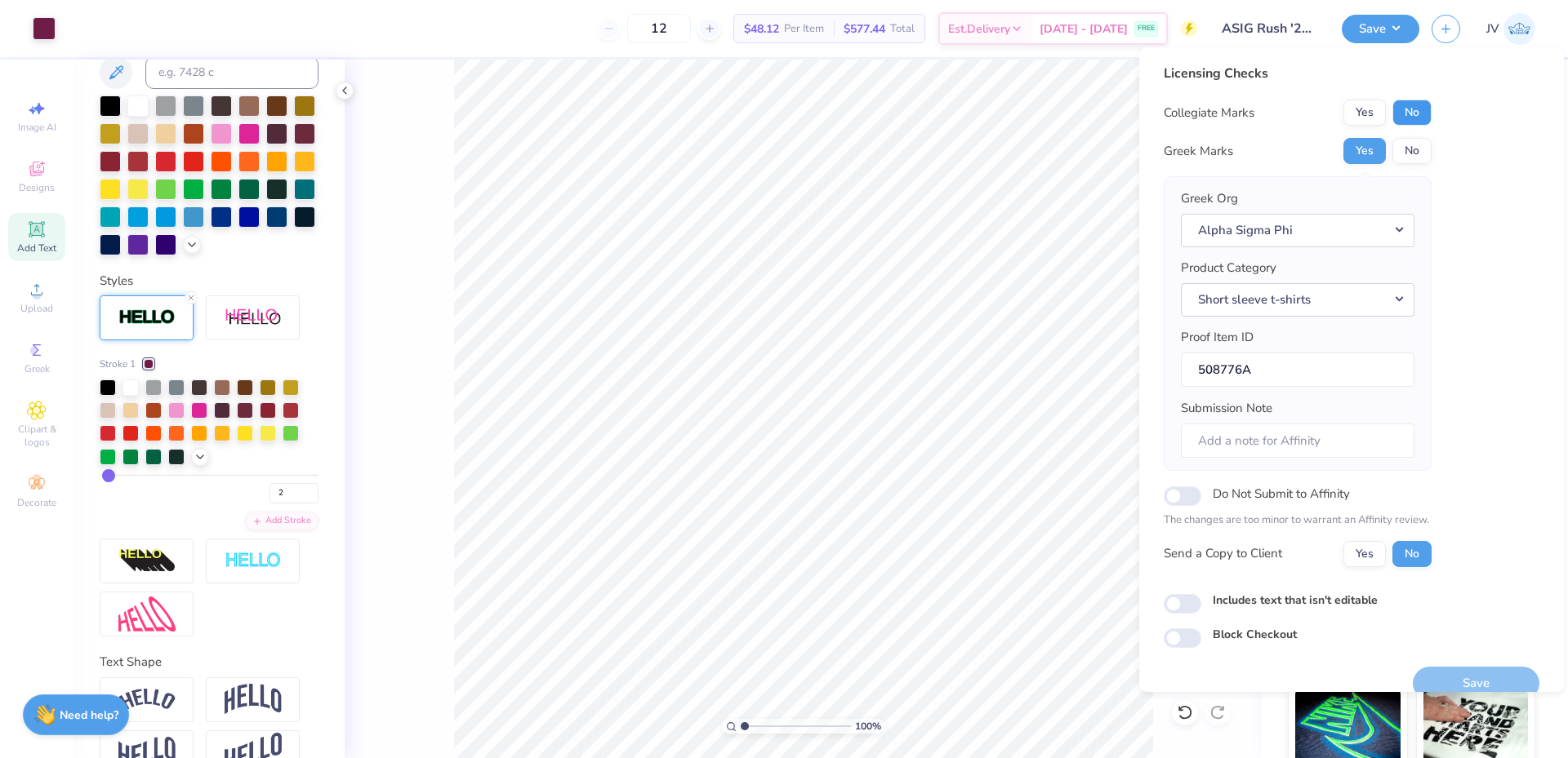
click at [1423, 124] on button "No" at bounding box center [1412, 112] width 40 height 26
click at [1435, 671] on button "Save" at bounding box center [1475, 683] width 127 height 33
